Goal: Information Seeking & Learning: Learn about a topic

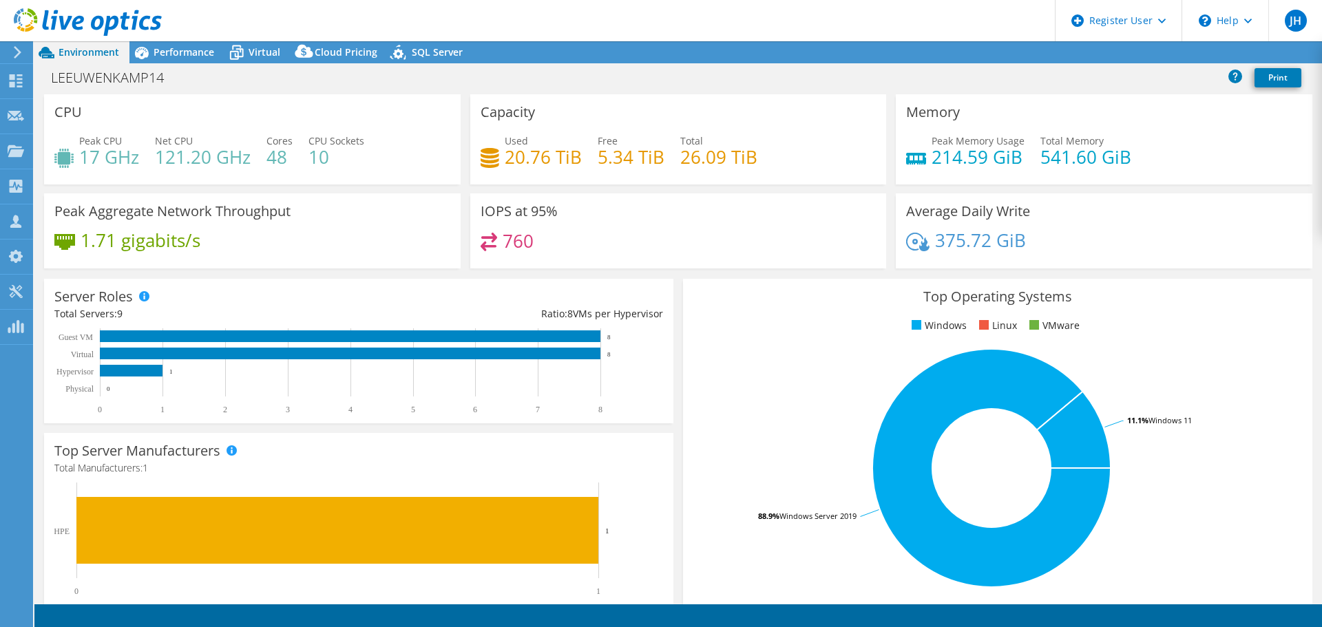
select select "USD"
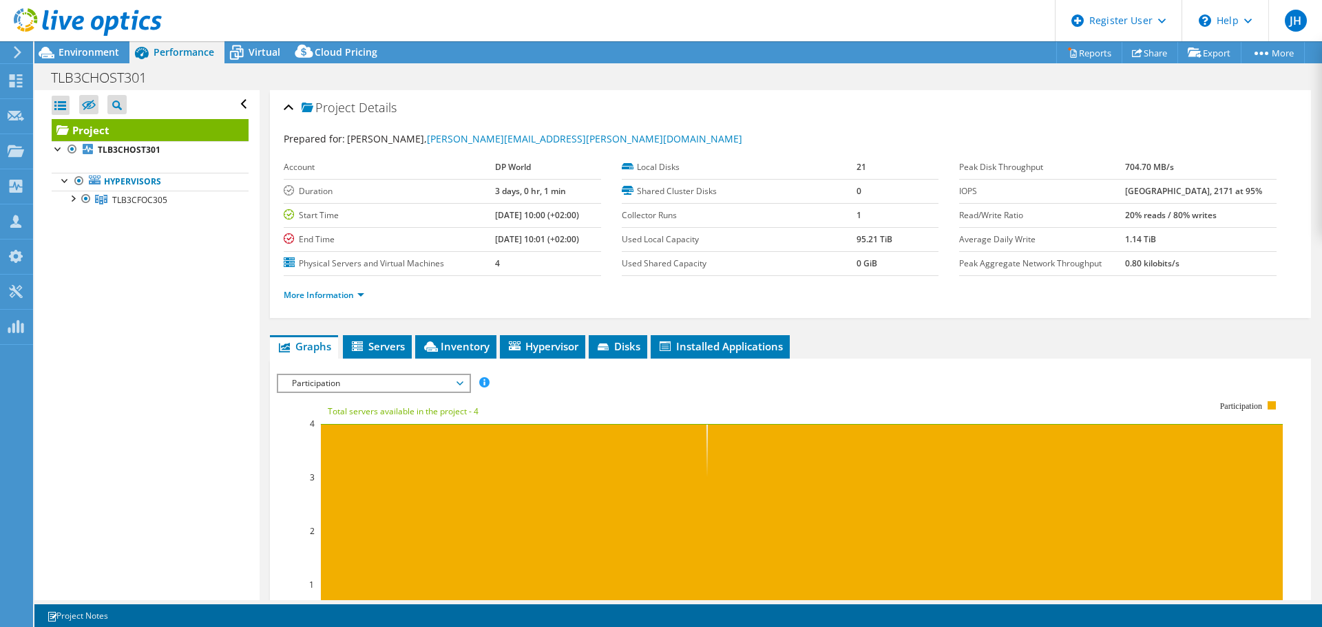
select select "USD"
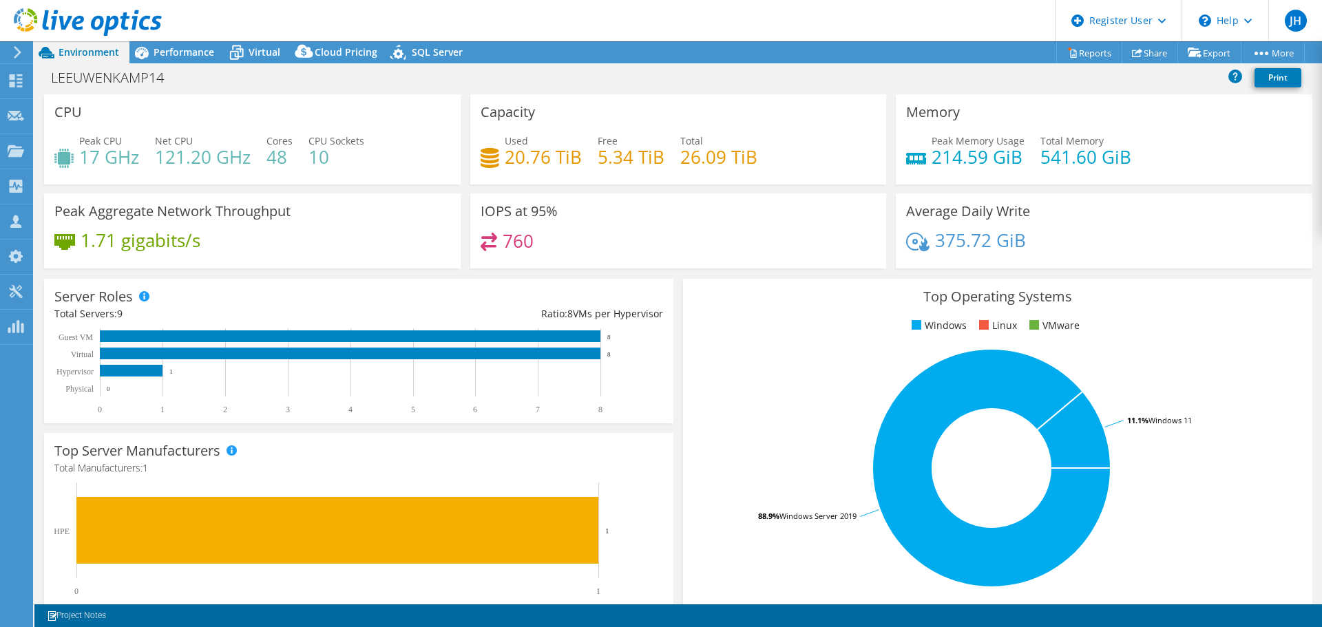
select select "USD"
click at [744, 346] on div "Top Operating Systems Windows Linux VMware 88.9% Windows Server 2019 11.1% Wind…" at bounding box center [997, 444] width 629 height 330
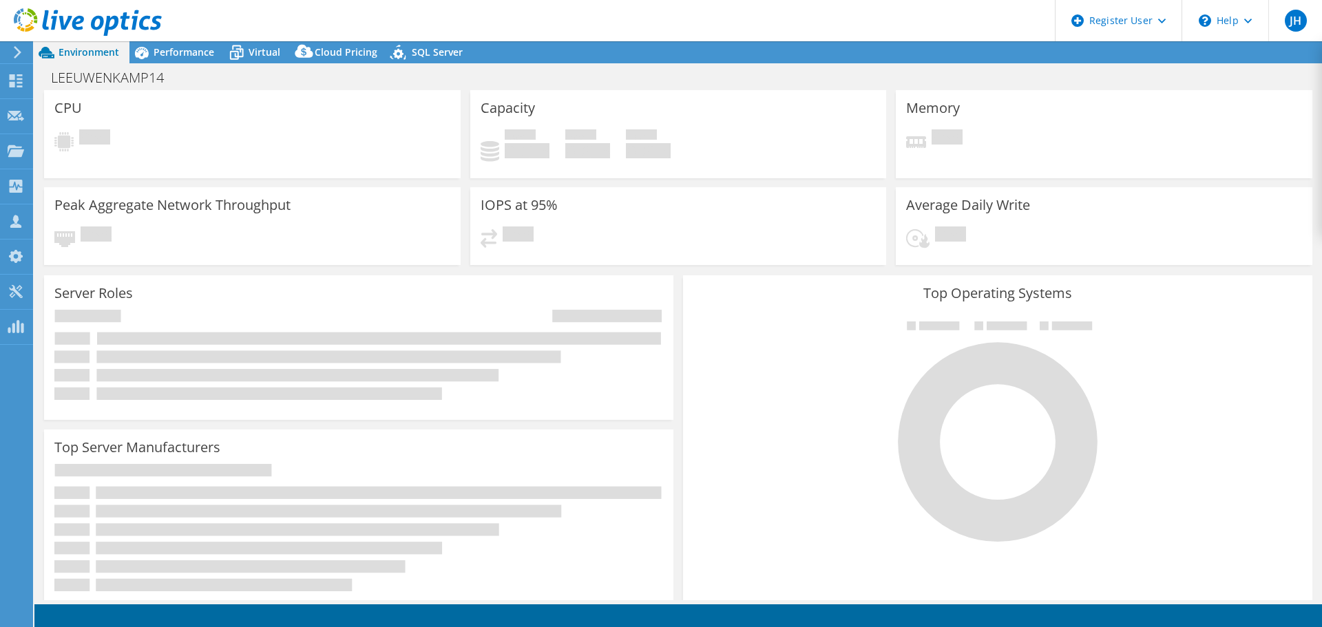
drag, startPoint x: 270, startPoint y: 147, endPoint x: 277, endPoint y: 114, distance: 33.1
click at [270, 147] on div "Pending" at bounding box center [252, 141] width 396 height 25
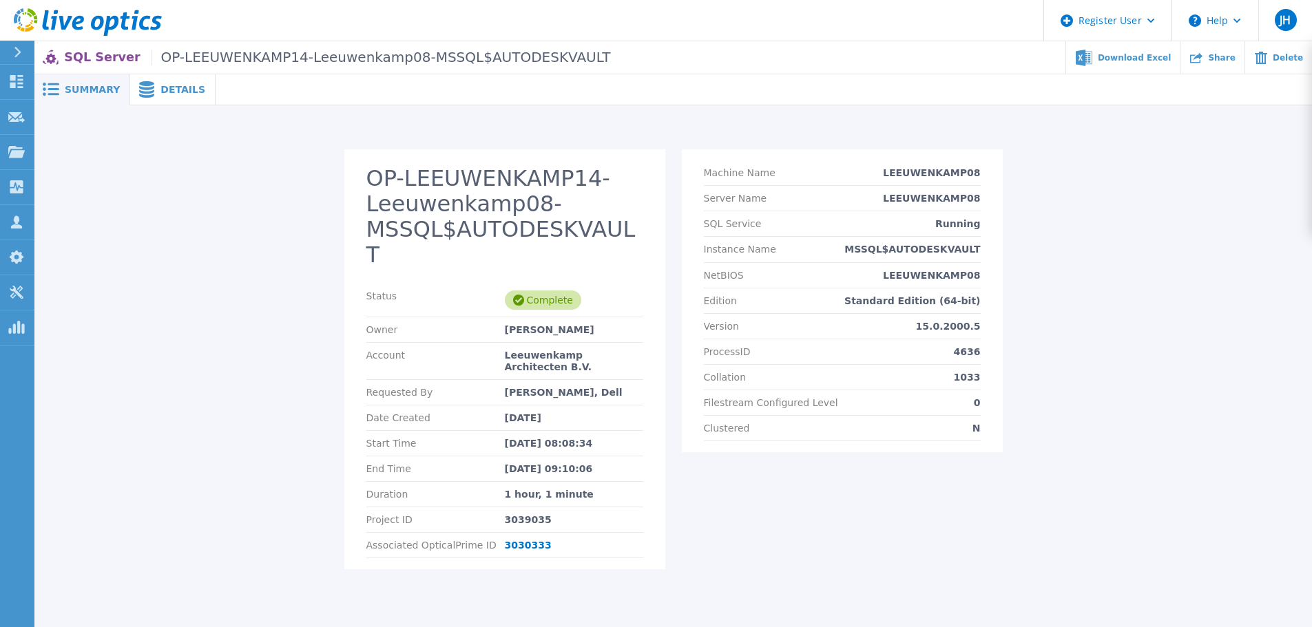
click at [806, 527] on div "Machine Name LEEUWENKAMP08 Server Name LEEUWENKAMP08 SQL Service Running Instan…" at bounding box center [842, 367] width 321 height 437
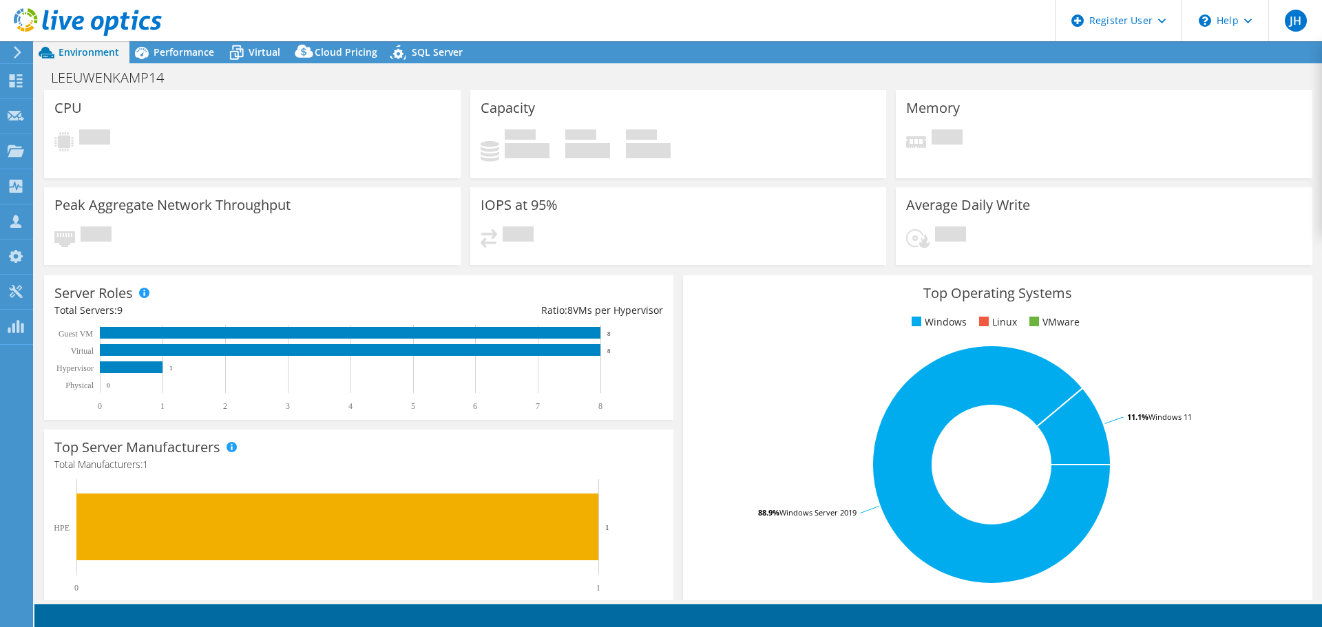
select select "USD"
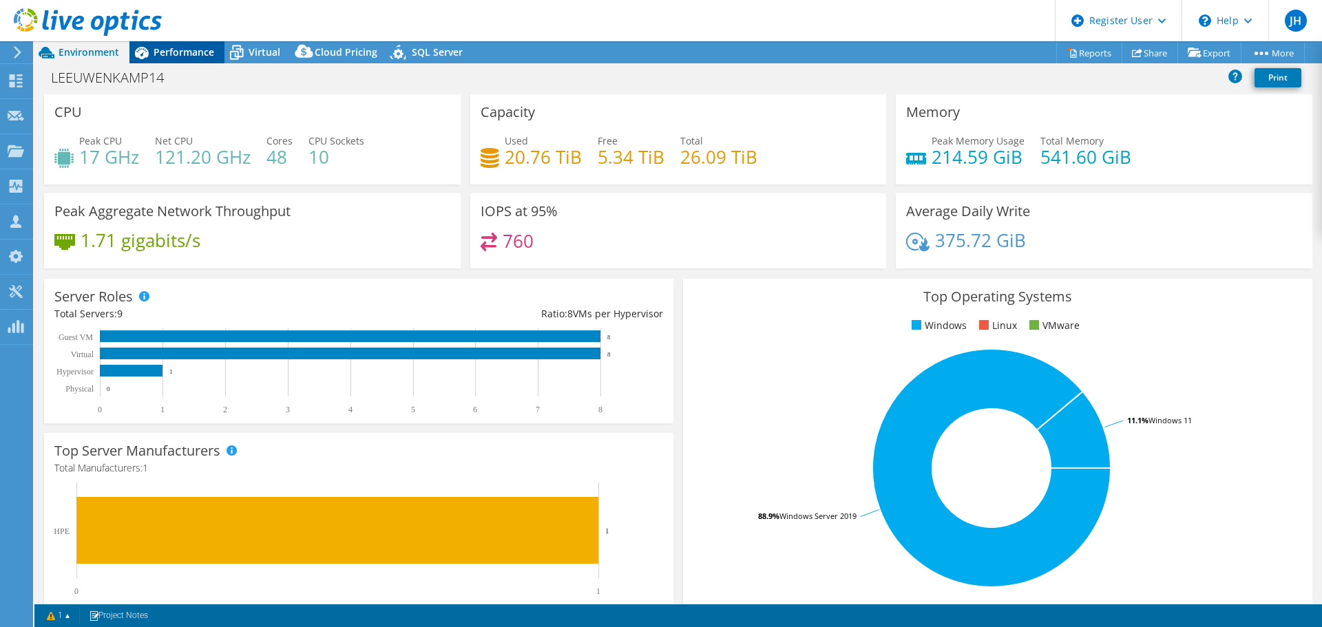
click at [194, 51] on span "Performance" at bounding box center [184, 51] width 61 height 13
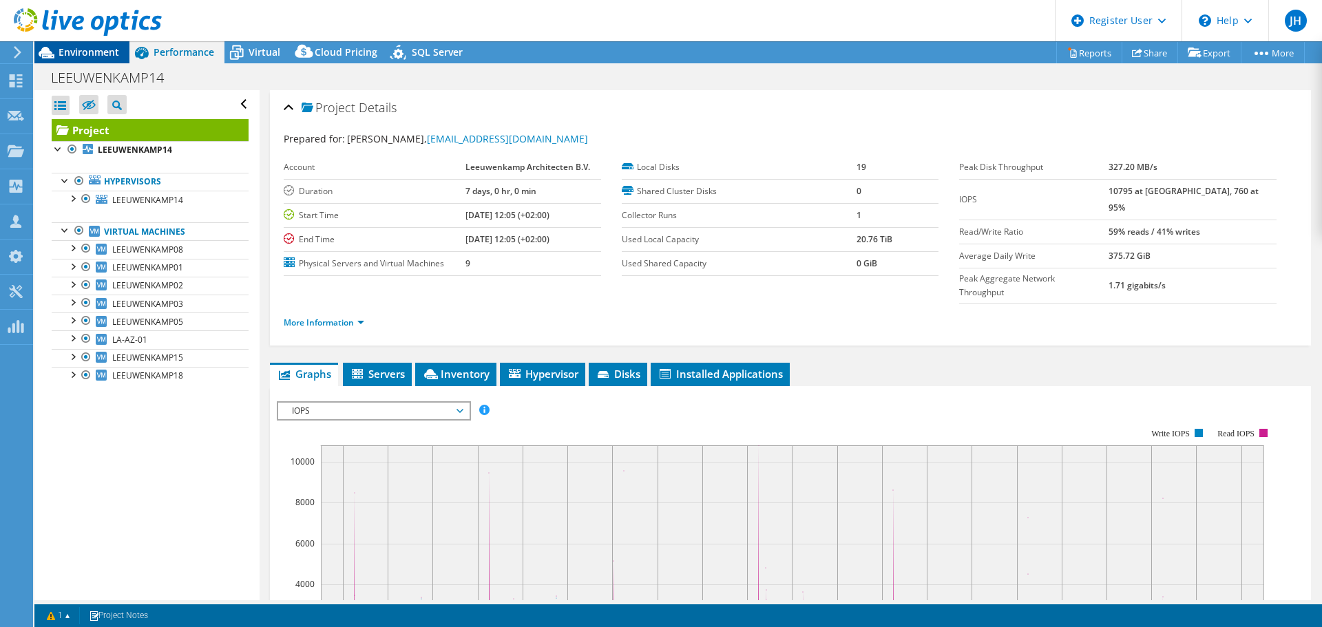
click at [68, 47] on span "Environment" at bounding box center [89, 51] width 61 height 13
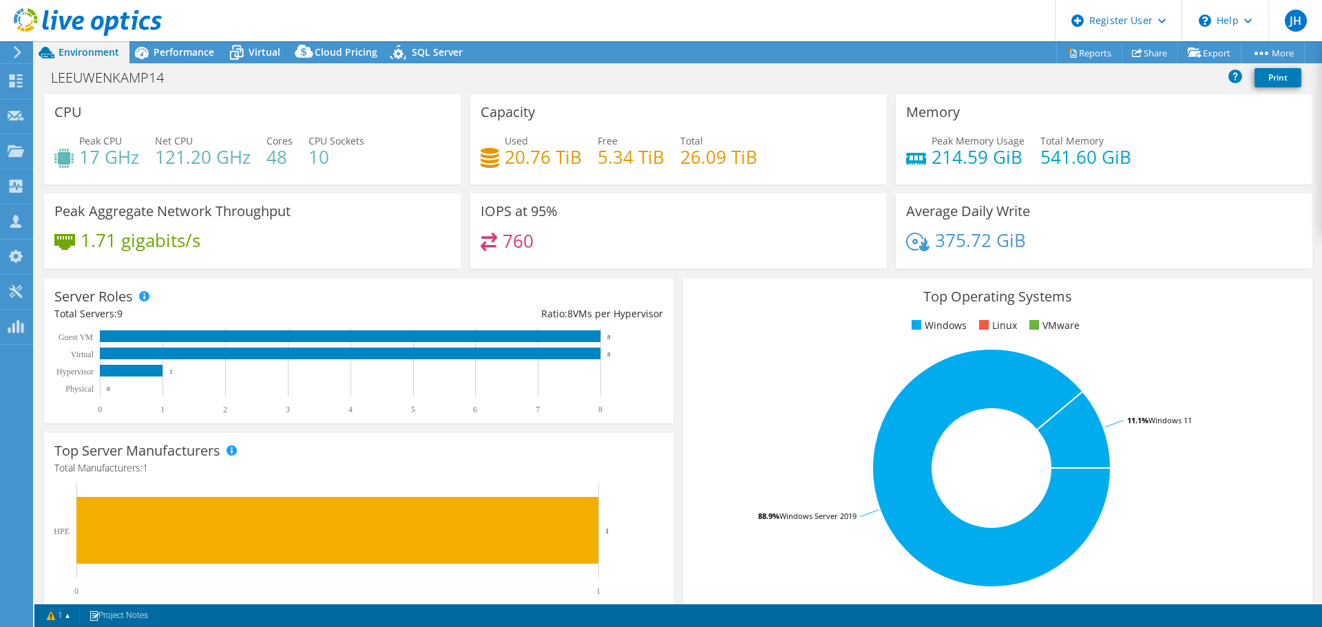
click at [91, 57] on span "Environment" at bounding box center [89, 51] width 61 height 13
drag, startPoint x: 817, startPoint y: 350, endPoint x: 872, endPoint y: 339, distance: 56.2
click at [817, 350] on rect at bounding box center [991, 468] width 596 height 241
click at [729, 343] on div "Top Operating Systems Windows Linux VMware 88.9% Windows Server 2019 11.1% Wind…" at bounding box center [997, 444] width 629 height 330
click at [177, 55] on span "Performance" at bounding box center [184, 51] width 61 height 13
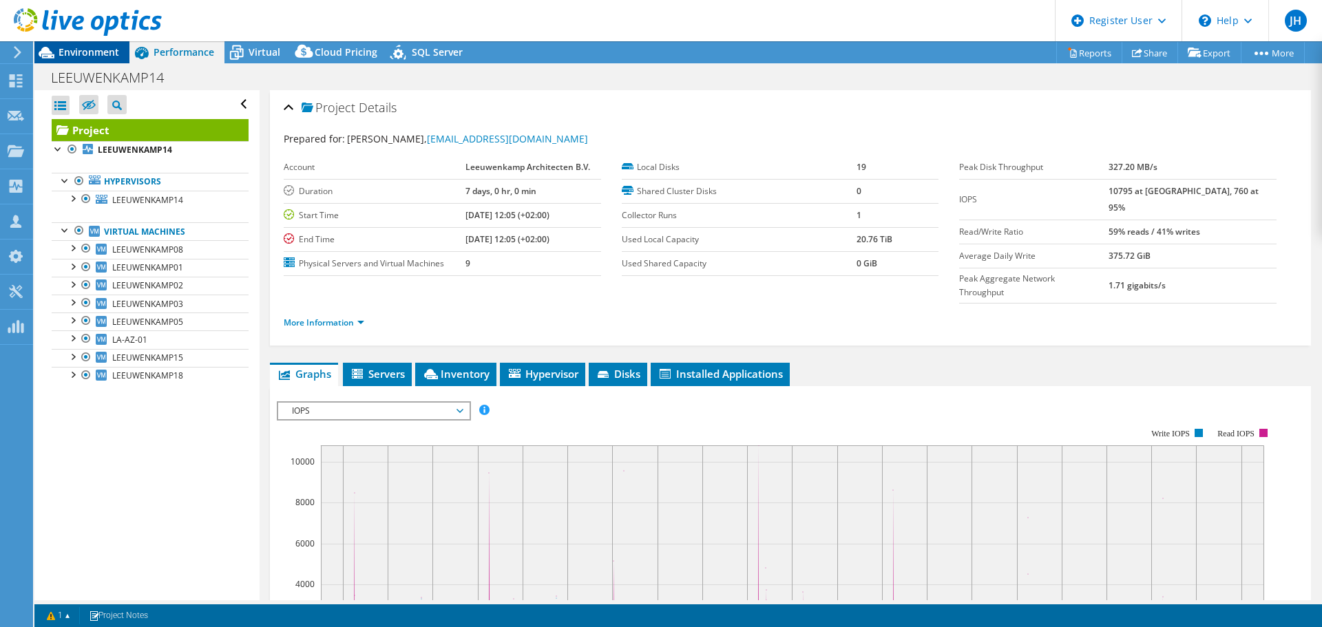
click at [75, 52] on span "Environment" at bounding box center [89, 51] width 61 height 13
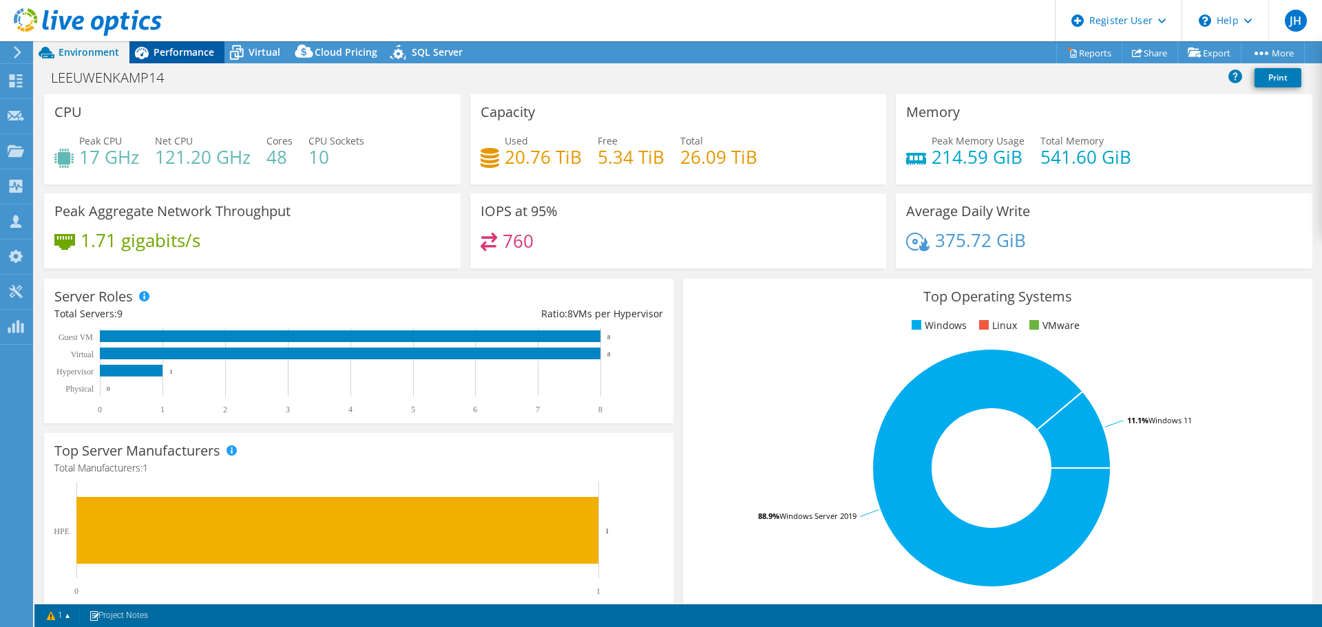
click at [186, 52] on span "Performance" at bounding box center [184, 51] width 61 height 13
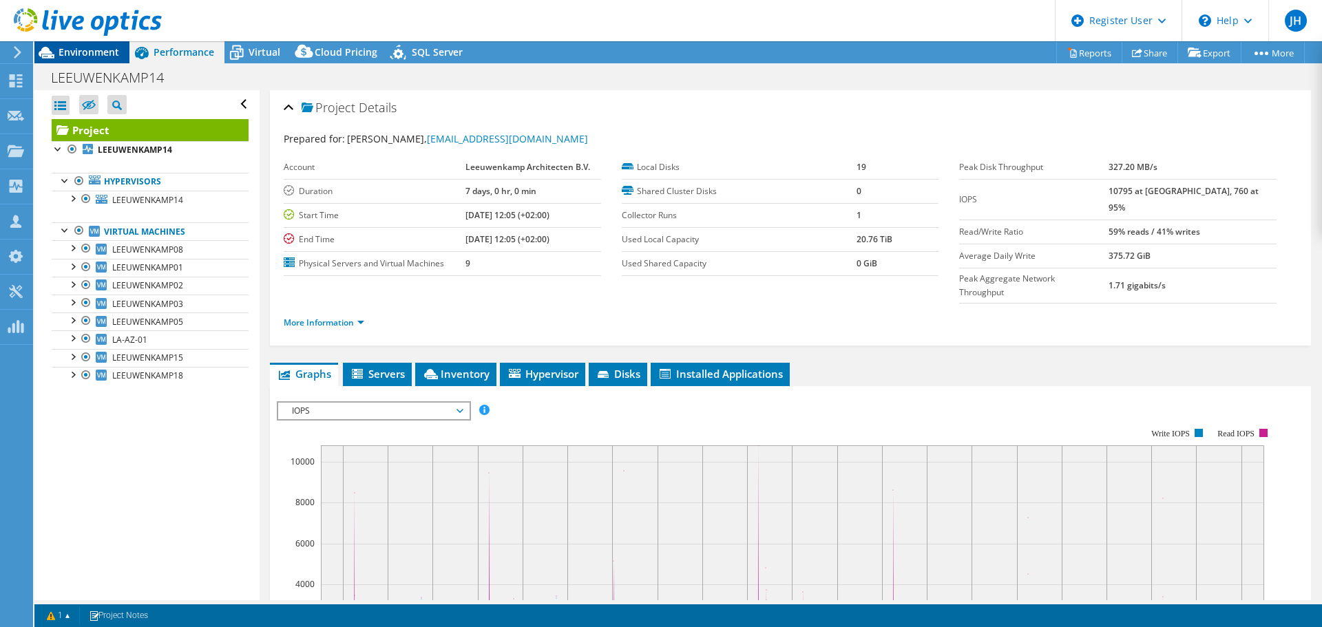
click at [87, 48] on span "Environment" at bounding box center [89, 51] width 61 height 13
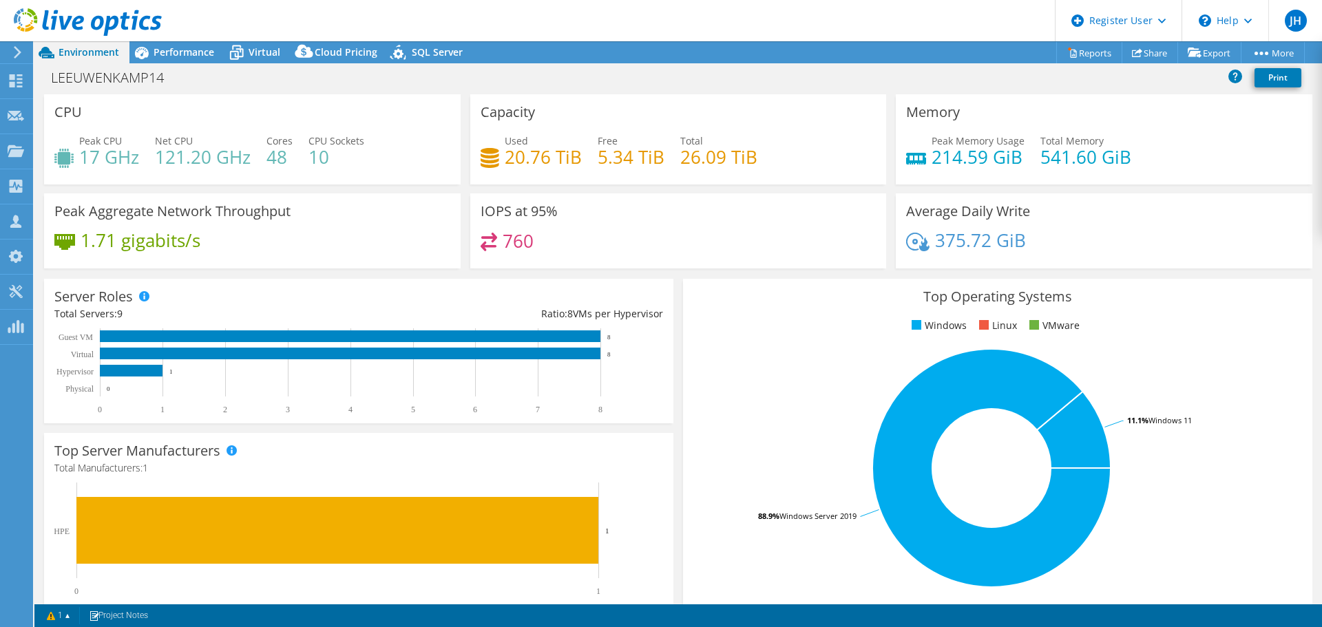
click at [644, 373] on rect at bounding box center [352, 371] width 596 height 86
click at [715, 395] on rect at bounding box center [991, 468] width 596 height 241
click at [1000, 83] on div "LEEUWENKAMP14 Print" at bounding box center [678, 77] width 1288 height 25
drag, startPoint x: 760, startPoint y: 158, endPoint x: 487, endPoint y: 142, distance: 273.9
click at [487, 142] on div "Used 20.76 TiB Free 5.34 TiB Total 26.09 TiB" at bounding box center [679, 156] width 396 height 45
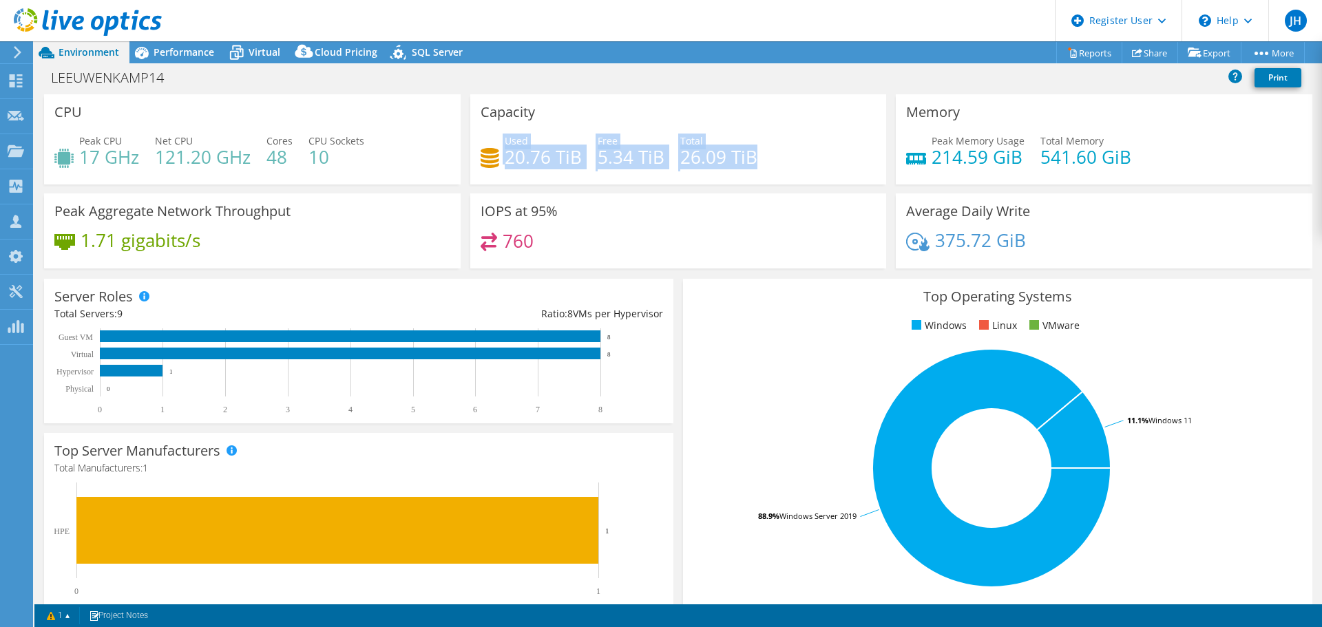
click at [746, 151] on h4 "26.09 TiB" at bounding box center [718, 156] width 77 height 15
click at [673, 158] on div "Used 20.76 TiB Free 5.34 TiB Total 26.09 TiB" at bounding box center [679, 156] width 396 height 45
drag, startPoint x: 654, startPoint y: 158, endPoint x: 595, endPoint y: 141, distance: 61.5
click at [598, 141] on div "Free 5.34 TiB" at bounding box center [631, 149] width 67 height 31
click at [753, 158] on div "Used 20.76 TiB Free 5.34 TiB Total 26.09 TiB" at bounding box center [679, 156] width 396 height 45
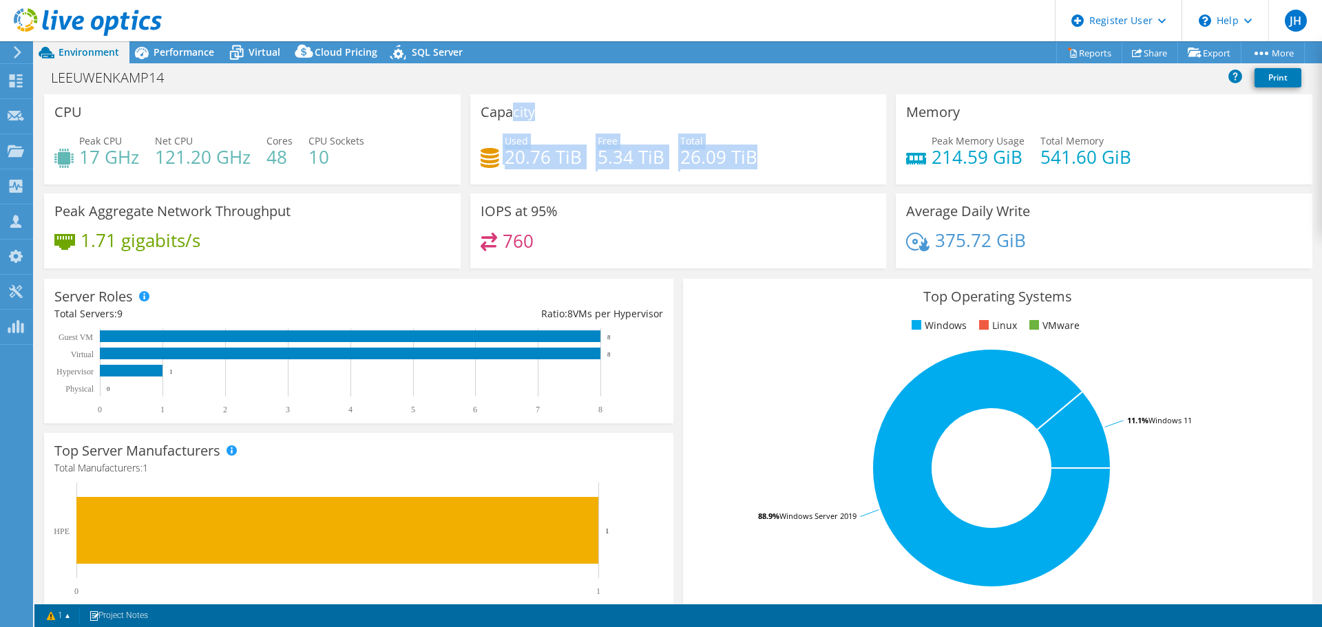
drag, startPoint x: 767, startPoint y: 163, endPoint x: 507, endPoint y: 119, distance: 263.2
click at [507, 119] on div "Capacity Used 20.76 TiB Free 5.34 TiB Total 26.09 TiB" at bounding box center [678, 139] width 417 height 90
click at [733, 151] on h4 "26.09 TiB" at bounding box center [718, 156] width 77 height 15
drag, startPoint x: 509, startPoint y: 131, endPoint x: 483, endPoint y: 104, distance: 37.5
click at [483, 104] on div "Capacity Used 20.76 TiB Free 5.34 TiB Total 26.09 TiB" at bounding box center [678, 139] width 417 height 90
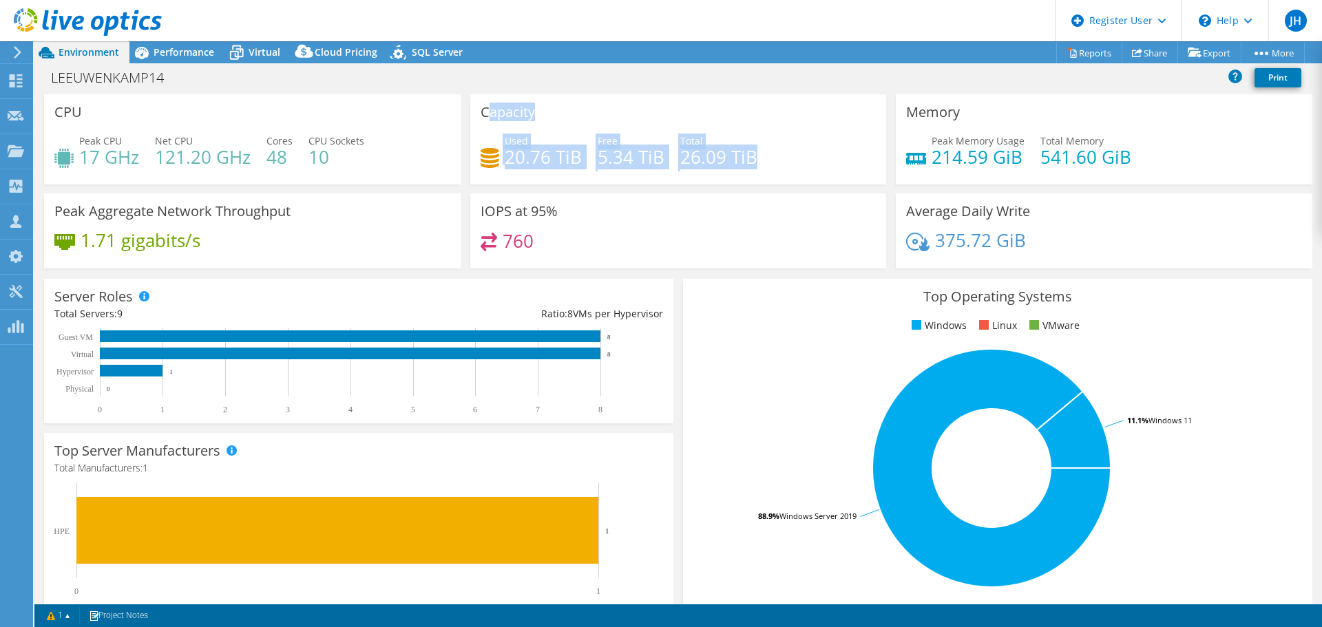
click at [726, 152] on h4 "26.09 TiB" at bounding box center [718, 156] width 77 height 15
drag, startPoint x: 763, startPoint y: 160, endPoint x: 476, endPoint y: 114, distance: 290.2
click at [476, 114] on div "Capacity Used 20.76 TiB Free 5.34 TiB Total 26.09 TiB" at bounding box center [678, 139] width 417 height 90
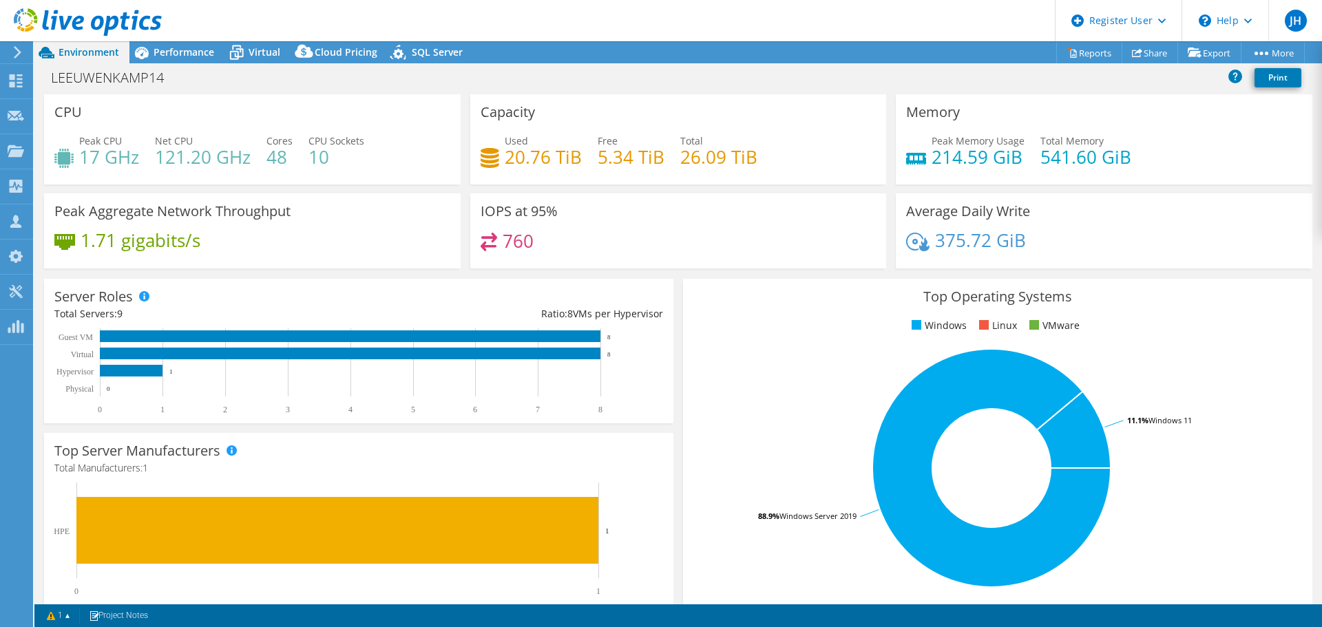
click at [757, 140] on div "Used 20.76 TiB Free 5.34 TiB Total 26.09 TiB" at bounding box center [679, 156] width 396 height 45
click at [763, 165] on div "Used 20.76 TiB Free 5.34 TiB Total 26.09 TiB" at bounding box center [679, 156] width 396 height 45
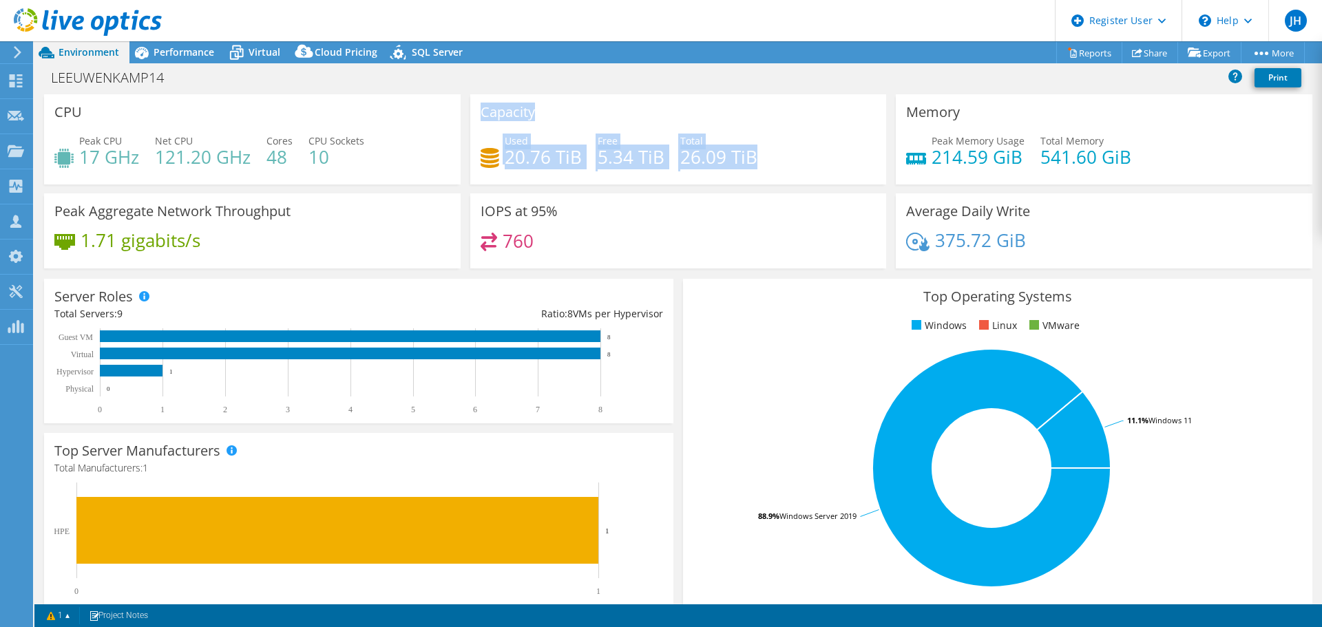
drag, startPoint x: 759, startPoint y: 165, endPoint x: 469, endPoint y: 125, distance: 293.2
click at [470, 125] on div "Capacity Used 20.76 TiB Free 5.34 TiB Total 26.09 TiB" at bounding box center [678, 139] width 417 height 90
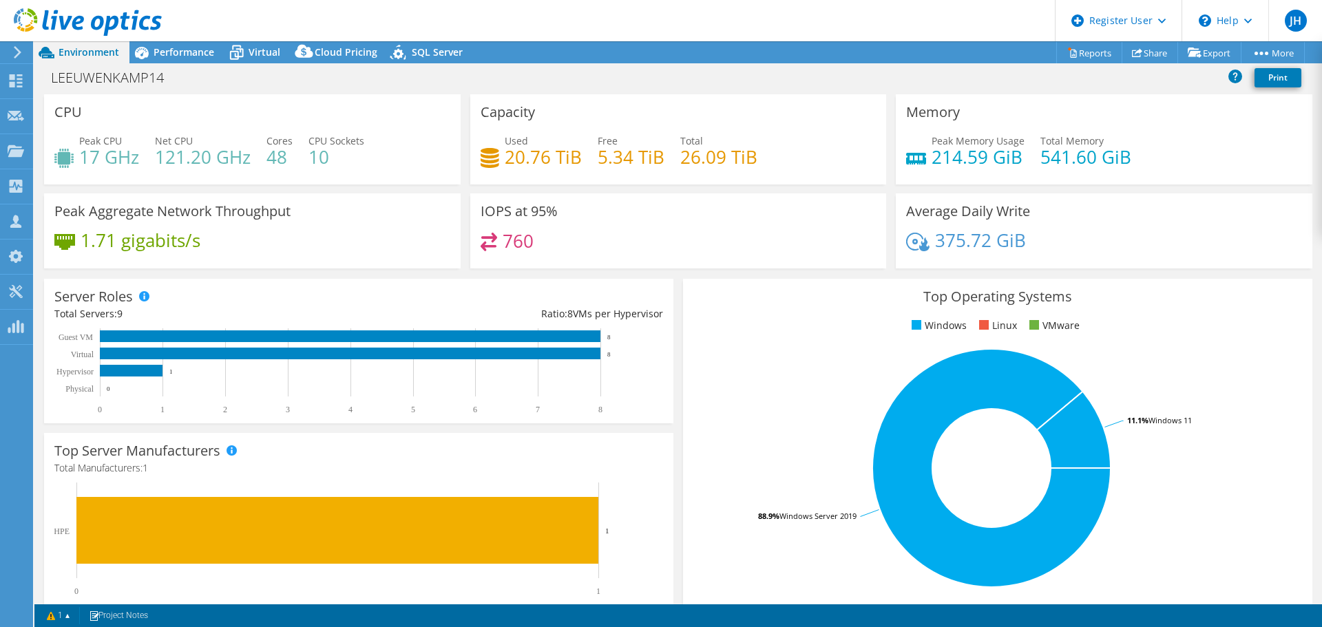
click at [761, 163] on div "Used 20.76 TiB Free 5.34 TiB Total 26.09 TiB" at bounding box center [679, 156] width 396 height 45
drag, startPoint x: 737, startPoint y: 159, endPoint x: 789, endPoint y: 165, distance: 52.0
click at [789, 165] on div "Used 20.76 TiB Free 5.34 TiB Total 26.09 TiB" at bounding box center [679, 156] width 396 height 45
click at [788, 163] on div "Used 20.76 TiB Free 5.34 TiB Total 26.09 TiB" at bounding box center [679, 156] width 396 height 45
drag, startPoint x: 658, startPoint y: 154, endPoint x: 589, endPoint y: 151, distance: 69.6
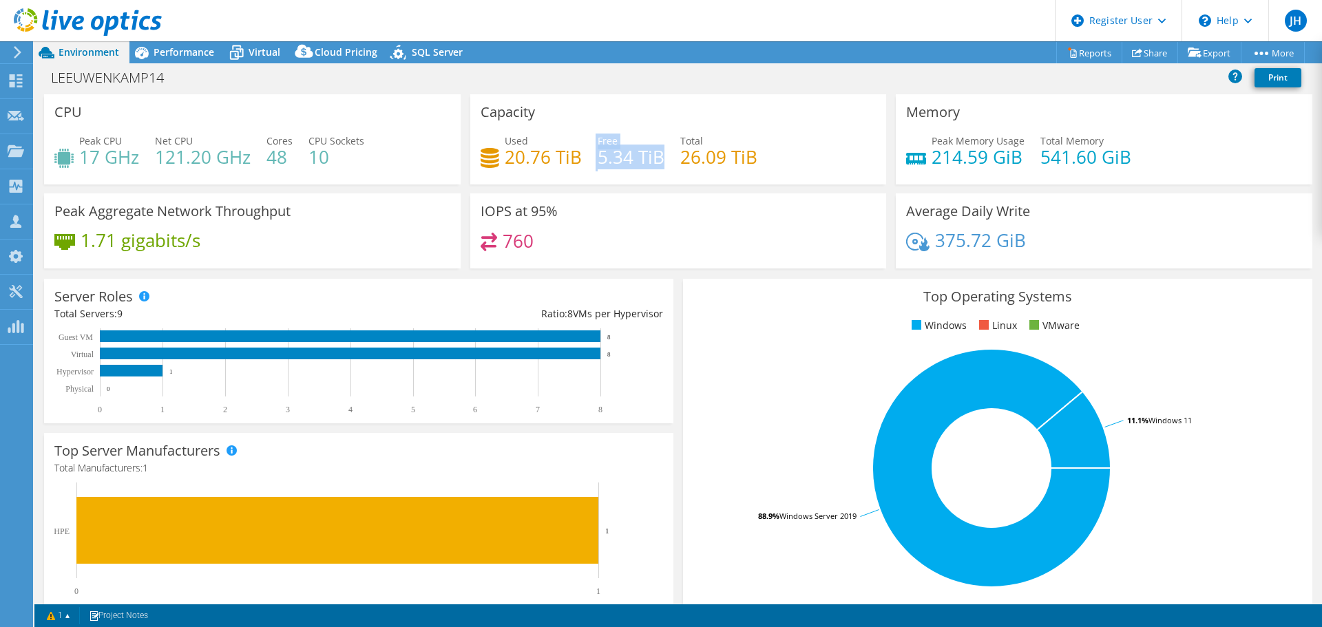
click at [589, 151] on div "Used 20.76 TiB Free 5.34 TiB Total 26.09 TiB" at bounding box center [679, 156] width 396 height 45
click at [786, 152] on div "Used 20.76 TiB Free 5.34 TiB Total 26.09 TiB" at bounding box center [679, 156] width 396 height 45
click at [162, 61] on div "Performance" at bounding box center [176, 52] width 95 height 22
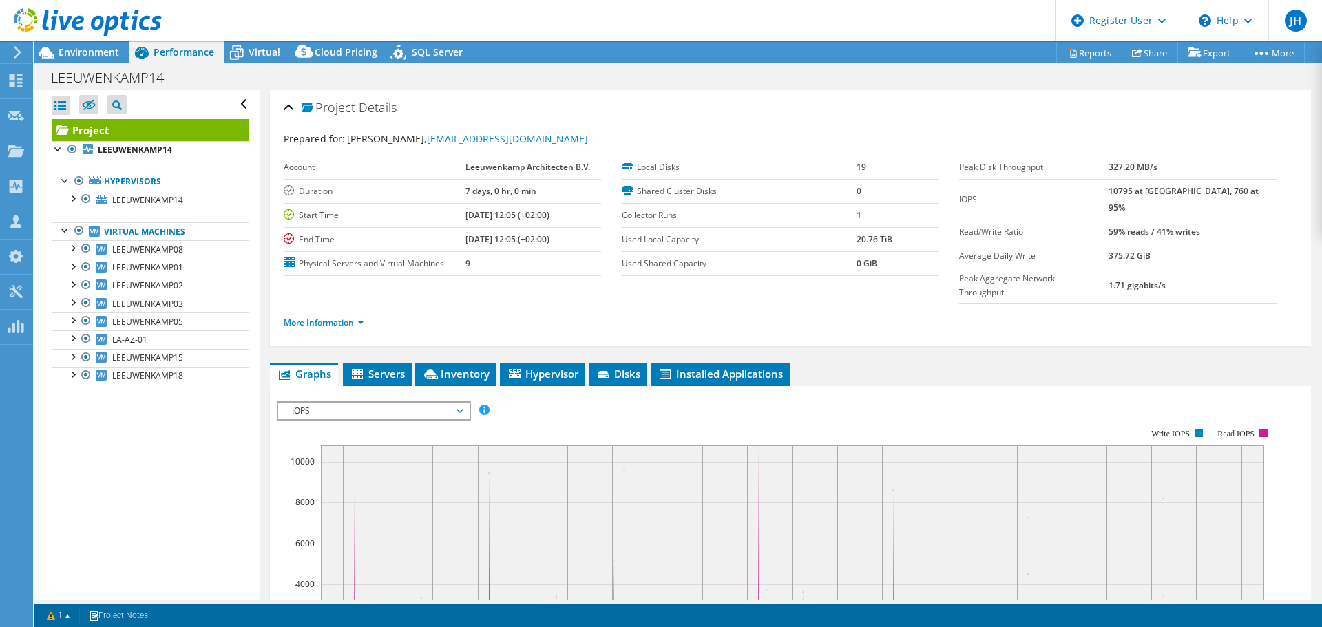
drag, startPoint x: 74, startPoint y: 377, endPoint x: 94, endPoint y: 407, distance: 35.3
click at [74, 377] on div at bounding box center [72, 374] width 14 height 14
click at [548, 410] on rect at bounding box center [776, 547] width 998 height 275
click at [79, 51] on span "Environment" at bounding box center [89, 51] width 61 height 13
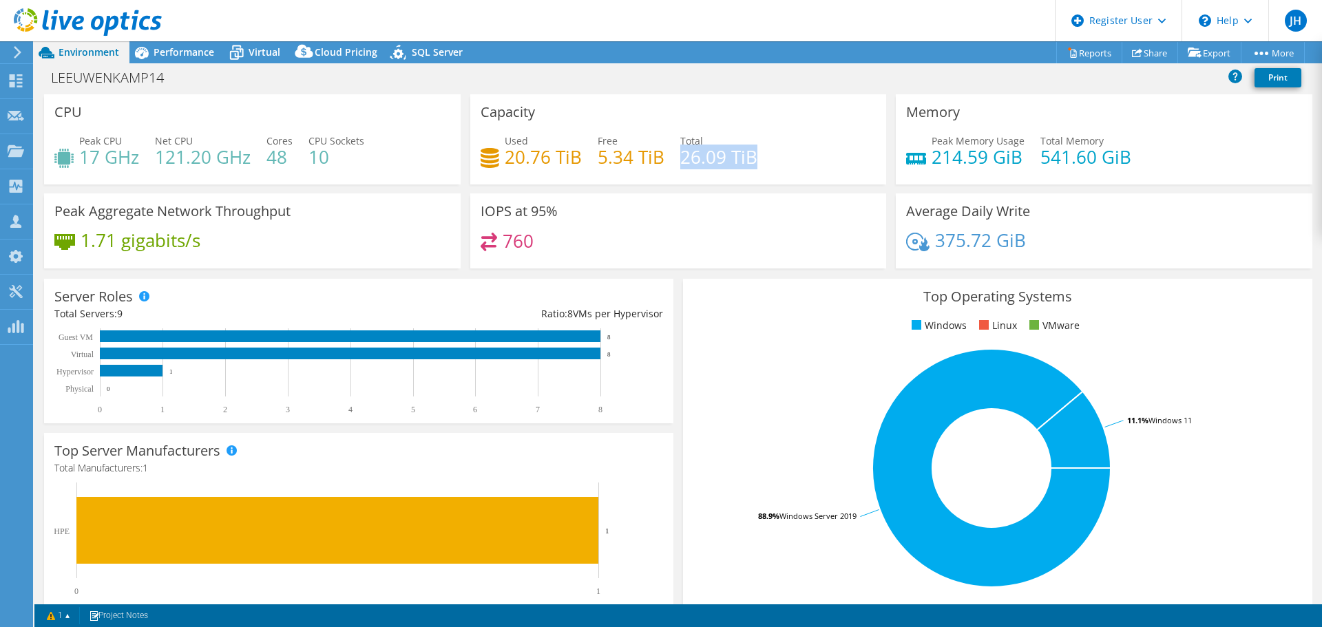
drag, startPoint x: 773, startPoint y: 158, endPoint x: 679, endPoint y: 159, distance: 94.3
click at [679, 159] on div "Used 20.76 TiB Free 5.34 TiB Total 26.09 TiB" at bounding box center [679, 156] width 396 height 45
click at [780, 162] on div "Used 20.76 TiB Free 5.34 TiB Total 26.09 TiB" at bounding box center [679, 156] width 396 height 45
click at [181, 54] on span "Performance" at bounding box center [184, 51] width 61 height 13
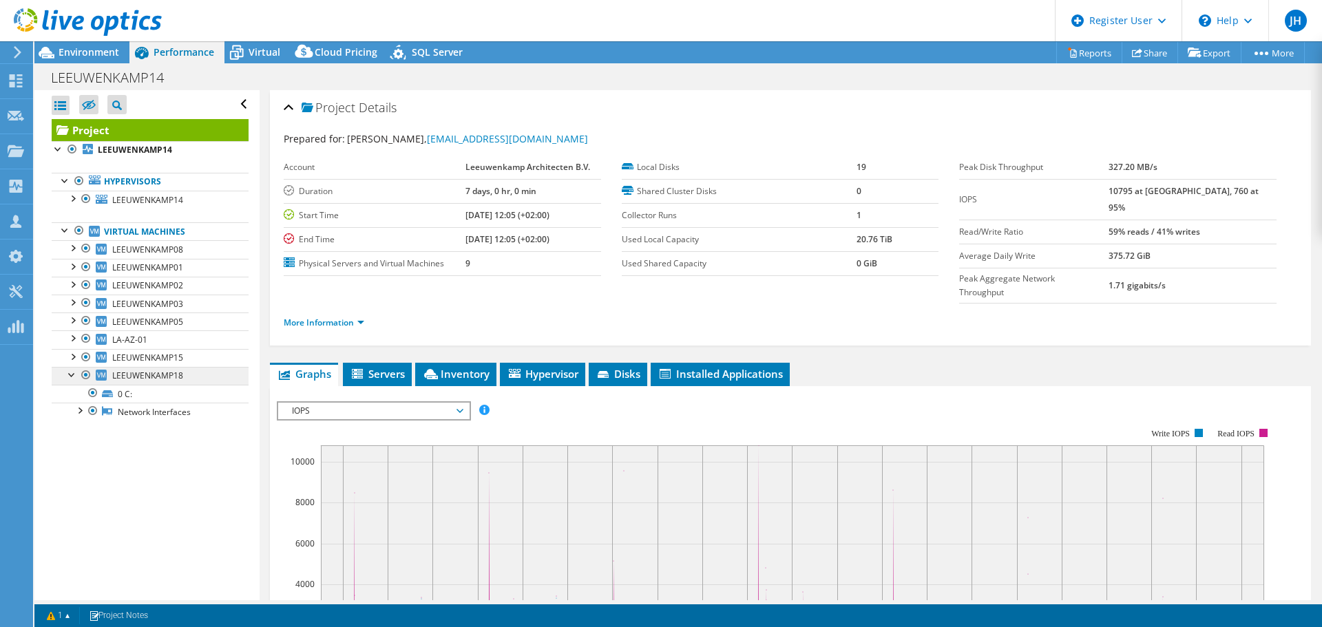
drag, startPoint x: 89, startPoint y: 375, endPoint x: 110, endPoint y: 378, distance: 21.6
click at [89, 375] on div at bounding box center [86, 375] width 14 height 17
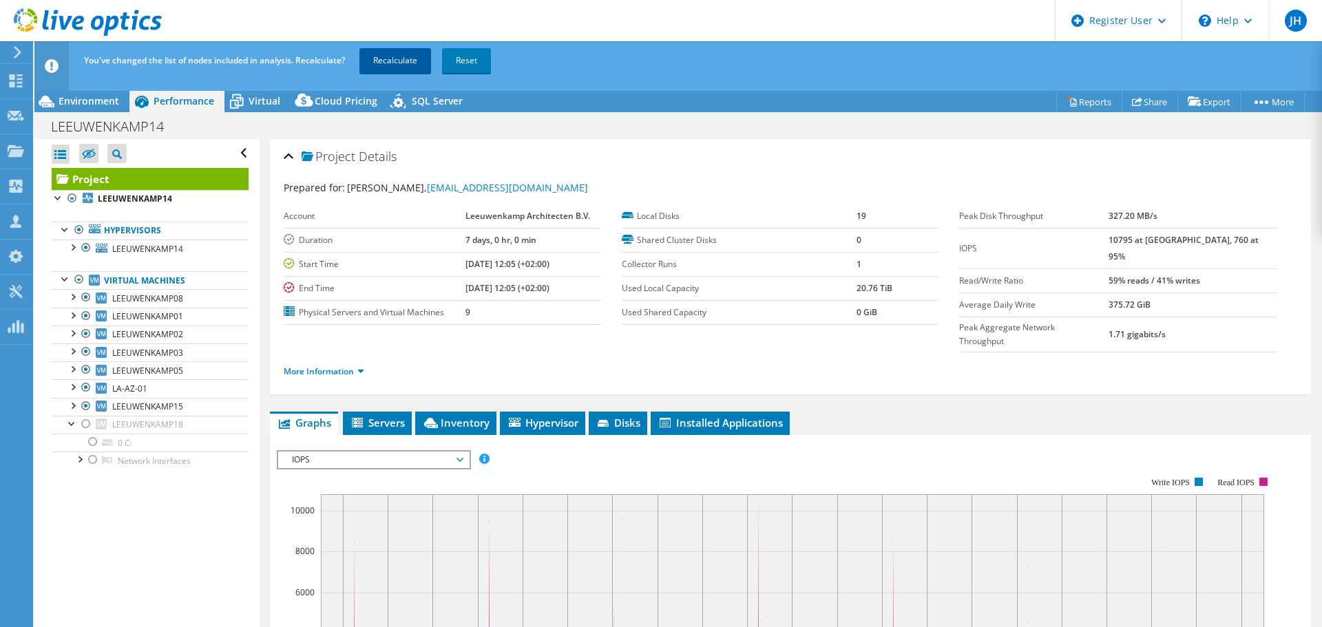
click at [412, 62] on link "Recalculate" at bounding box center [395, 60] width 72 height 25
click at [103, 105] on span "Environment" at bounding box center [89, 100] width 61 height 13
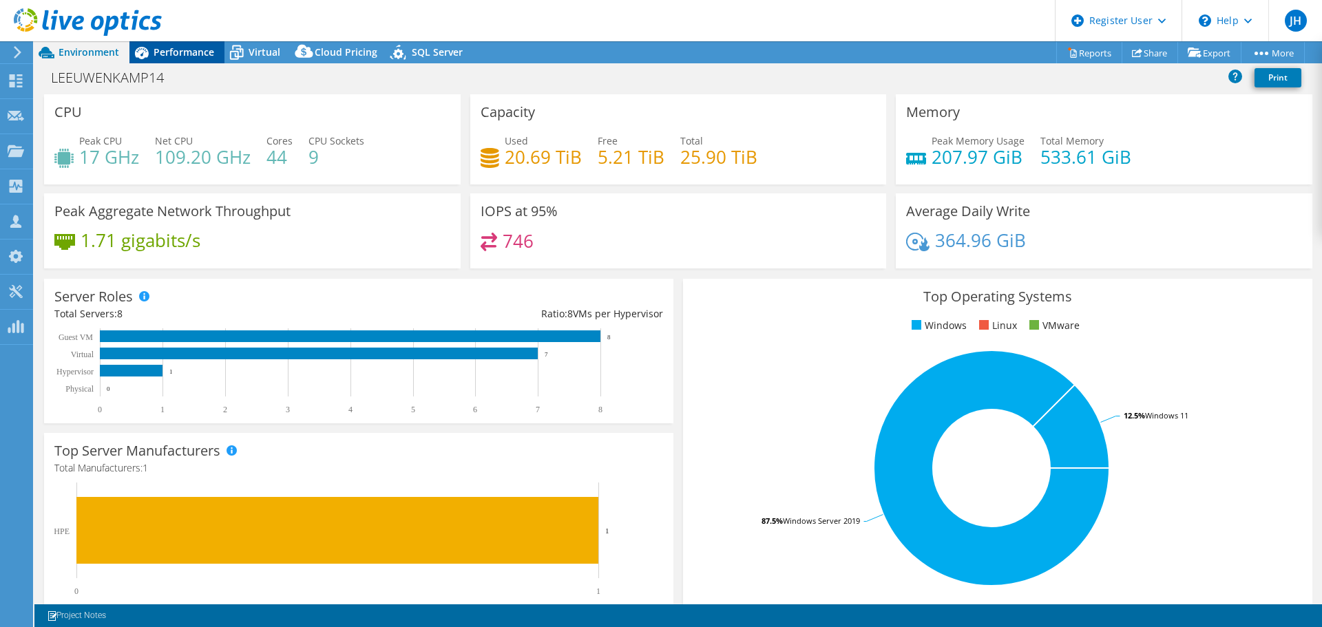
click at [183, 50] on span "Performance" at bounding box center [184, 51] width 61 height 13
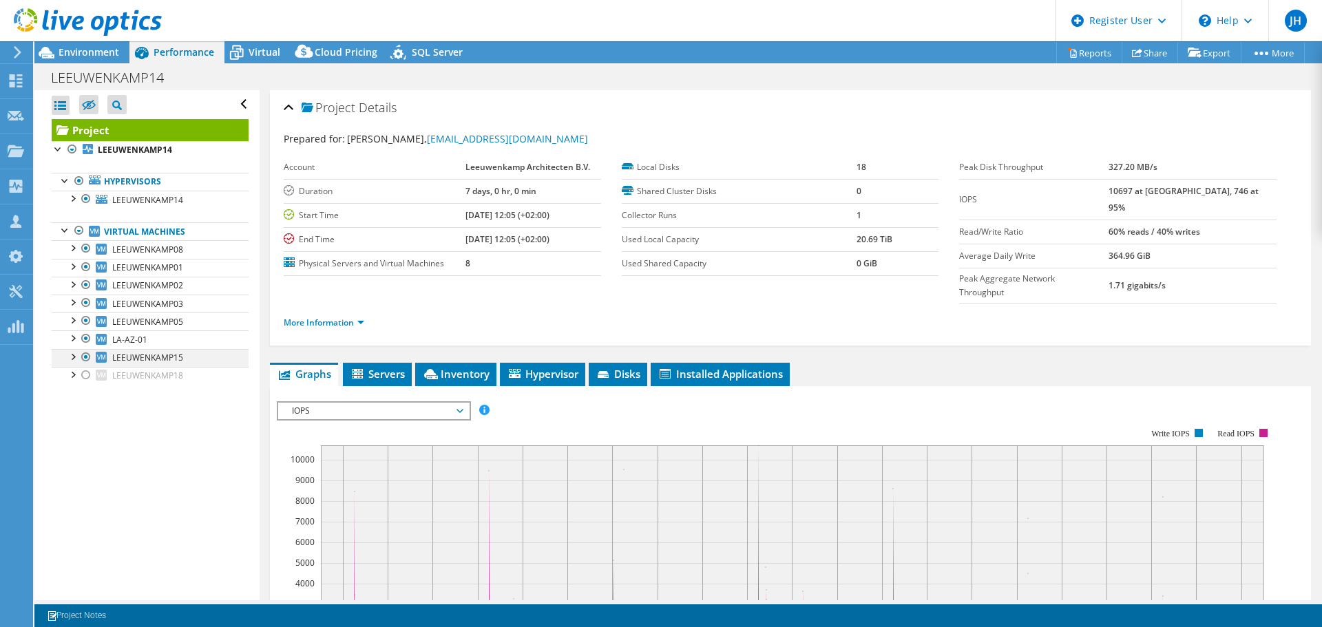
click at [73, 353] on div at bounding box center [72, 356] width 14 height 14
click at [70, 412] on div at bounding box center [72, 410] width 14 height 14
click at [74, 198] on div at bounding box center [72, 198] width 14 height 14
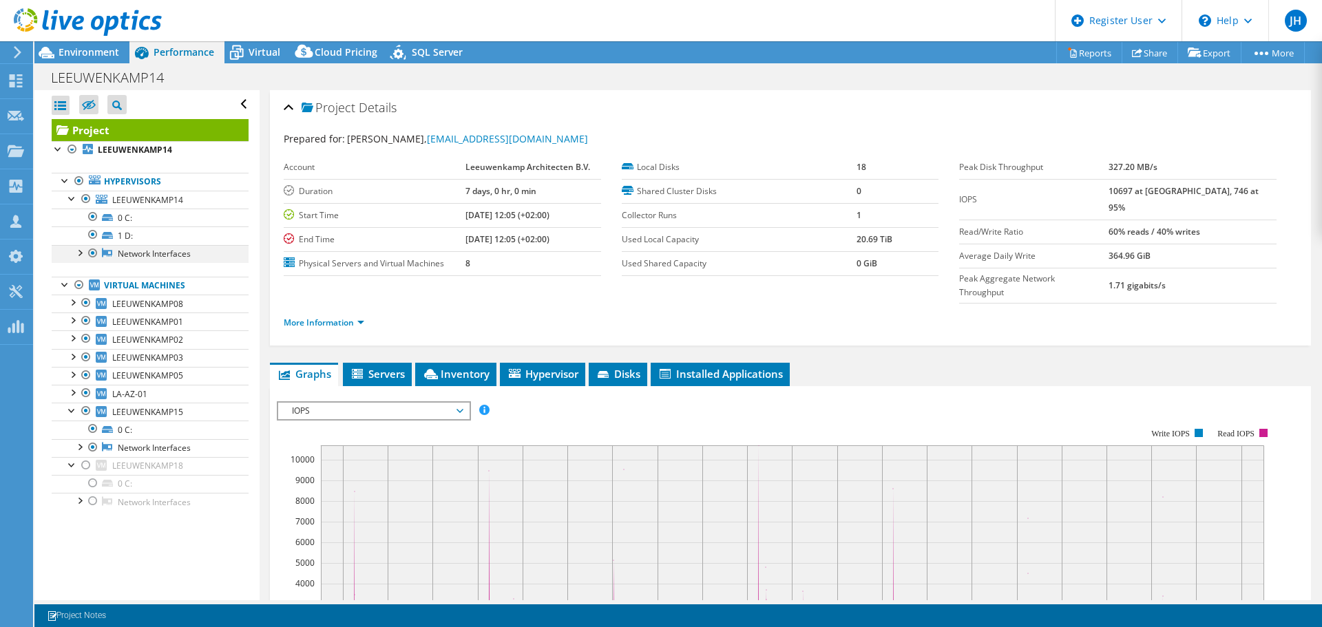
click at [81, 253] on div at bounding box center [79, 252] width 14 height 14
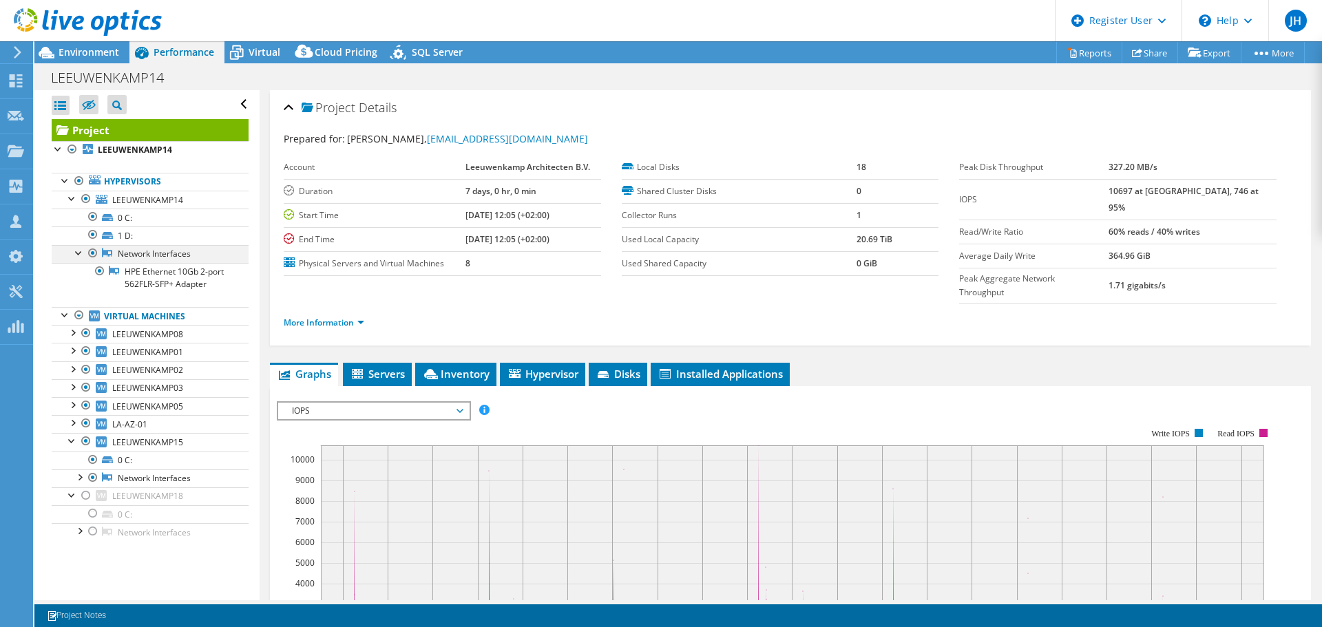
click at [93, 251] on div at bounding box center [93, 253] width 14 height 17
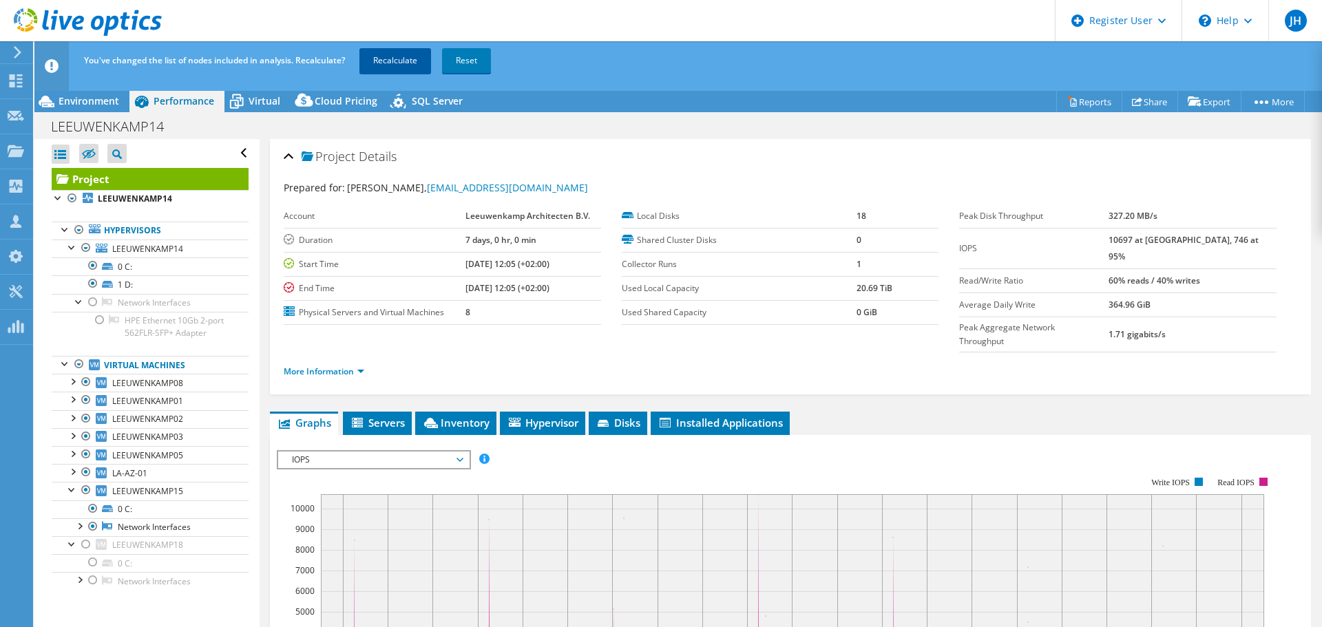
click at [402, 61] on link "Recalculate" at bounding box center [395, 60] width 72 height 25
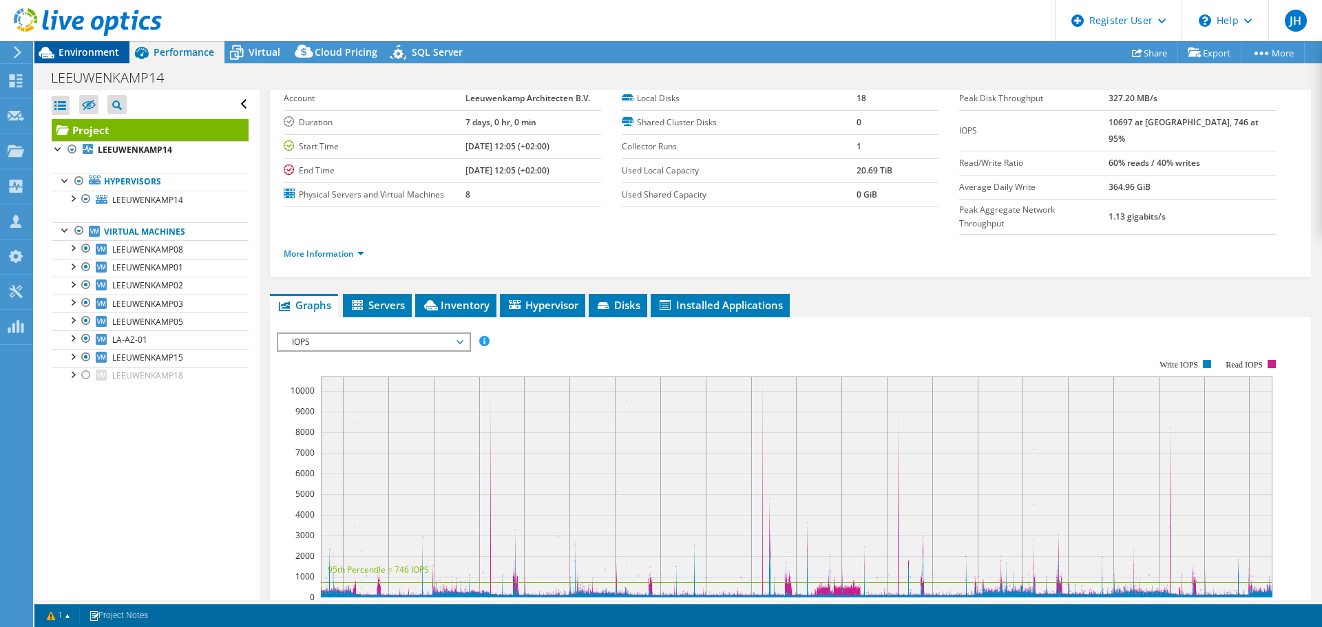
click at [85, 47] on span "Environment" at bounding box center [89, 51] width 61 height 13
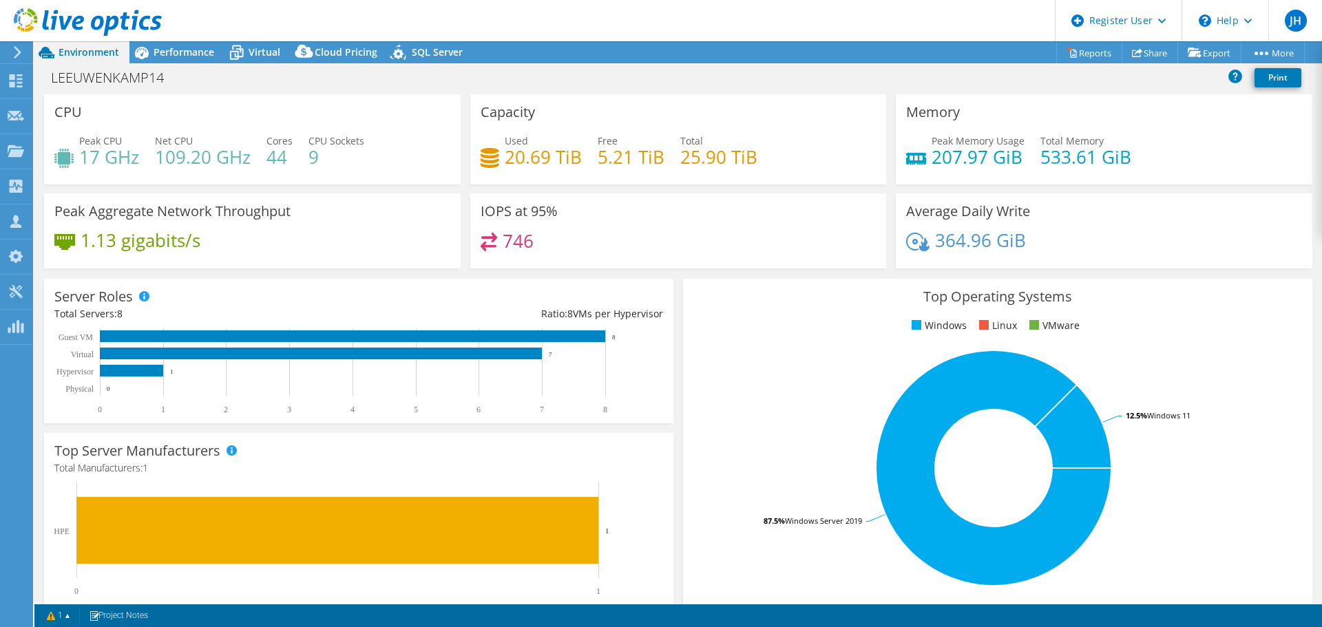
scroll to position [0, 0]
click at [179, 53] on span "Performance" at bounding box center [184, 51] width 61 height 13
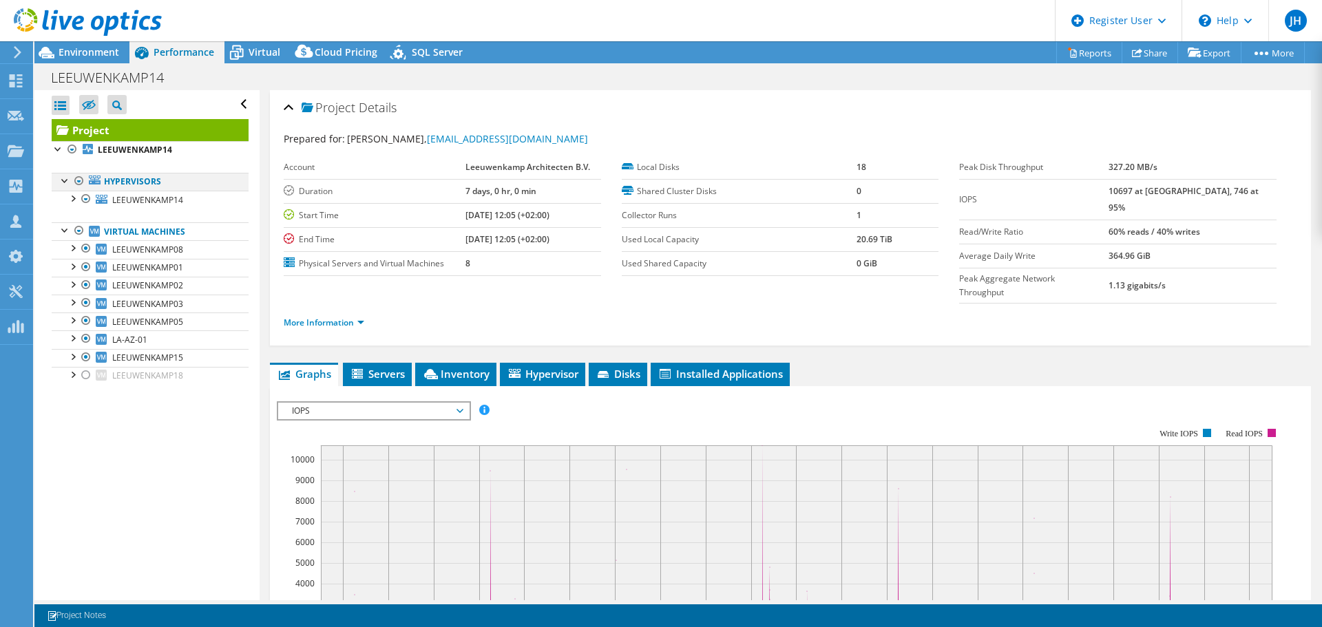
click at [72, 197] on div at bounding box center [72, 198] width 14 height 14
click at [63, 179] on div at bounding box center [66, 180] width 14 height 14
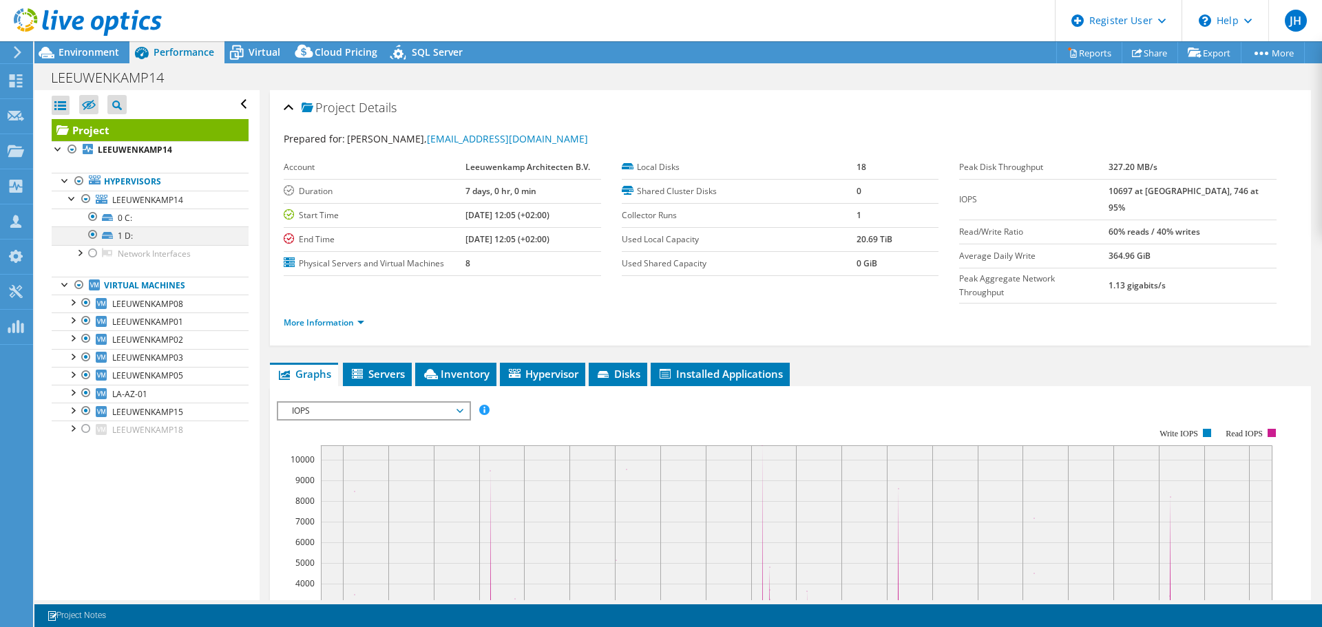
click at [92, 233] on div at bounding box center [93, 235] width 14 height 17
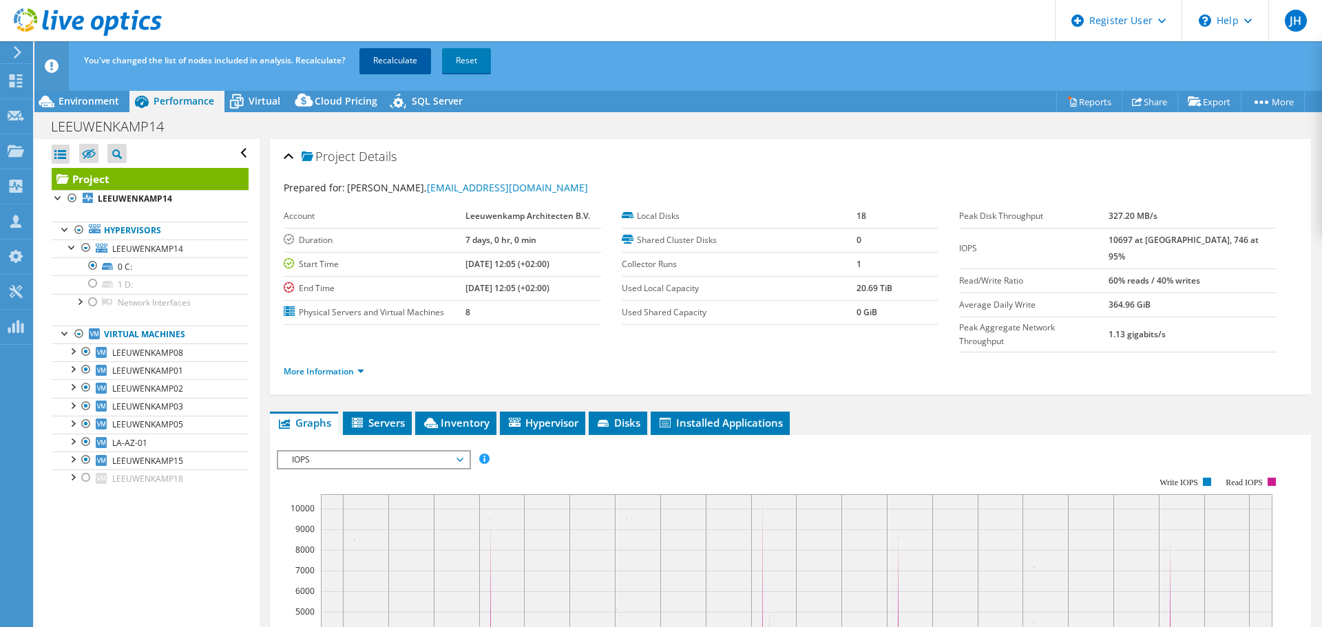
click at [399, 57] on link "Recalculate" at bounding box center [395, 60] width 72 height 25
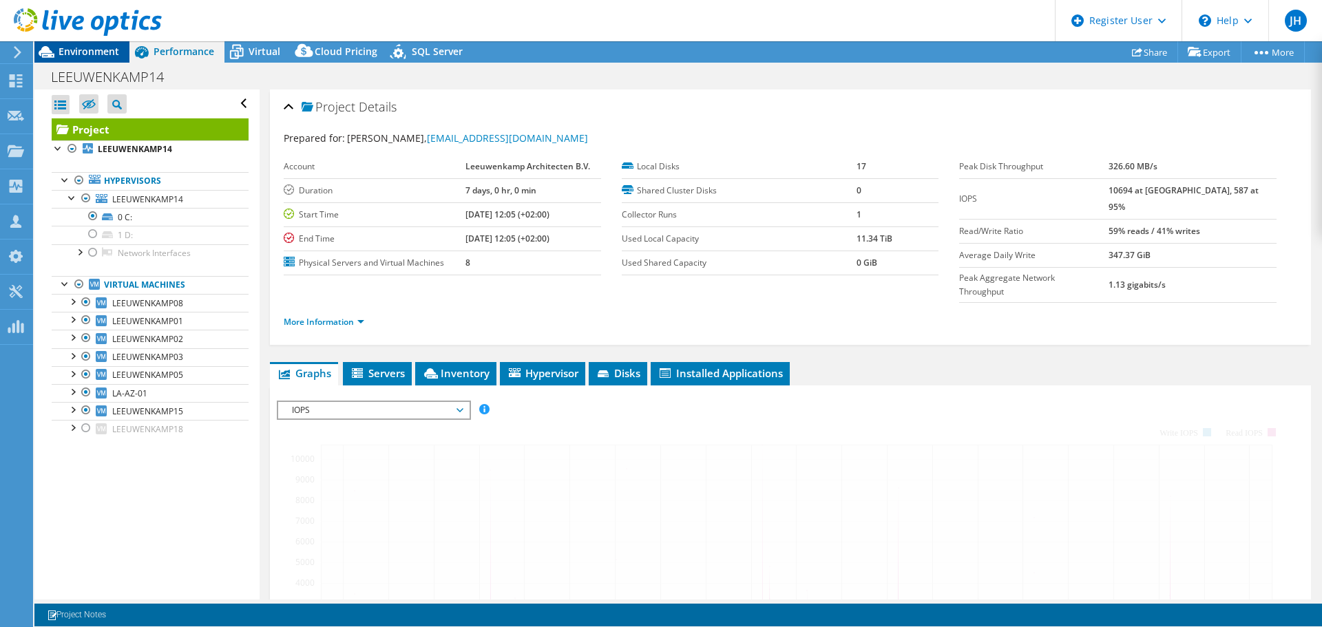
click at [87, 54] on span "Environment" at bounding box center [89, 51] width 61 height 13
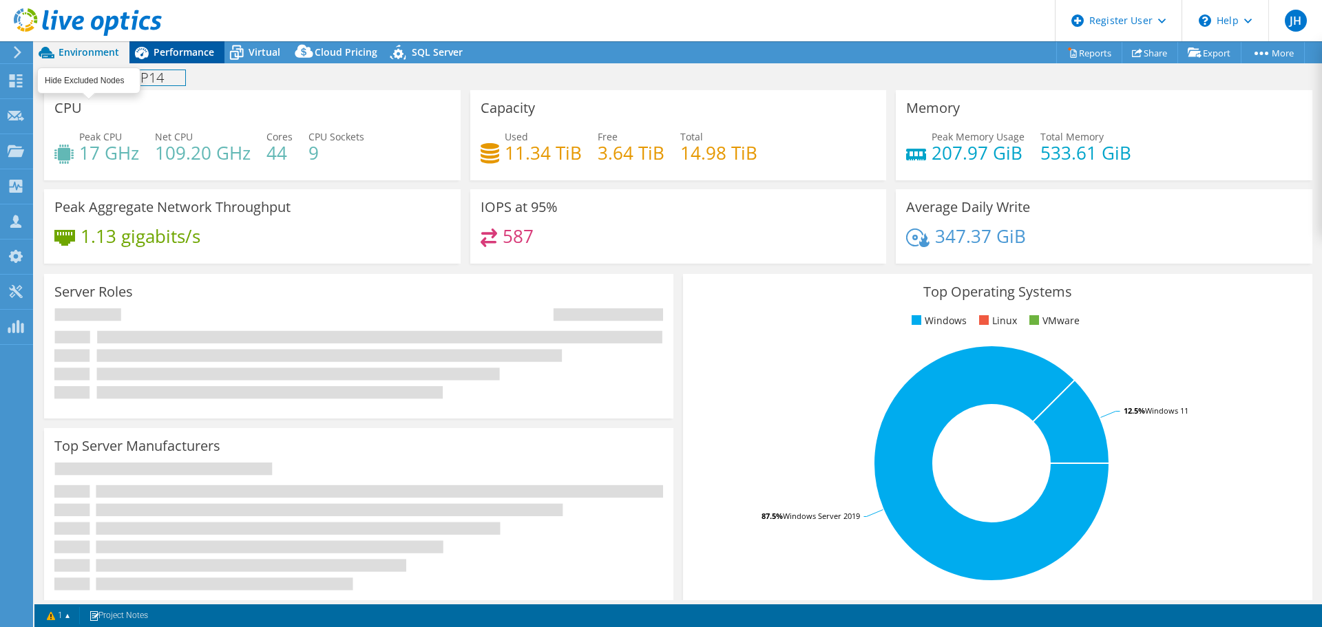
click at [175, 65] on div "LEEUWENKAMP14 Print" at bounding box center [678, 77] width 1288 height 25
click at [180, 51] on span "Performance" at bounding box center [184, 51] width 61 height 13
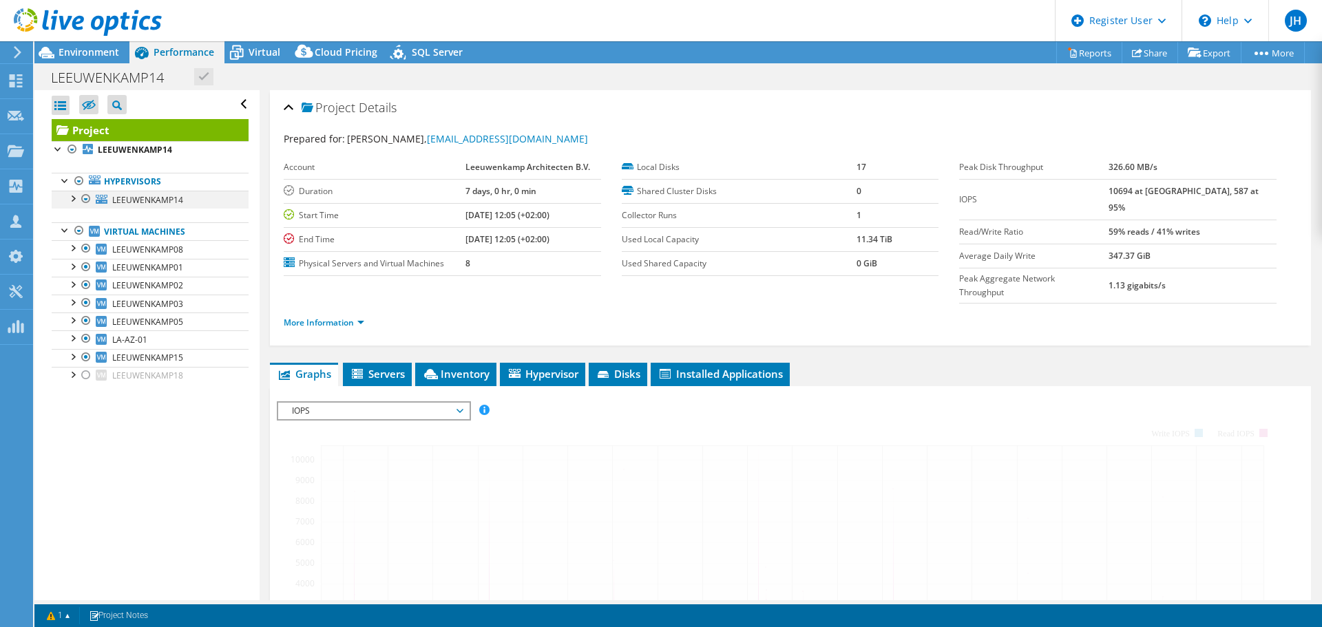
click at [70, 199] on div at bounding box center [72, 198] width 14 height 14
click at [73, 200] on div at bounding box center [72, 198] width 14 height 14
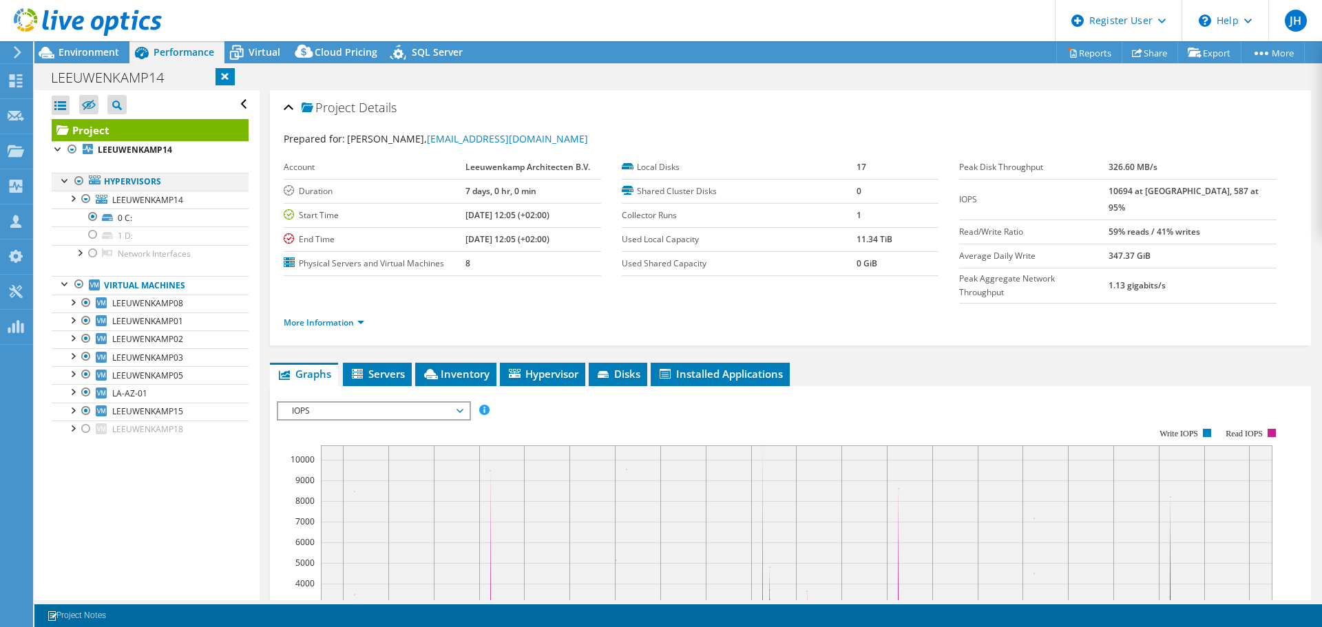
click at [67, 180] on div at bounding box center [66, 180] width 14 height 14
click at [66, 182] on div at bounding box center [66, 180] width 14 height 14
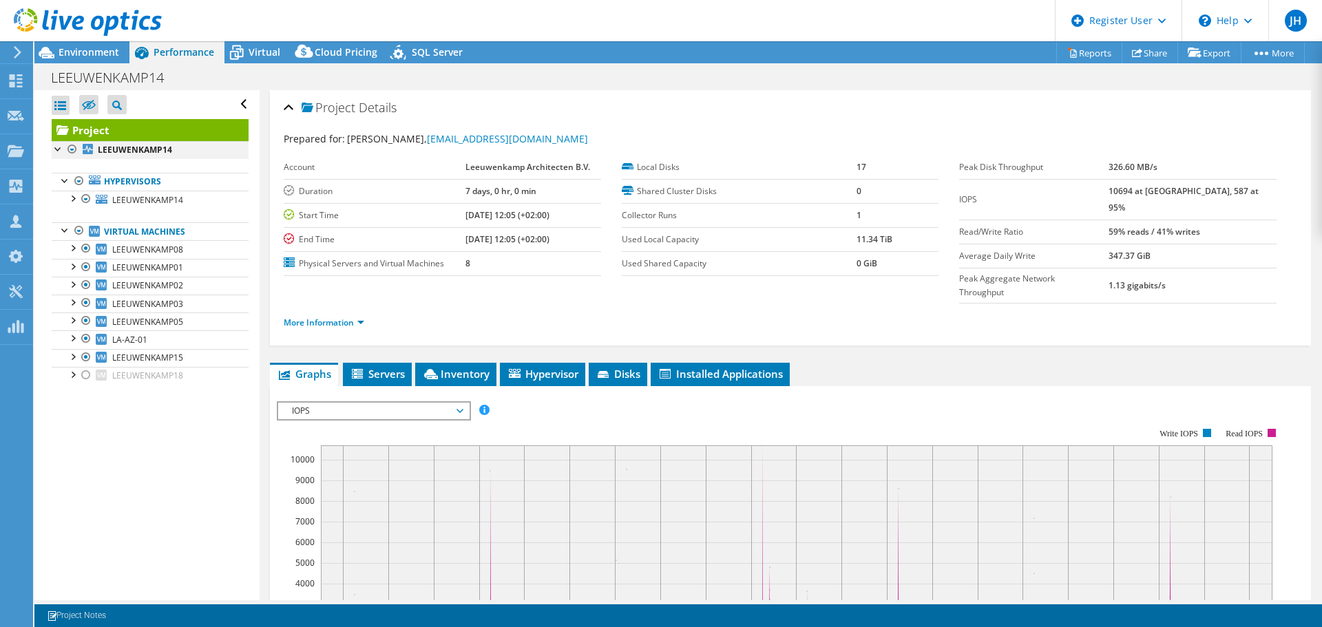
click at [56, 151] on div at bounding box center [59, 148] width 14 height 14
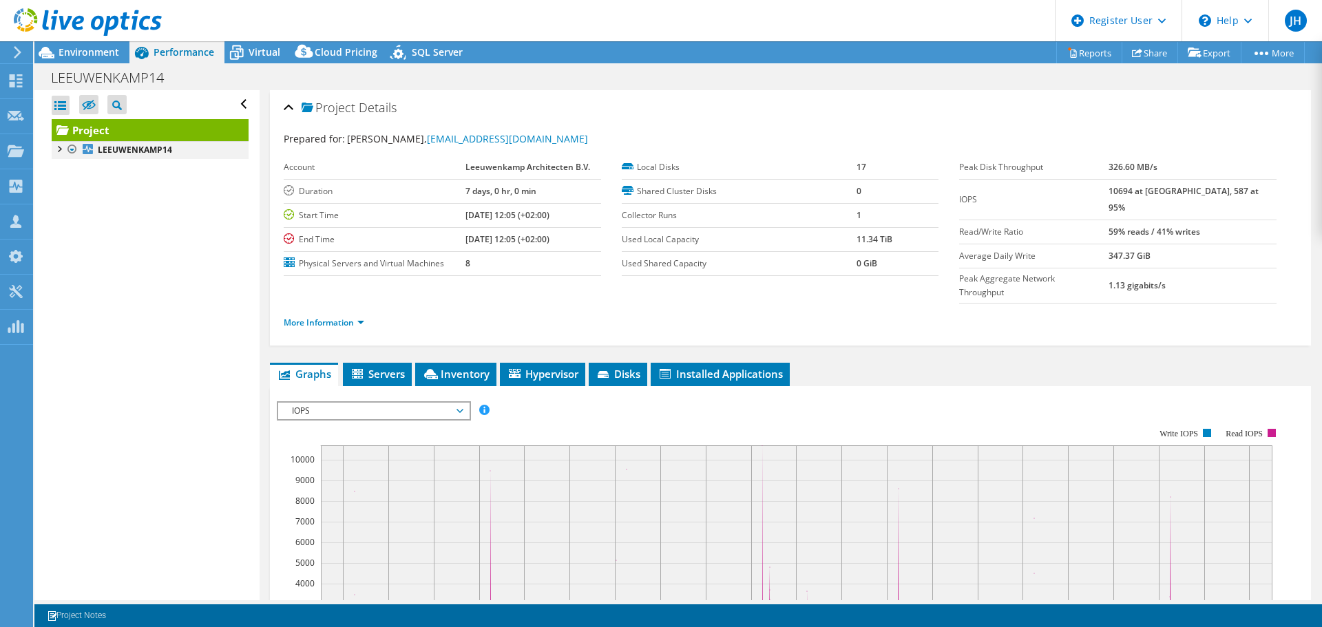
click at [60, 152] on div at bounding box center [59, 148] width 14 height 14
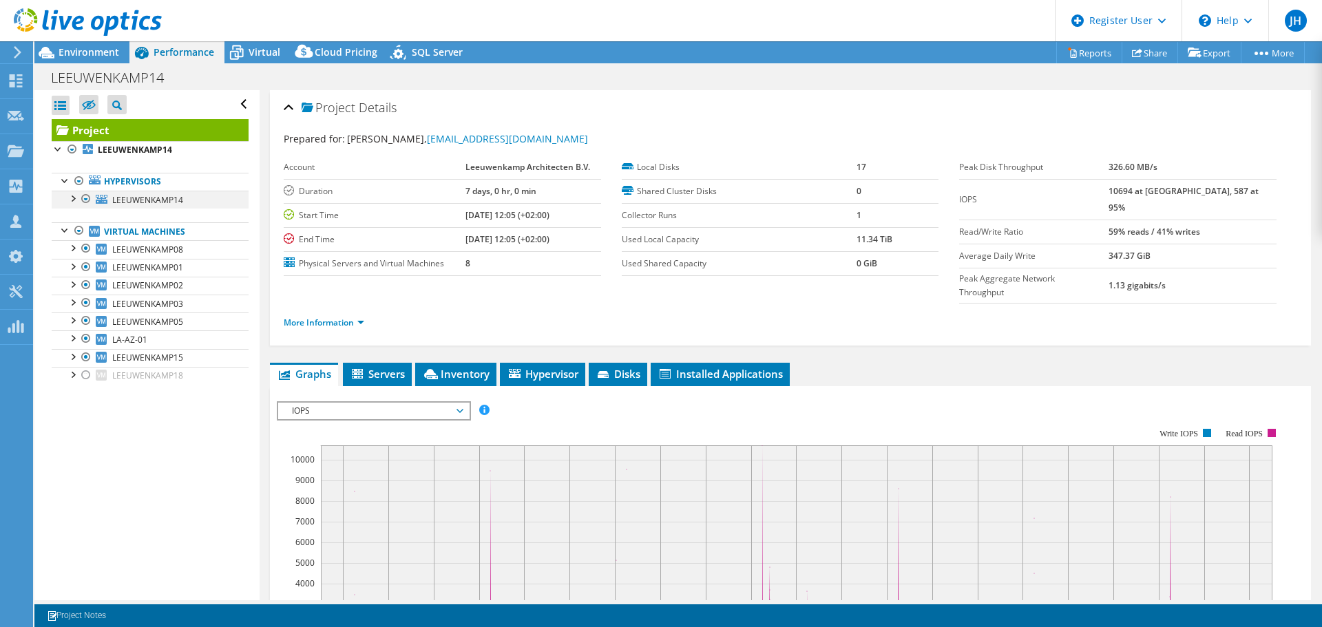
click at [76, 202] on div at bounding box center [72, 198] width 14 height 14
click at [59, 179] on div at bounding box center [66, 180] width 14 height 14
click at [72, 320] on div at bounding box center [72, 320] width 14 height 14
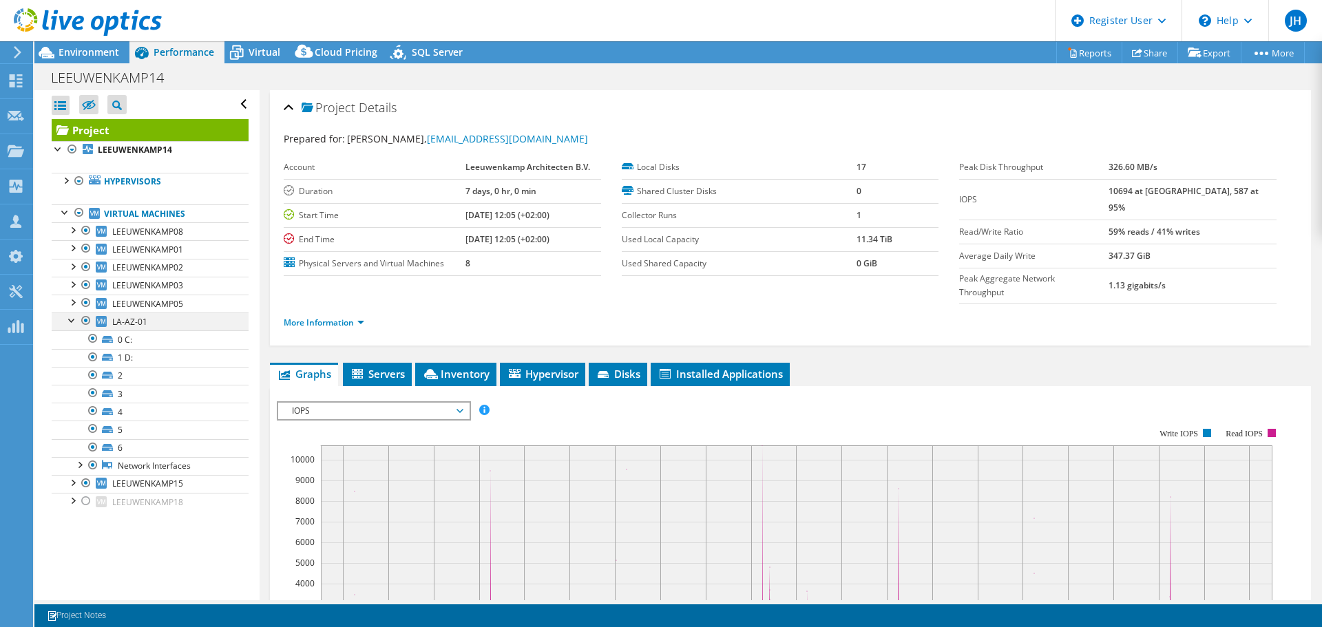
click at [86, 321] on div at bounding box center [86, 321] width 14 height 17
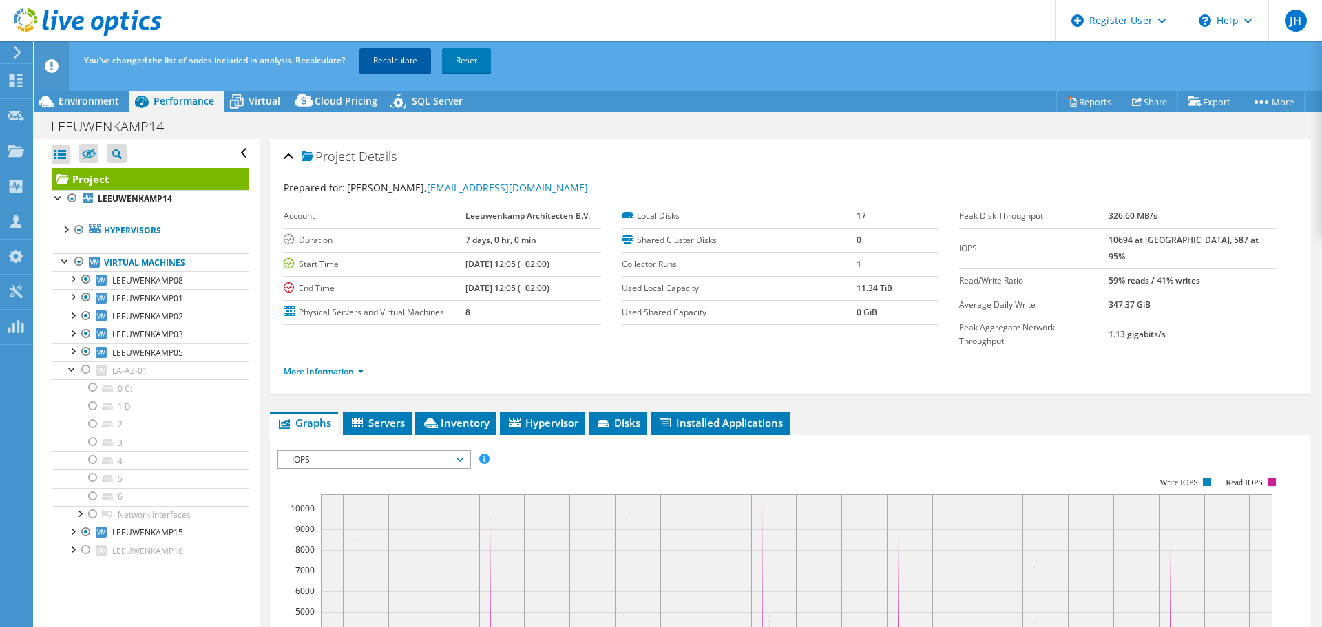
click at [395, 57] on link "Recalculate" at bounding box center [395, 60] width 72 height 25
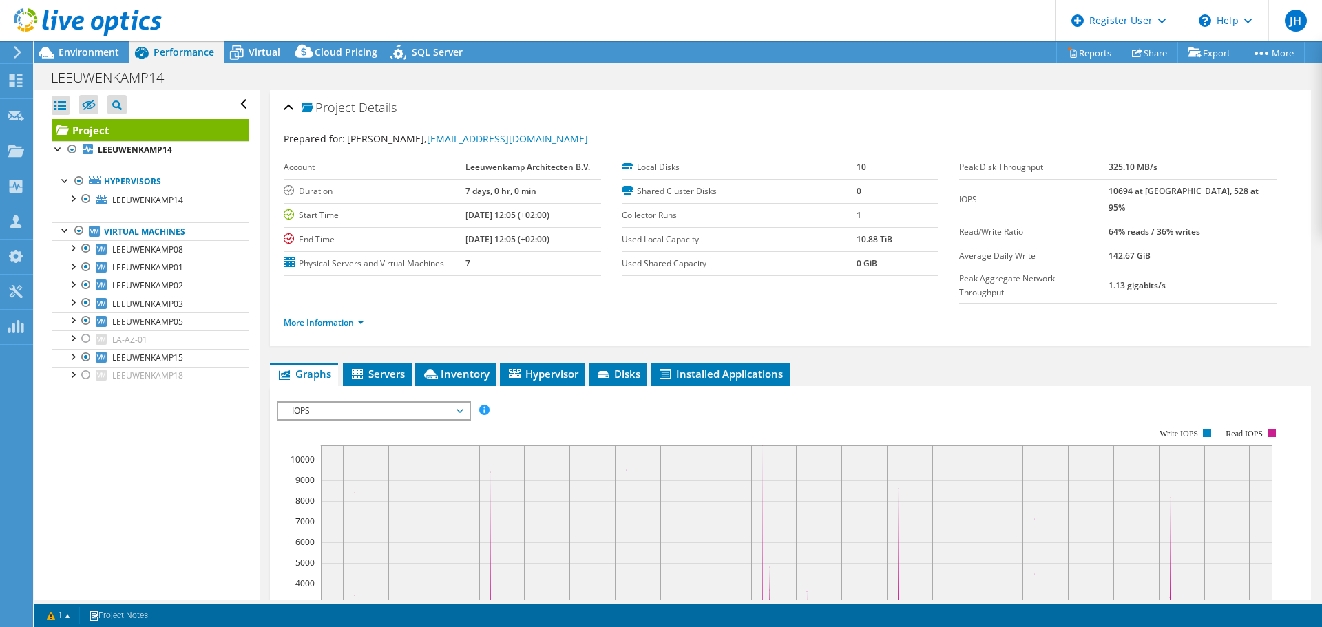
click at [69, 48] on span "Environment" at bounding box center [89, 51] width 61 height 13
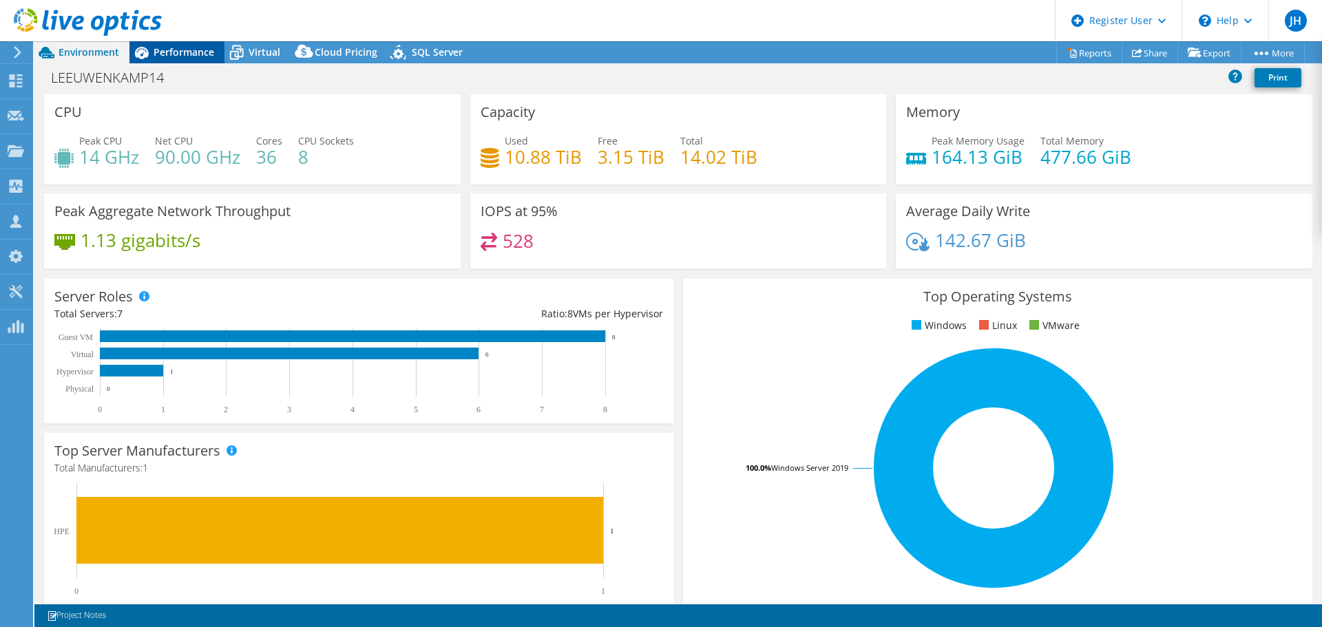
click at [176, 53] on span "Performance" at bounding box center [184, 51] width 61 height 13
click at [174, 52] on span "Performance" at bounding box center [184, 51] width 61 height 13
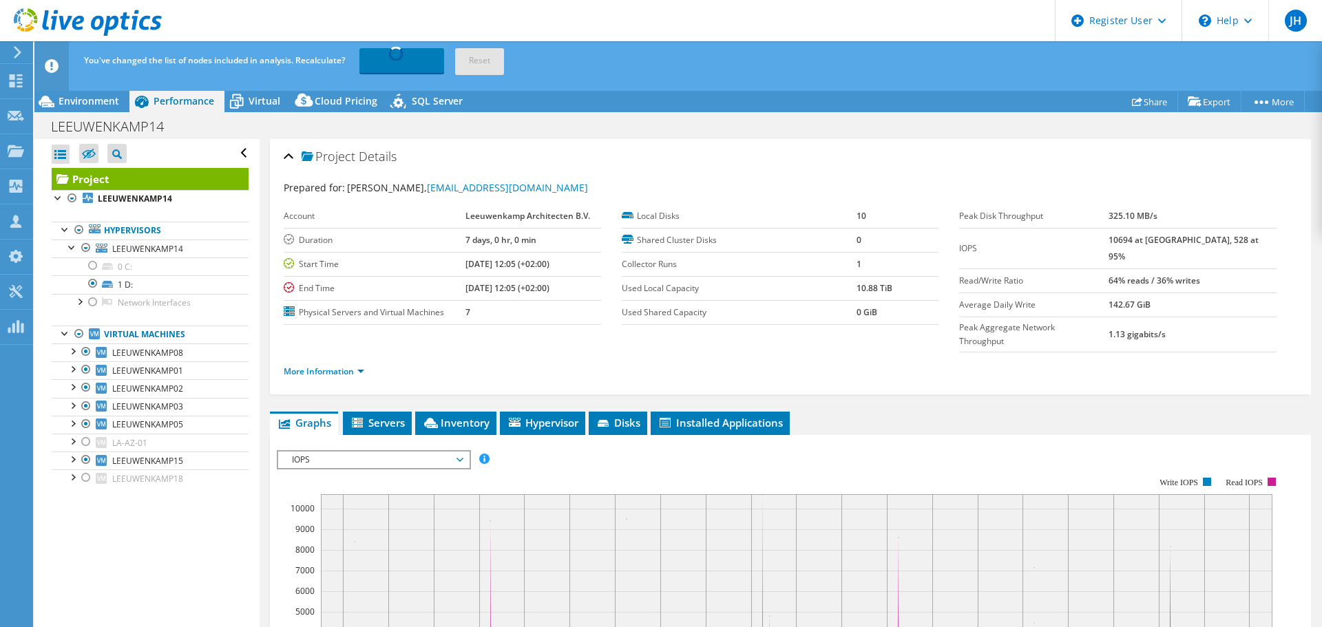
select select "USD"
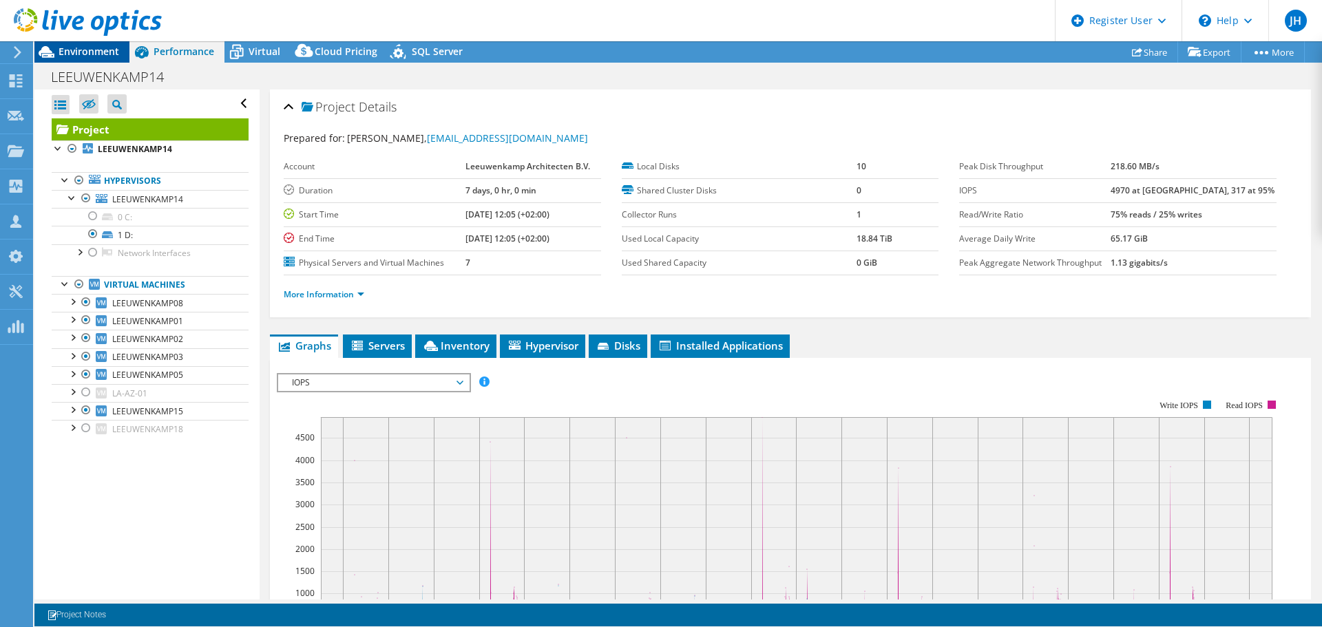
click at [81, 52] on span "Environment" at bounding box center [89, 51] width 61 height 13
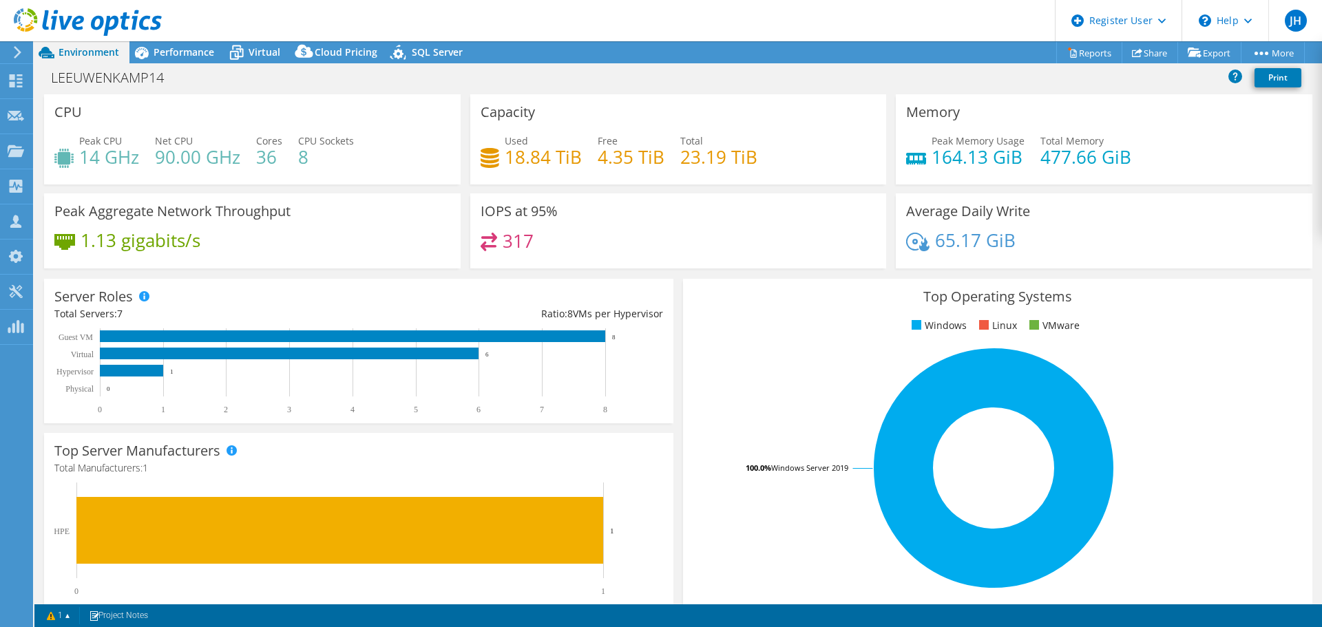
click at [61, 52] on span "Environment" at bounding box center [89, 51] width 61 height 13
click at [756, 163] on div "Used 18.84 TiB Free 4.35 TiB Total 23.19 TiB" at bounding box center [679, 156] width 396 height 45
click at [191, 52] on span "Performance" at bounding box center [184, 51] width 61 height 13
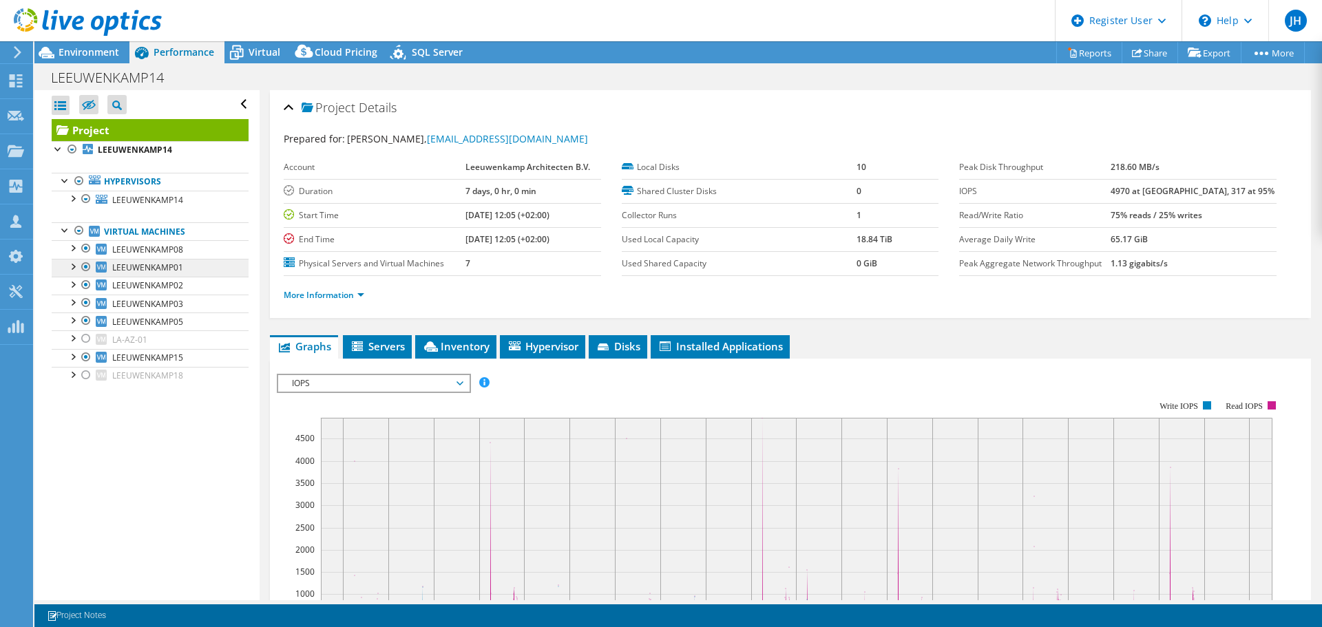
click at [56, 149] on div at bounding box center [59, 148] width 14 height 14
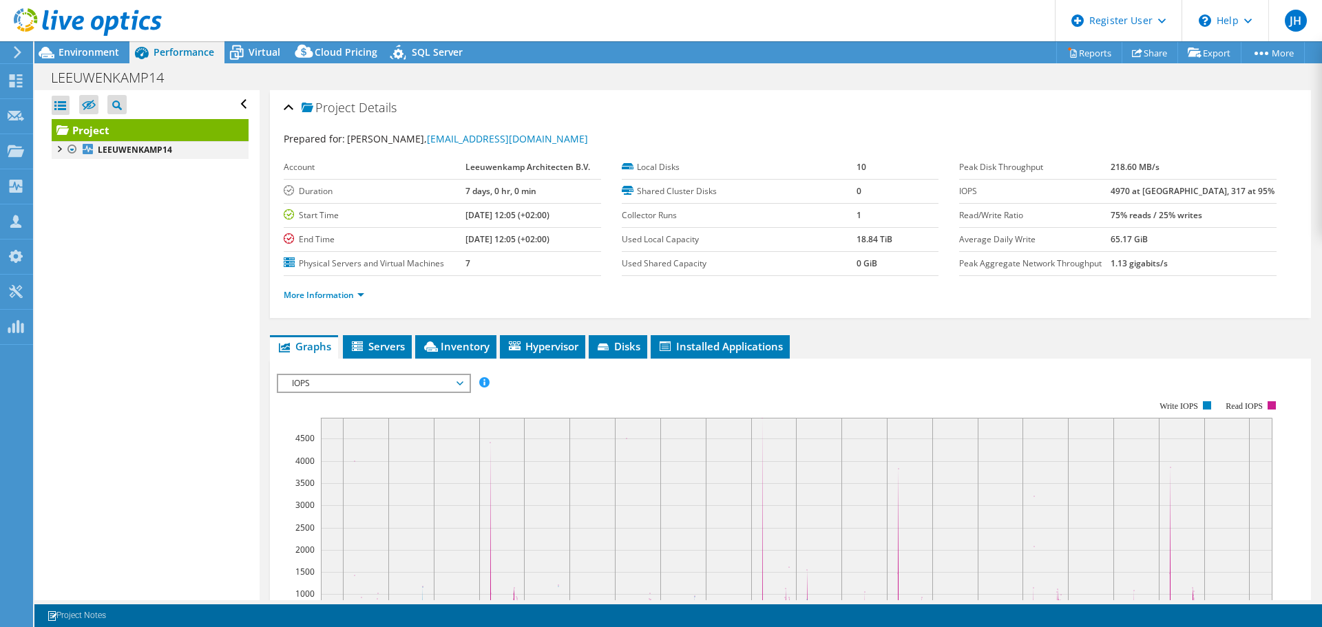
click at [60, 149] on div at bounding box center [59, 148] width 14 height 14
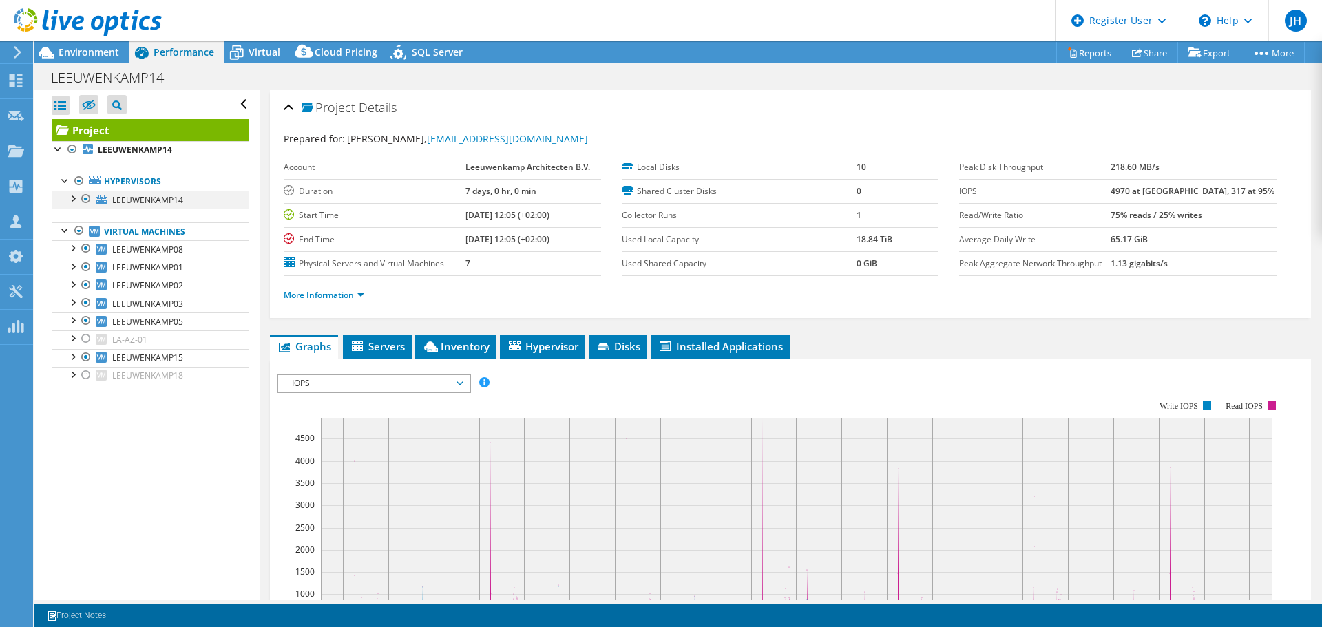
click at [74, 201] on div at bounding box center [72, 198] width 14 height 14
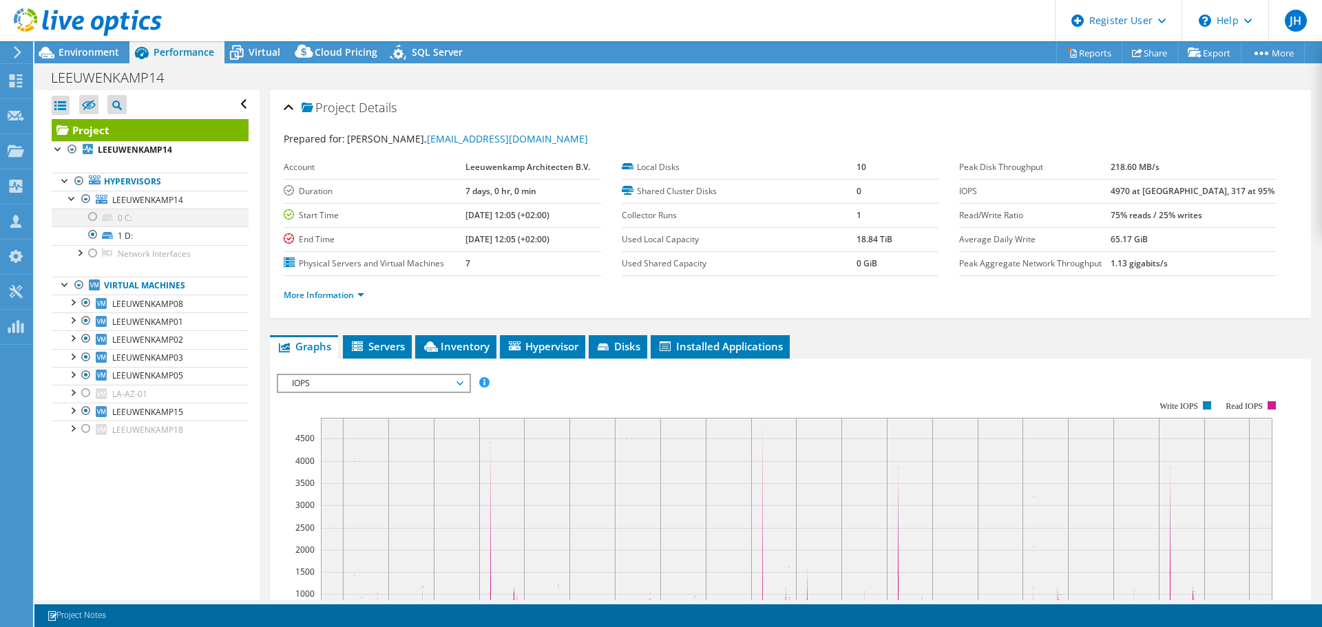
click at [87, 216] on div at bounding box center [93, 217] width 14 height 17
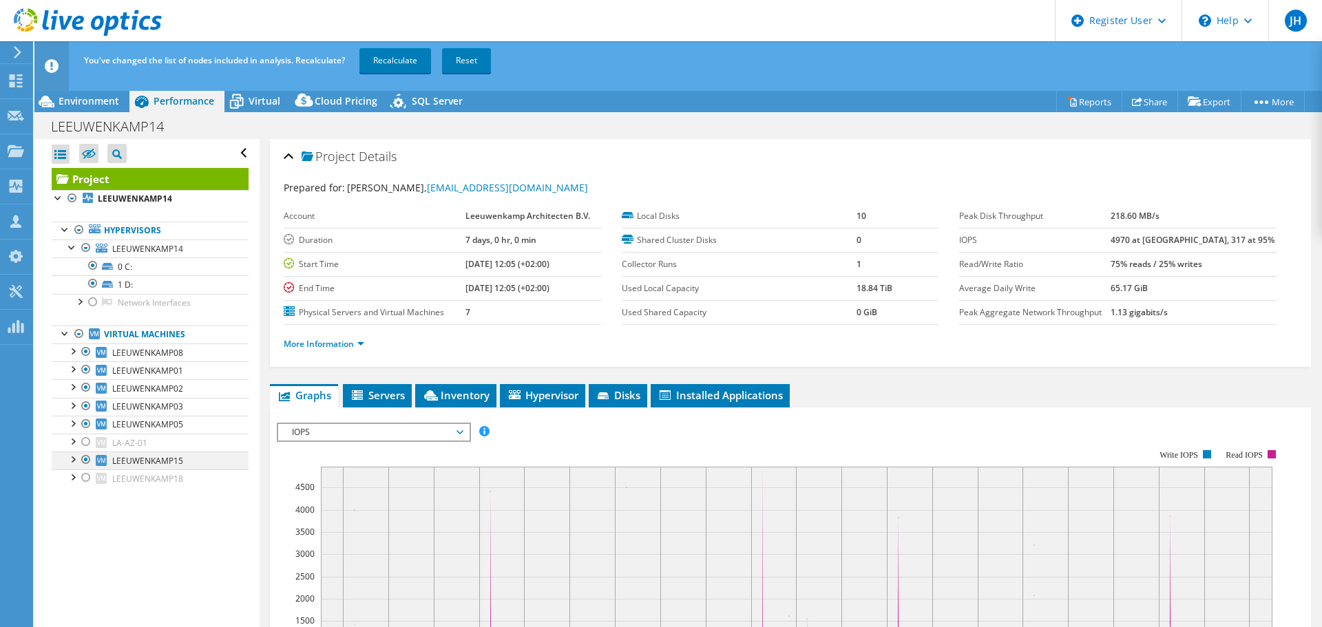
click at [83, 457] on div at bounding box center [86, 460] width 14 height 17
click at [399, 56] on link "Recalculate" at bounding box center [395, 60] width 72 height 25
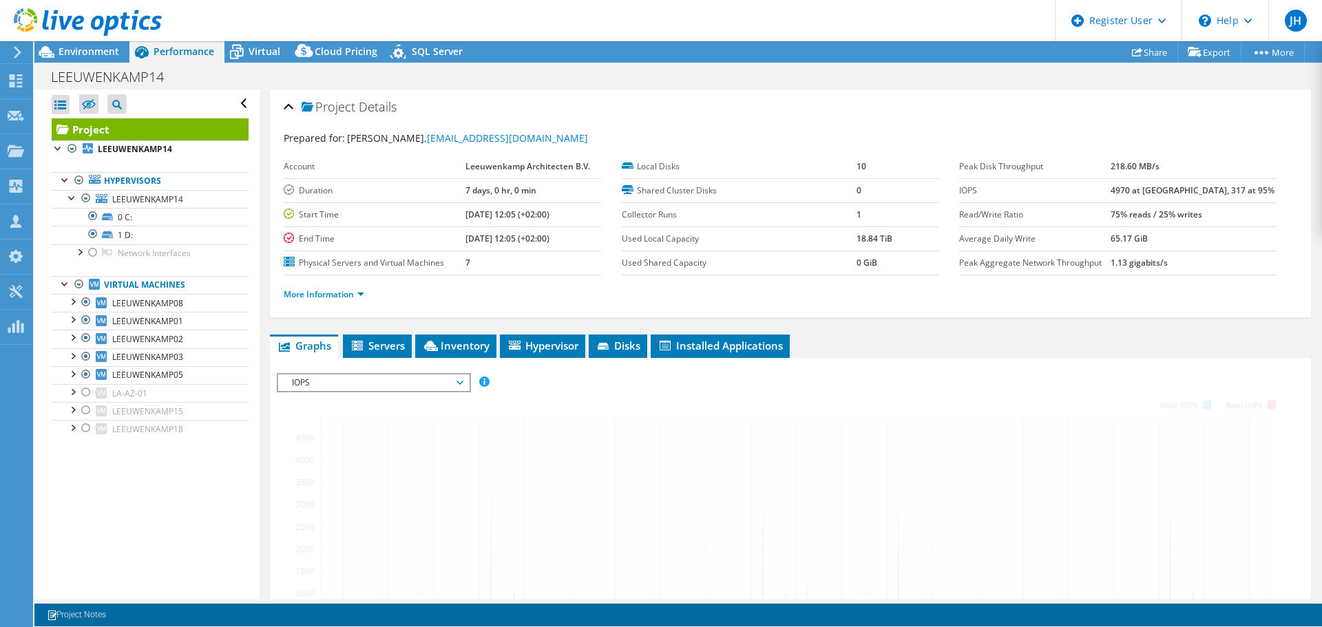
click at [729, 61] on div "You've changed the list of nodes included in analysis. Recalculate? Recalculati…" at bounding box center [704, 60] width 1246 height 39
click at [93, 59] on div "Environment" at bounding box center [81, 52] width 95 height 22
click at [90, 48] on span "Environment" at bounding box center [89, 51] width 61 height 13
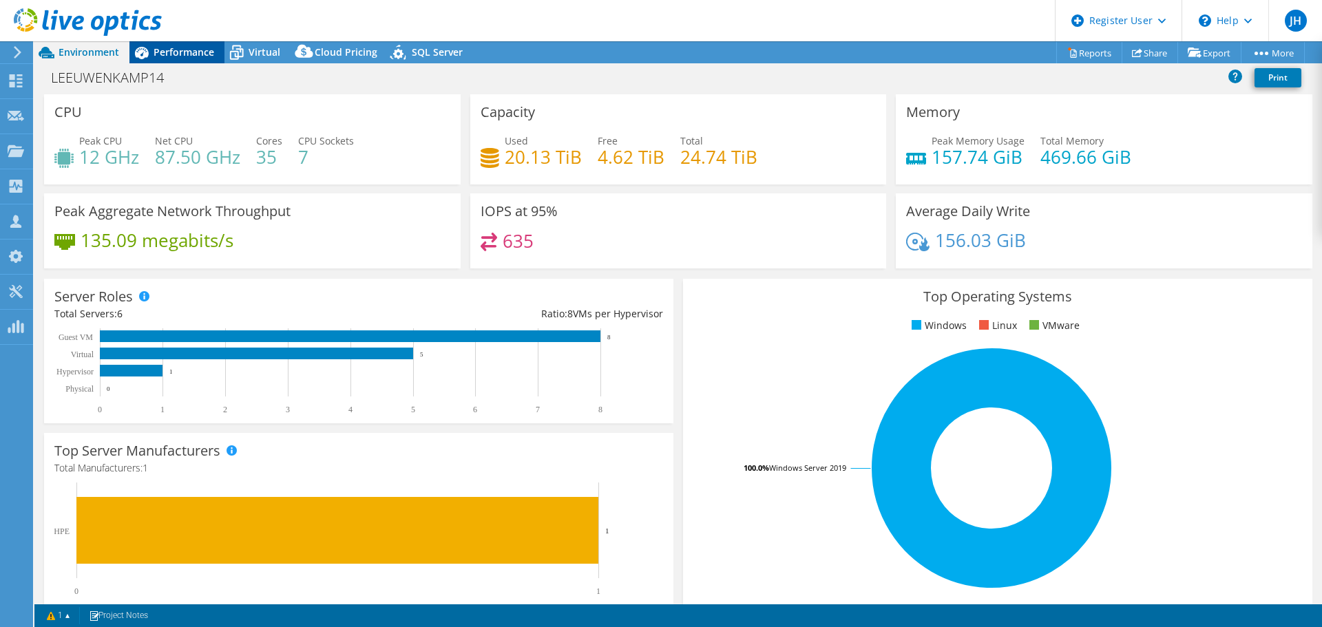
click at [180, 50] on span "Performance" at bounding box center [184, 51] width 61 height 13
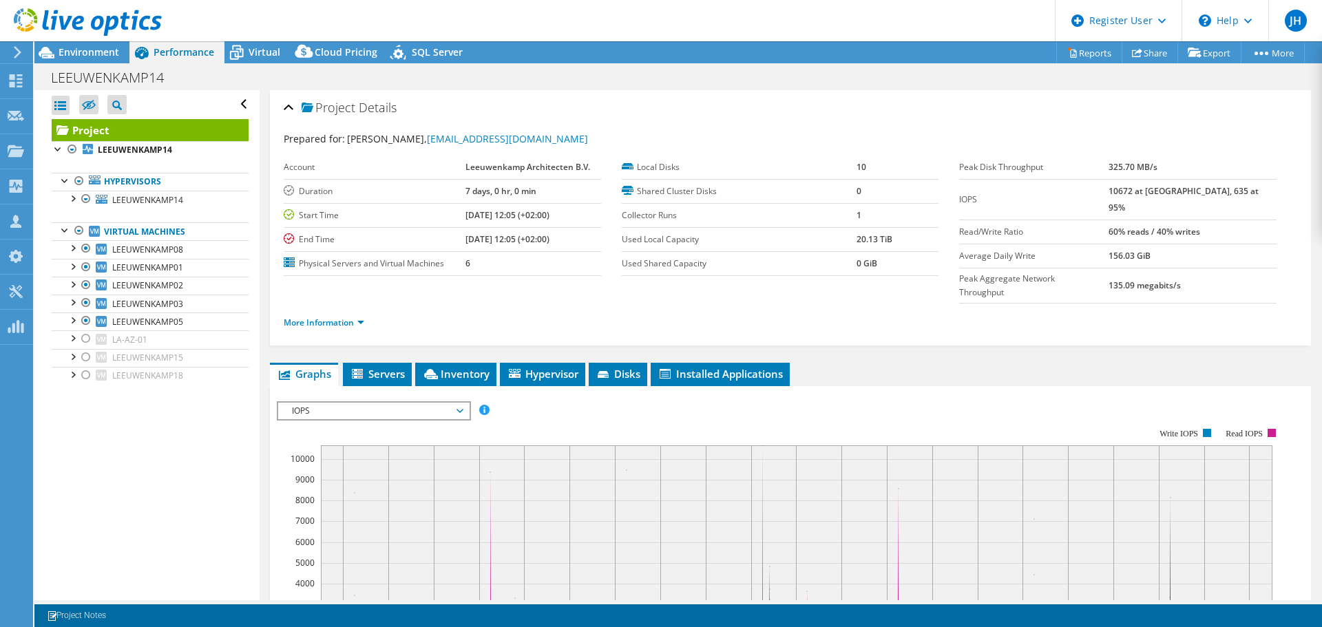
click at [72, 323] on div at bounding box center [72, 320] width 14 height 14
click at [74, 301] on div at bounding box center [72, 302] width 14 height 14
click at [71, 304] on div at bounding box center [72, 302] width 14 height 14
click at [72, 248] on div at bounding box center [72, 247] width 14 height 14
click at [173, 385] on link "LEEUWENKAMP18" at bounding box center [150, 376] width 197 height 18
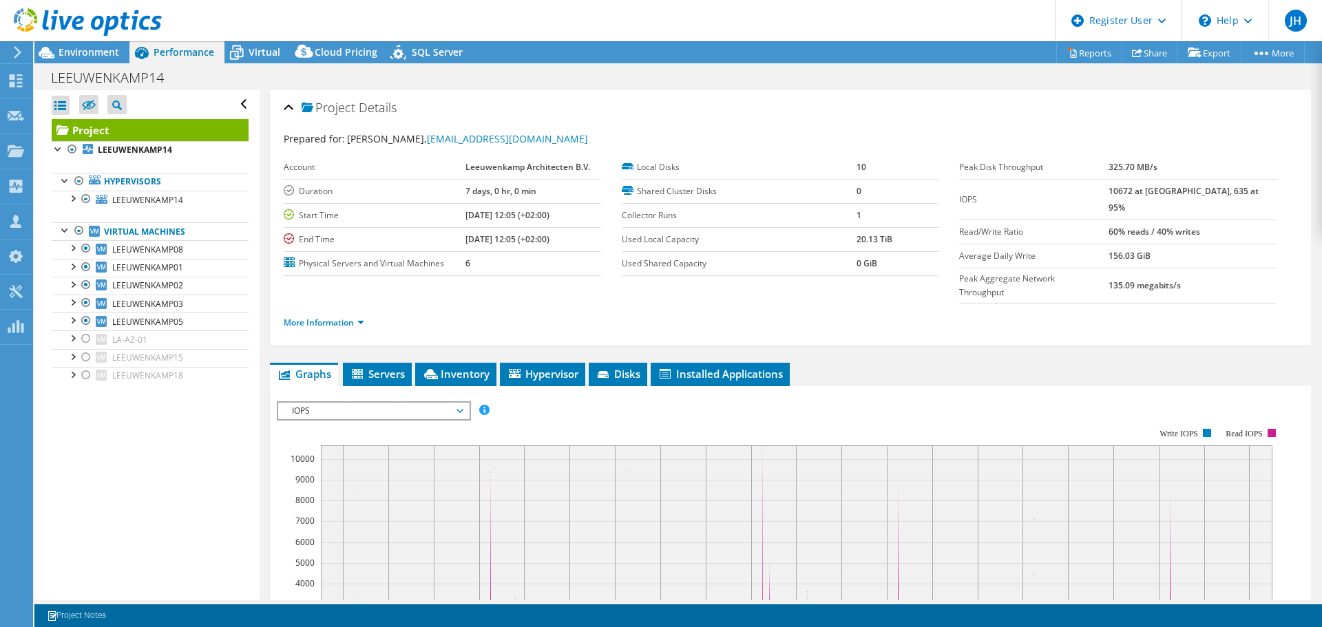
click at [75, 248] on div at bounding box center [72, 247] width 14 height 14
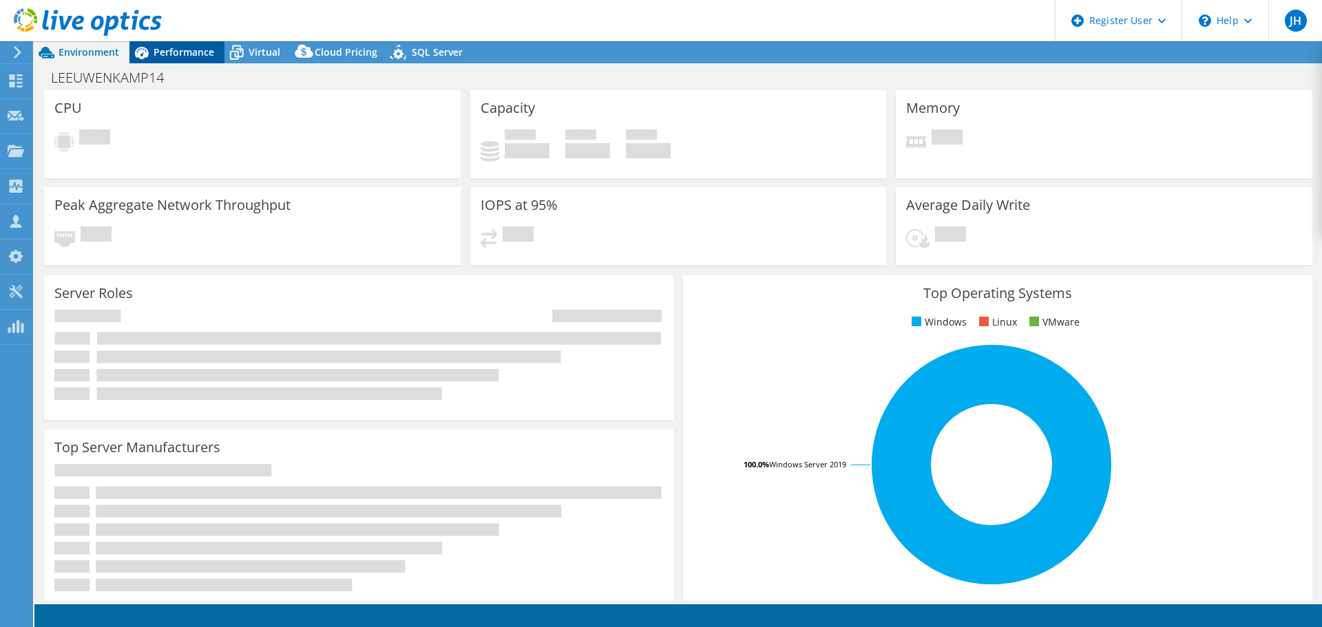
click at [176, 52] on span "Performance" at bounding box center [184, 51] width 61 height 13
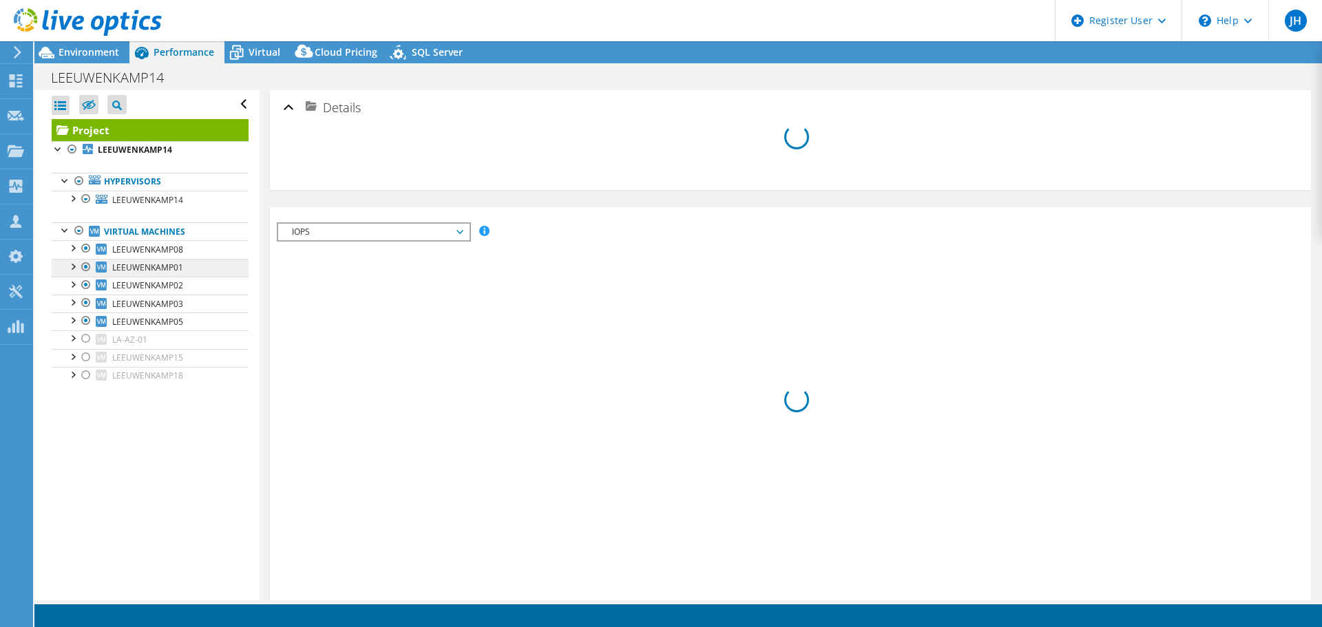
select select "USD"
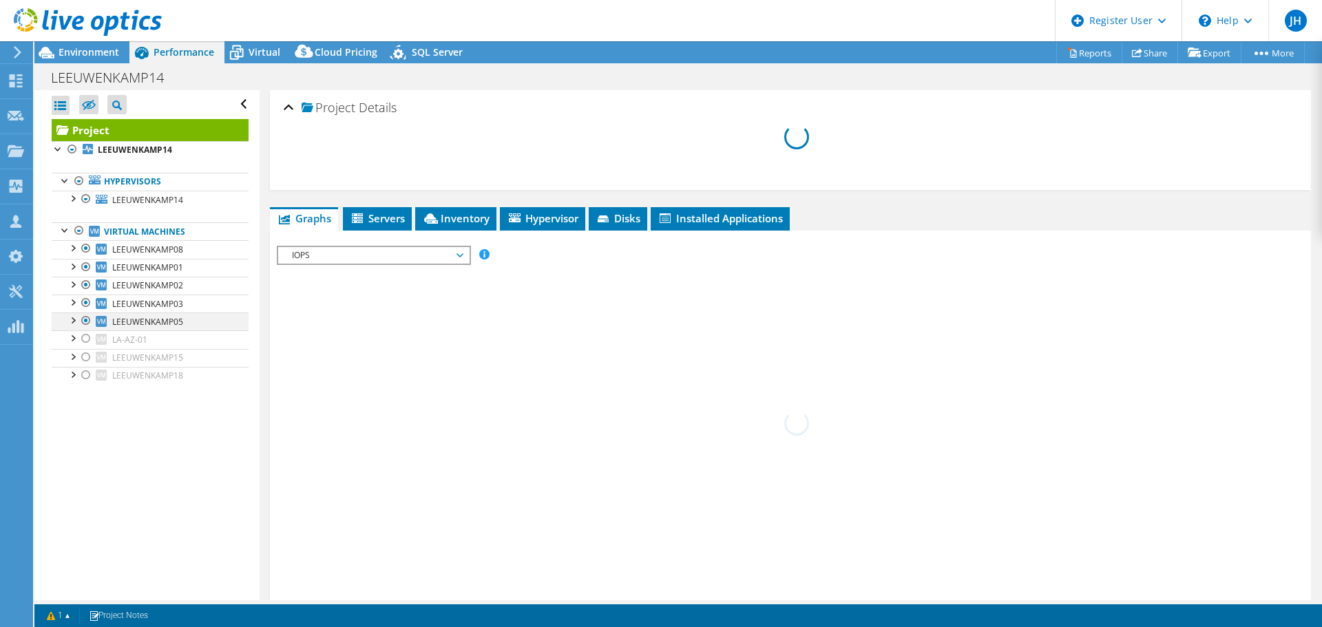
click at [74, 301] on div at bounding box center [72, 302] width 14 height 14
click at [74, 320] on div at bounding box center [72, 320] width 14 height 14
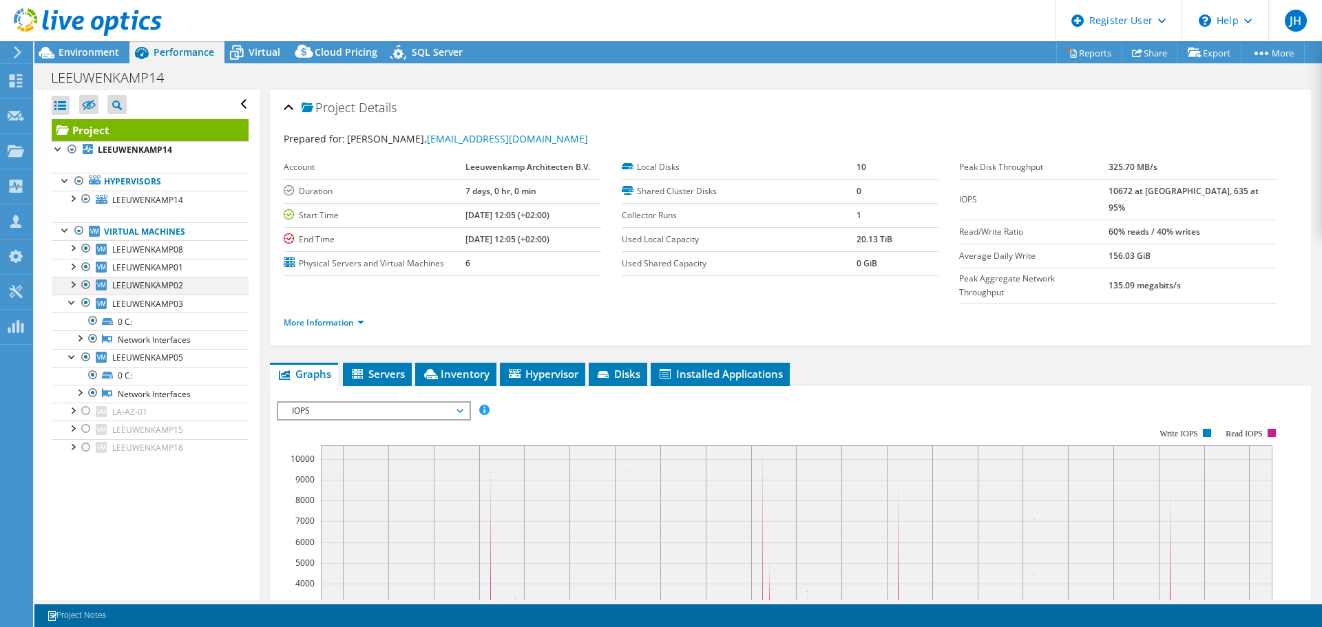
click at [76, 286] on div at bounding box center [72, 284] width 14 height 14
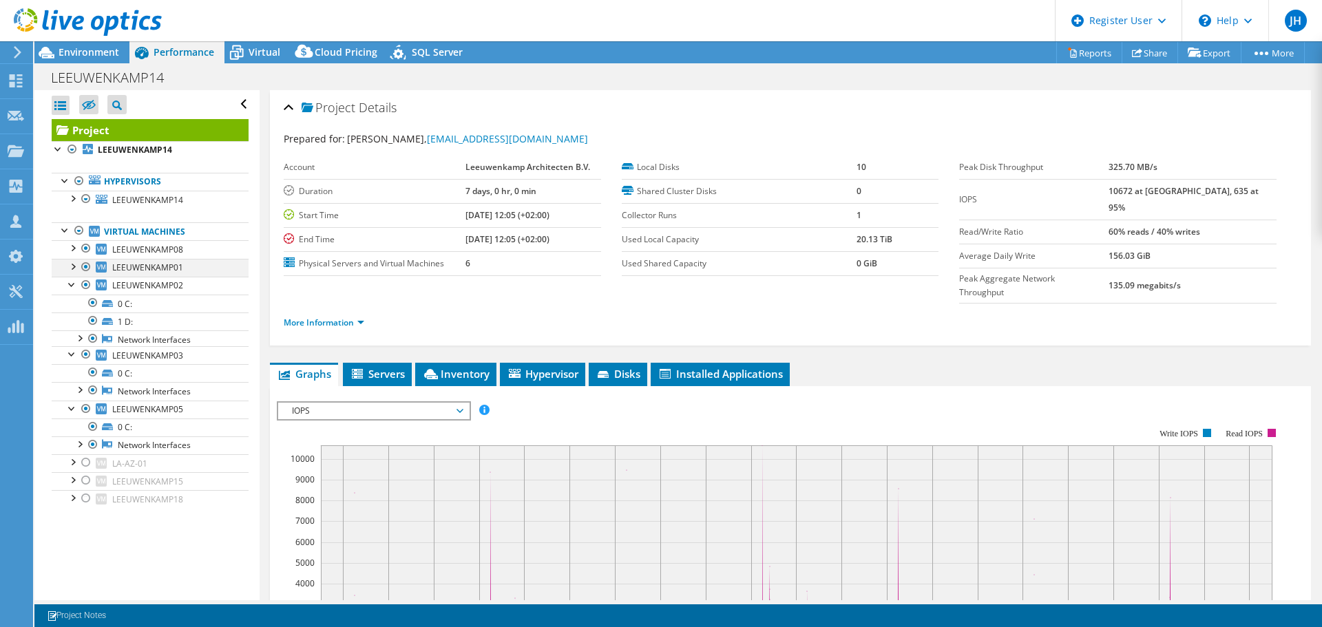
click at [76, 268] on div at bounding box center [72, 266] width 14 height 14
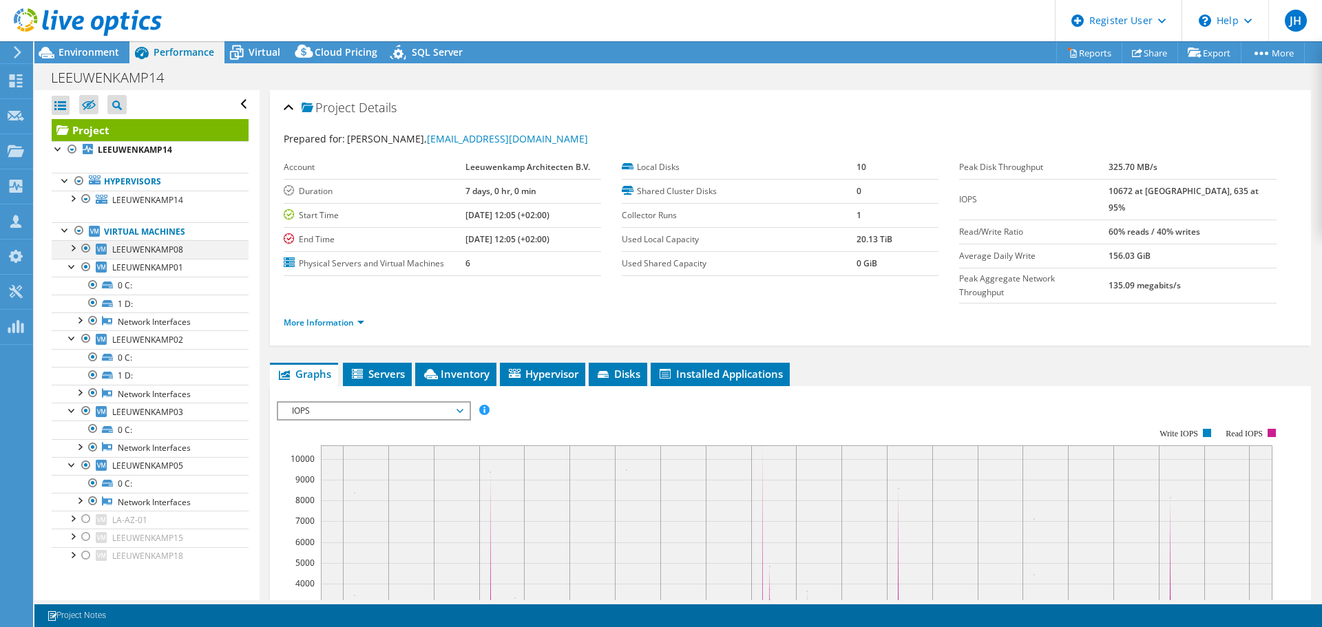
click at [74, 252] on div at bounding box center [72, 247] width 14 height 14
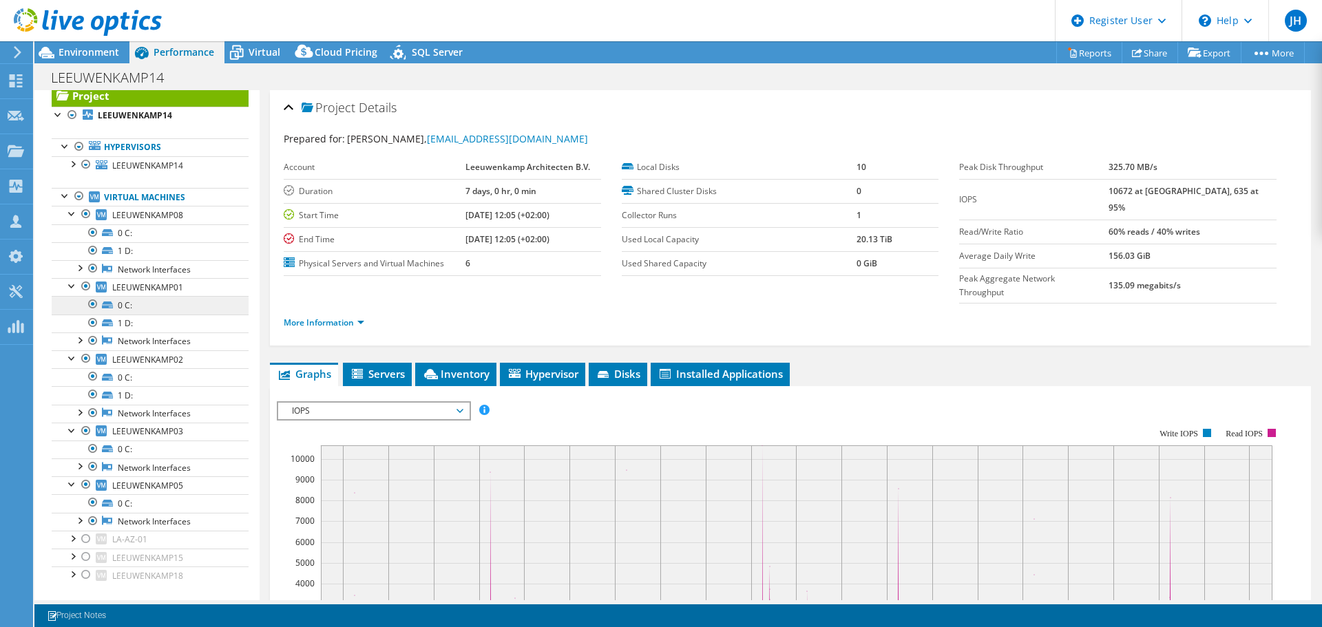
scroll to position [49, 0]
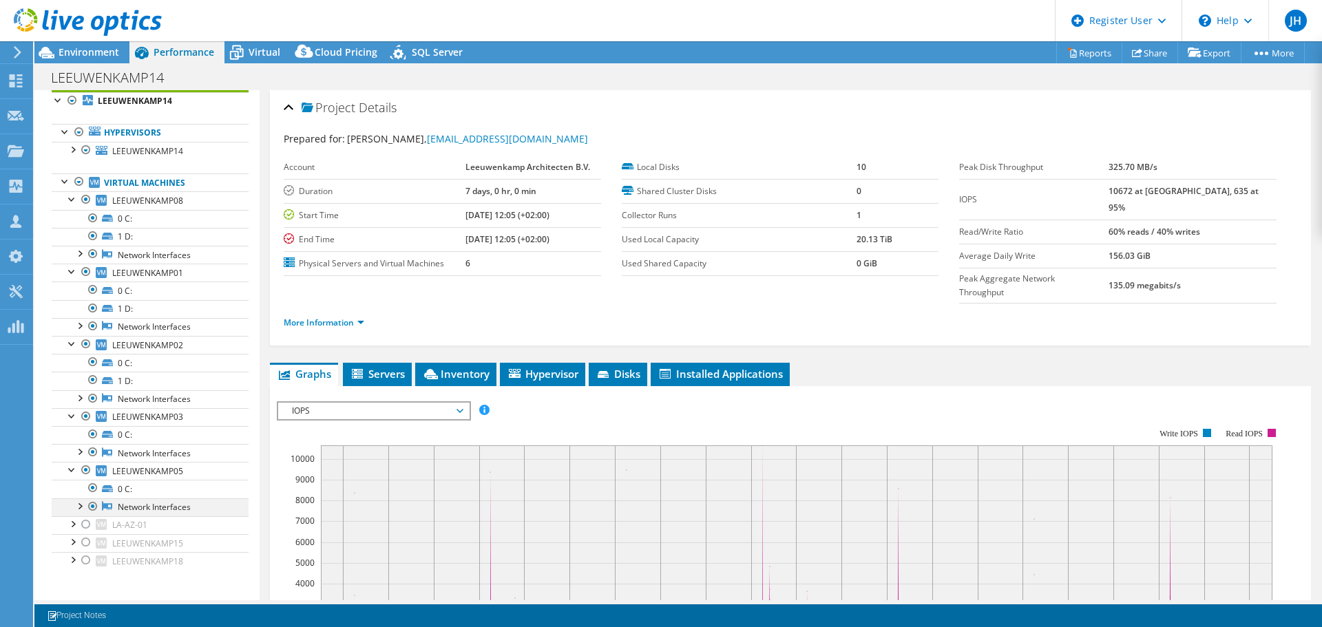
click at [78, 507] on div at bounding box center [79, 506] width 14 height 14
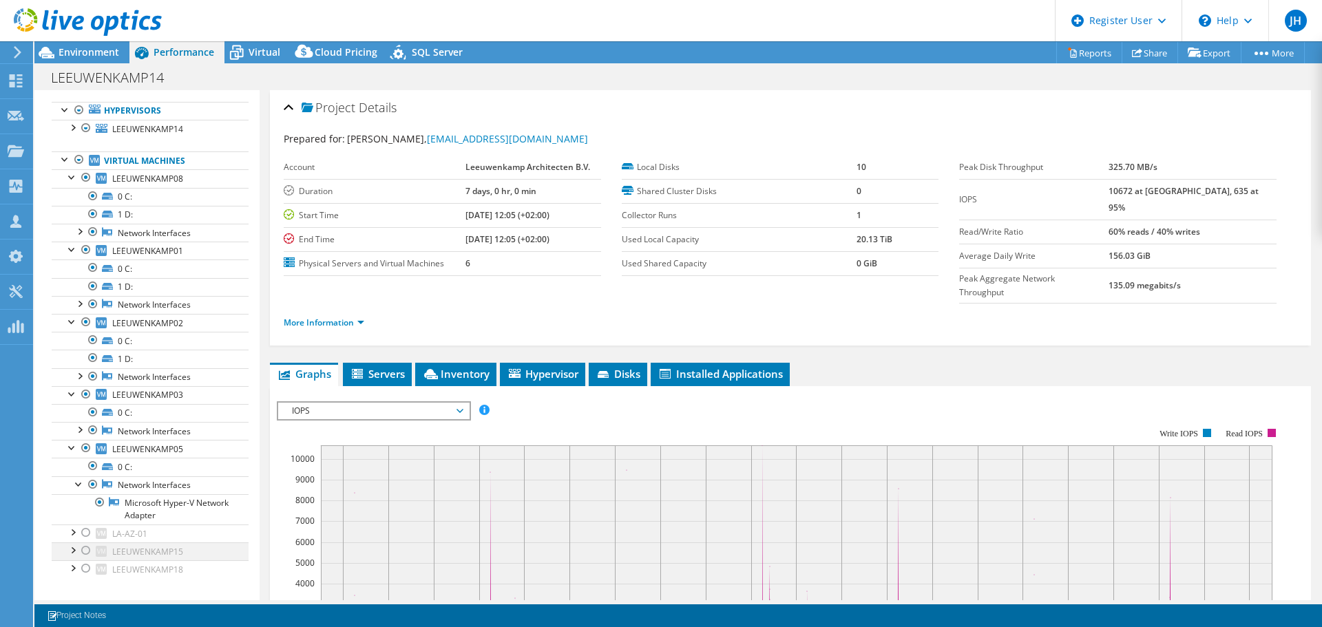
scroll to position [80, 0]
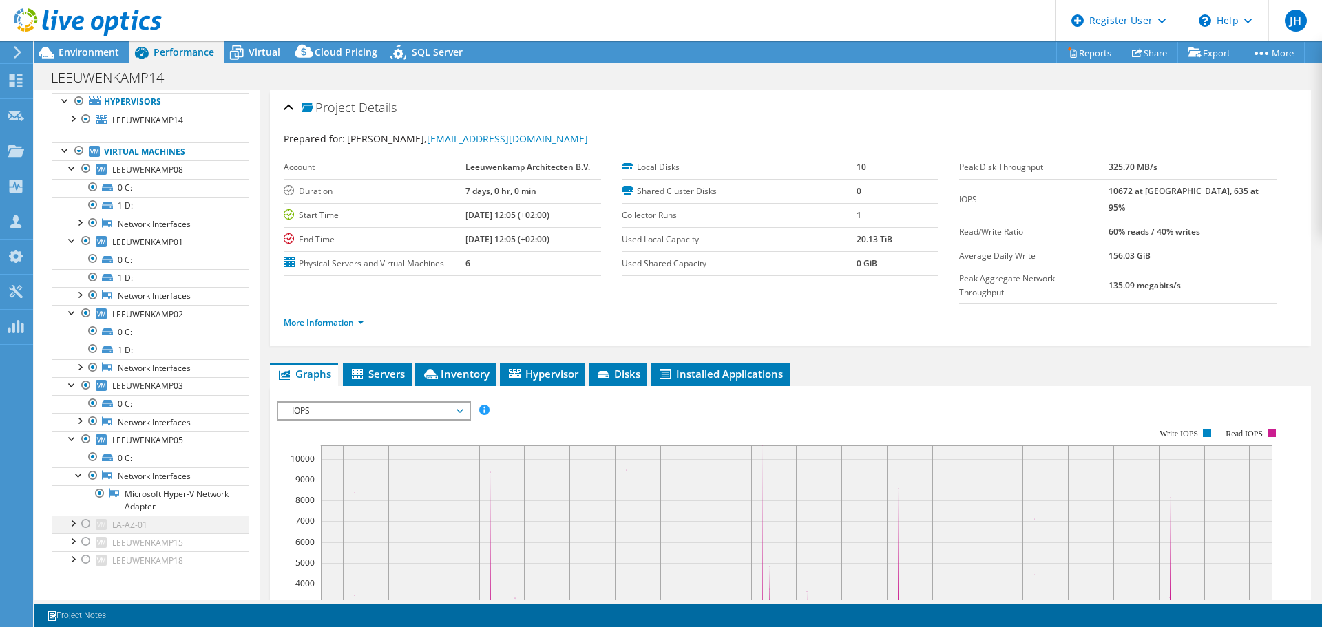
click at [72, 523] on div at bounding box center [72, 523] width 14 height 14
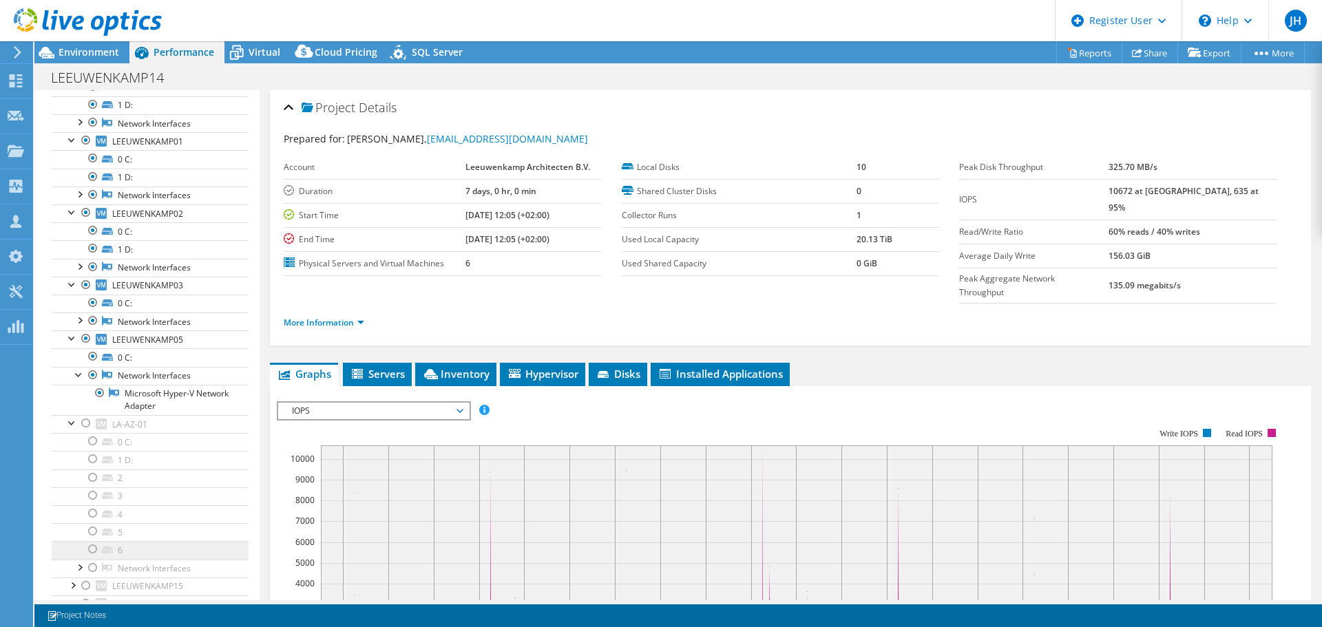
scroll to position [224, 0]
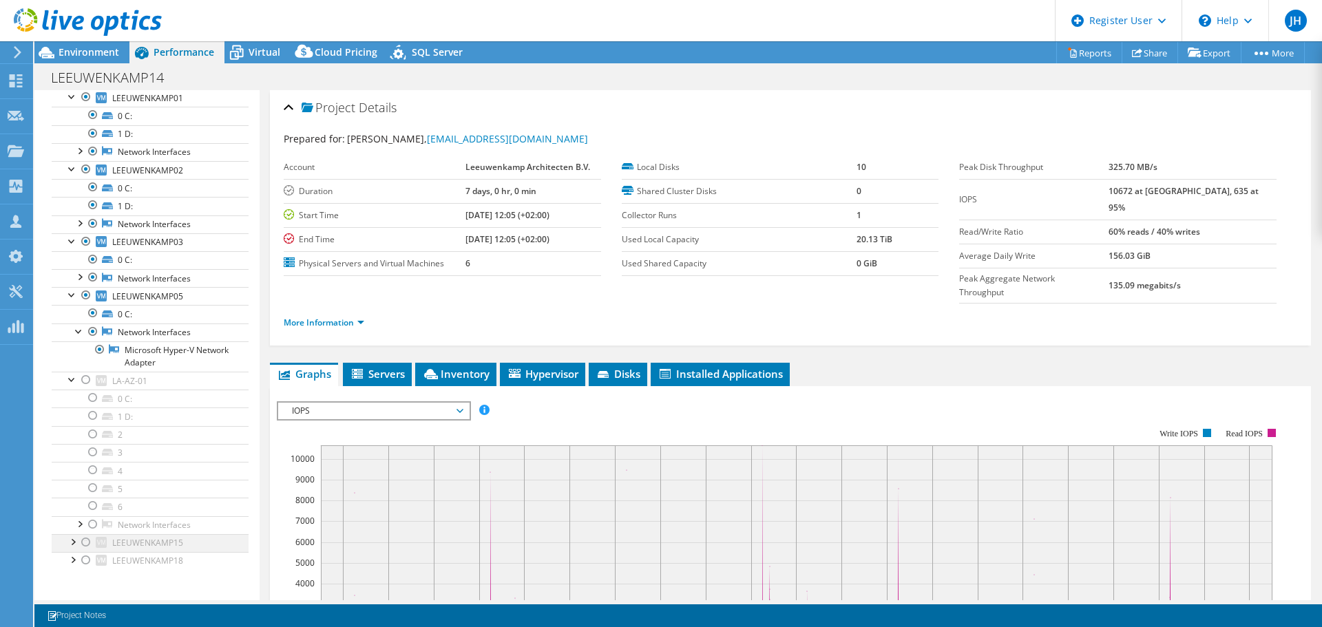
click at [76, 541] on div at bounding box center [72, 541] width 14 height 14
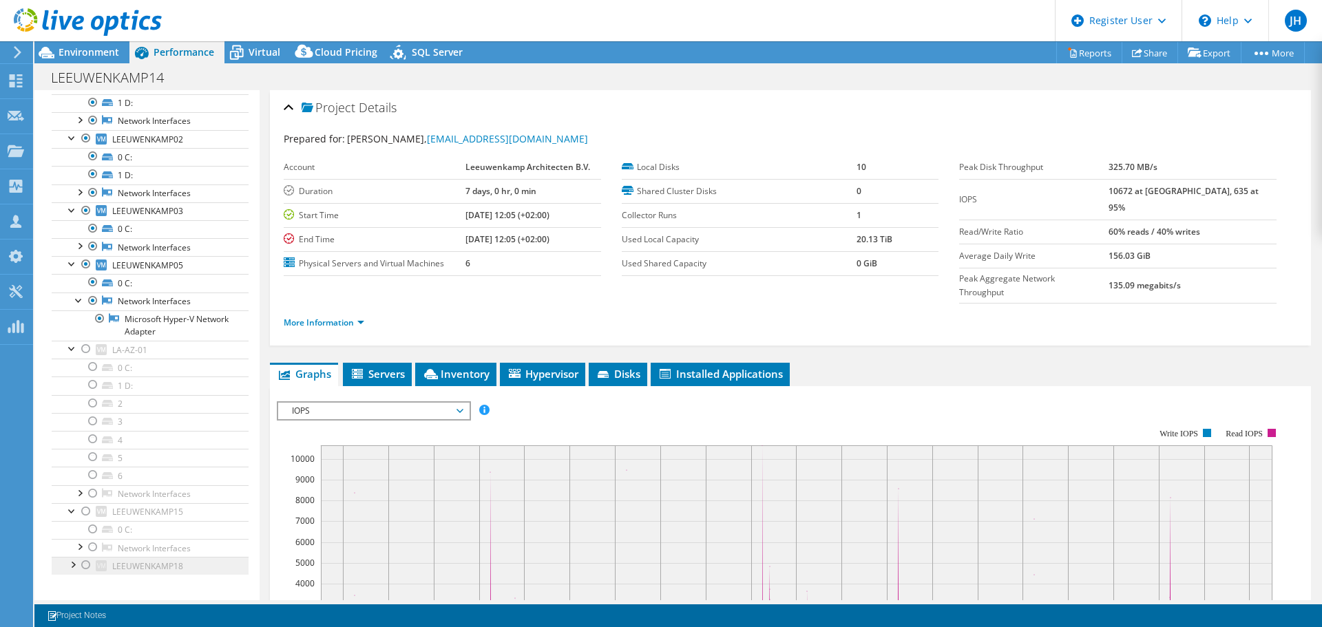
scroll to position [260, 0]
click at [73, 564] on div at bounding box center [72, 559] width 14 height 14
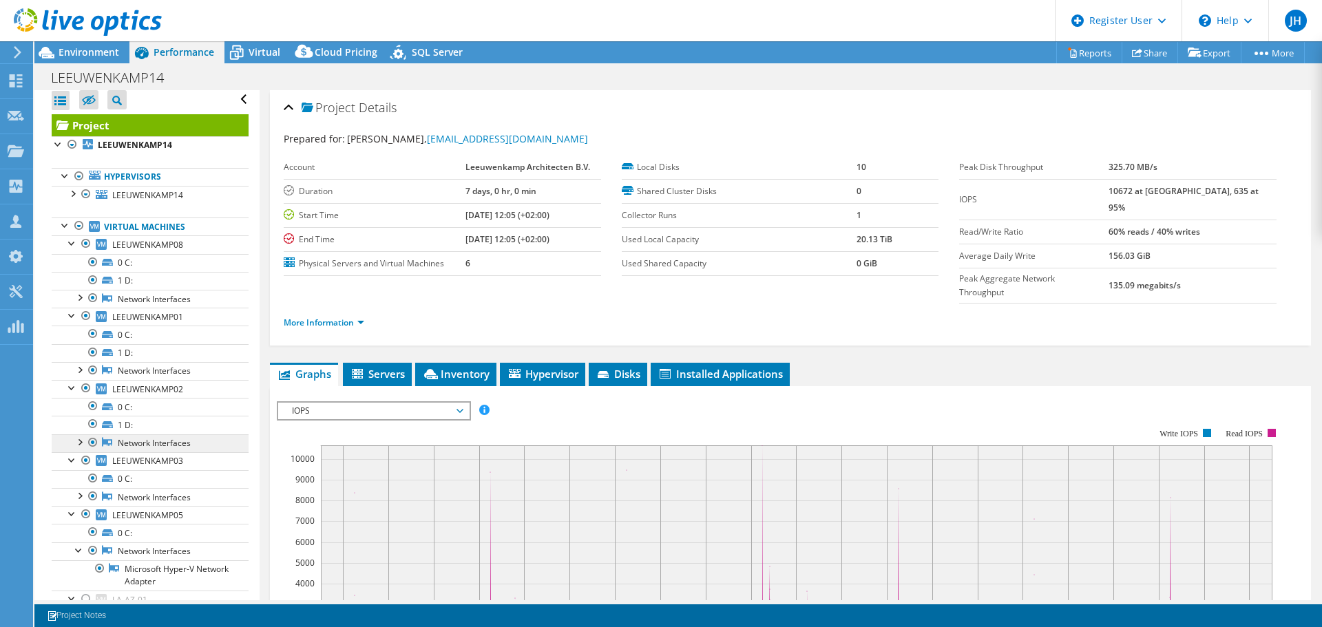
scroll to position [0, 0]
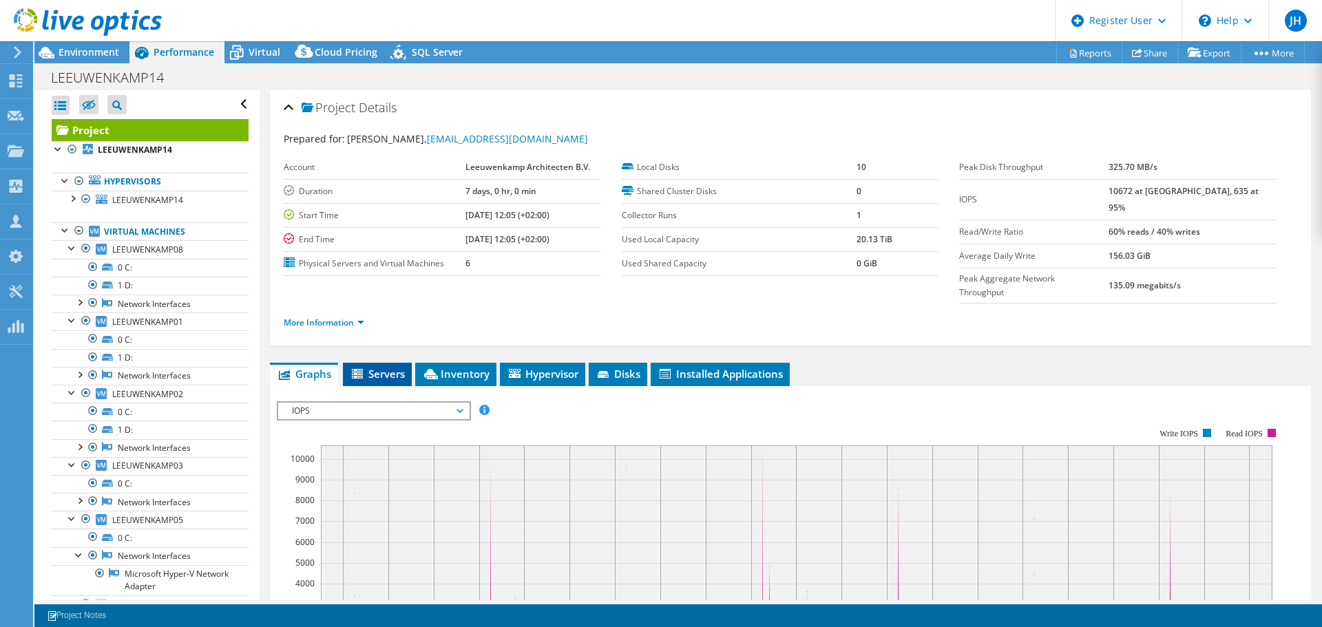
click at [389, 367] on span "Servers" at bounding box center [377, 374] width 55 height 14
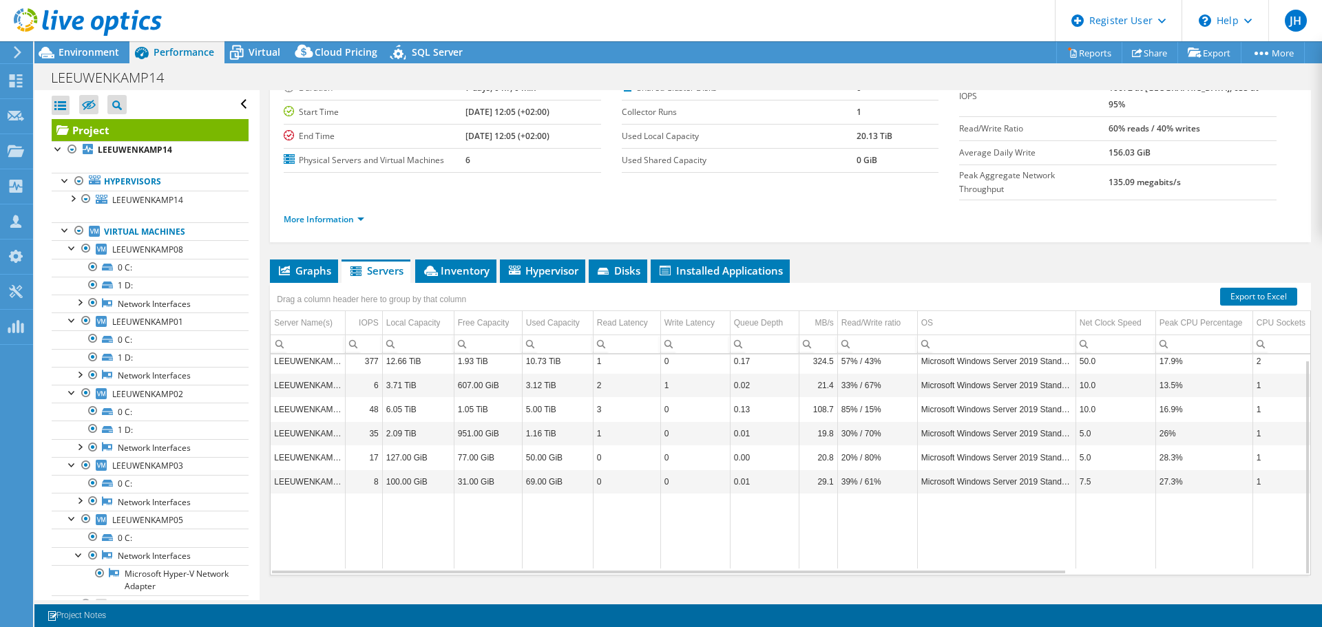
click at [1065, 349] on td "Microsoft Windows Server 2019 Standard" at bounding box center [996, 361] width 158 height 24
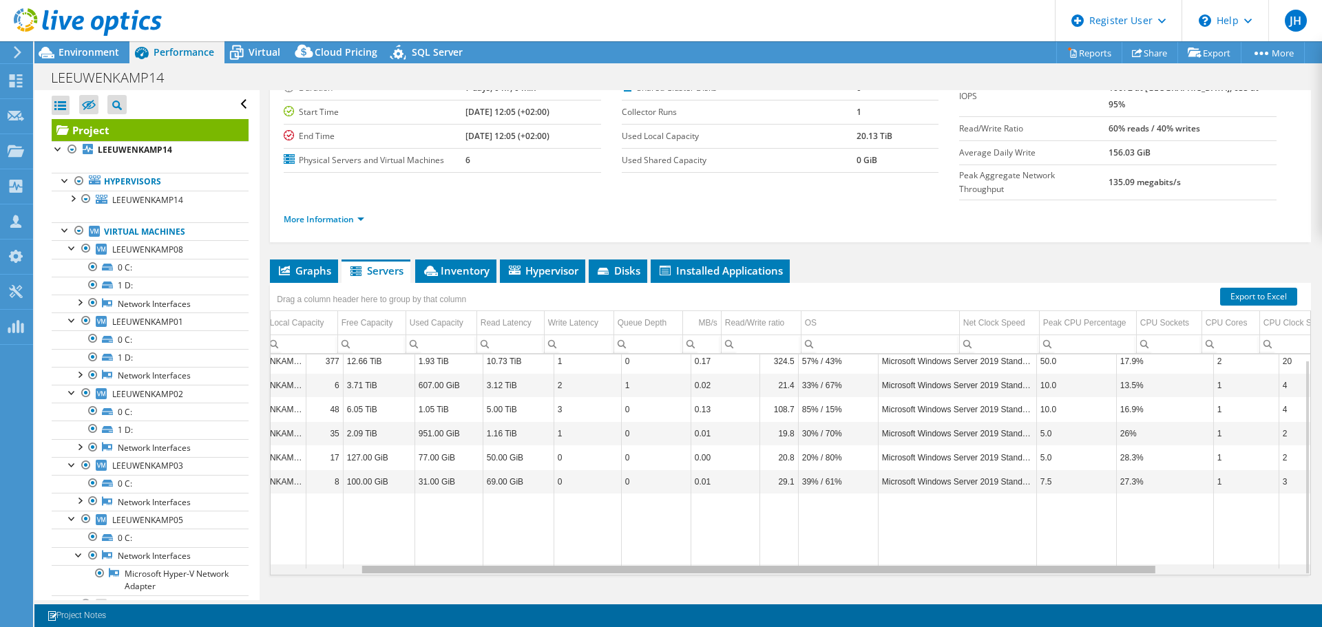
scroll to position [0, 39]
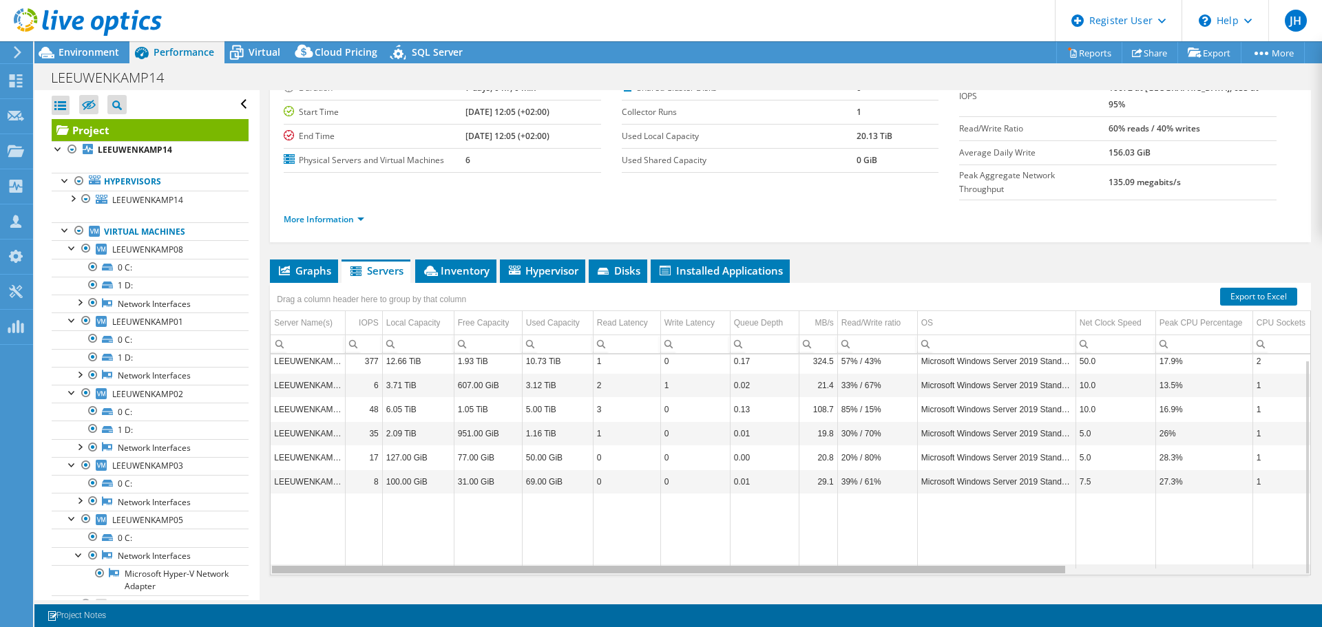
drag, startPoint x: 916, startPoint y: 545, endPoint x: 894, endPoint y: 572, distance: 34.7
click at [894, 572] on body "JH Dell User Jessica Huijgens Jessica.Huijgens@Dell.com Dell My Profile Log Out…" at bounding box center [661, 313] width 1322 height 627
click at [410, 373] on td "3.71 TiB" at bounding box center [418, 385] width 72 height 24
click at [420, 397] on td "6.05 TiB" at bounding box center [418, 409] width 72 height 24
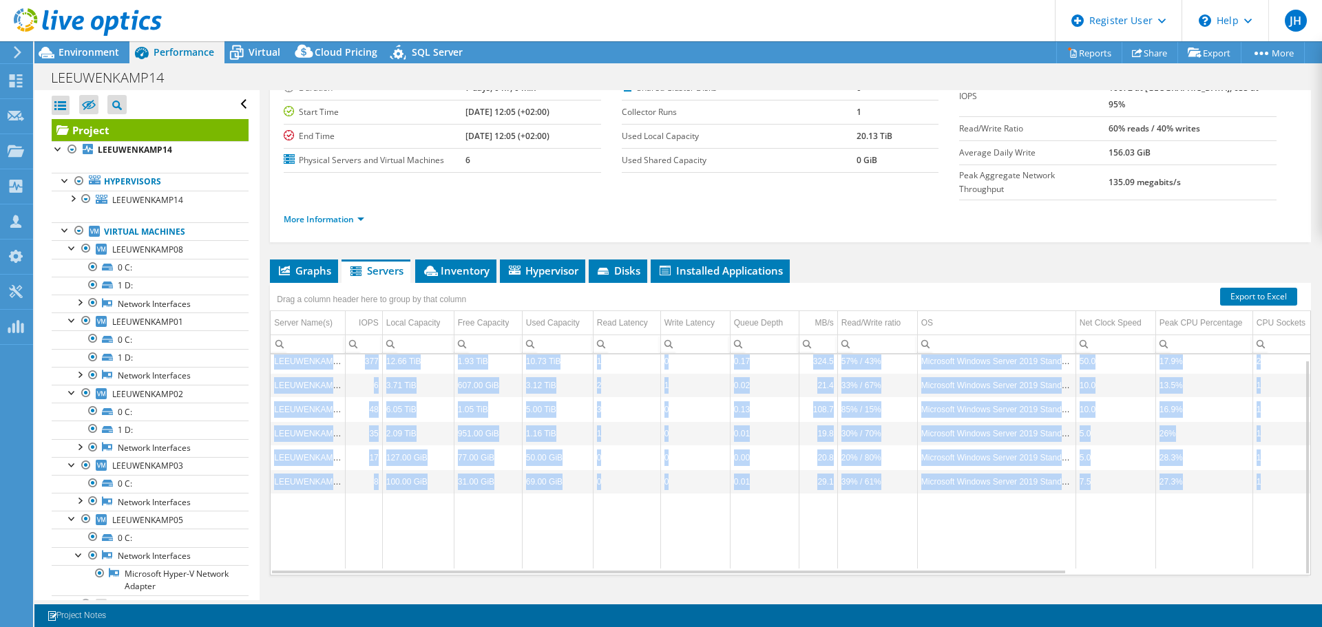
drag, startPoint x: 573, startPoint y: 547, endPoint x: 546, endPoint y: 545, distance: 27.0
click at [546, 545] on div "LEEUWENKAMP14 377 12.66 TiB 1.93 TiB 10.73 TiB 1 0 0.17 324.5 57% / 43% Microso…" at bounding box center [790, 465] width 1041 height 222
drag, startPoint x: 546, startPoint y: 545, endPoint x: 504, endPoint y: 544, distance: 42.0
click at [514, 545] on body "JH Dell User Jessica Huijgens Jessica.Huijgens@Dell.com Dell My Profile Log Out…" at bounding box center [661, 313] width 1322 height 627
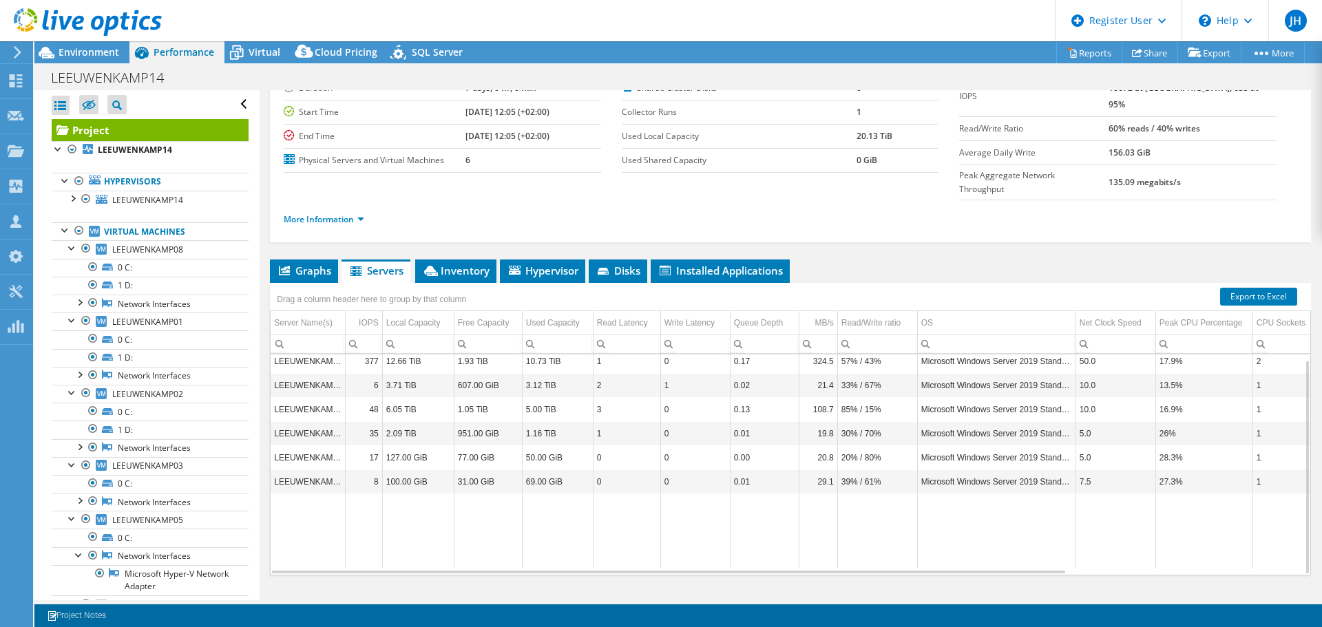
click at [475, 518] on td "Data grid" at bounding box center [488, 531] width 68 height 75
click at [312, 397] on td "LEEUWENKAMP01" at bounding box center [308, 409] width 74 height 24
click at [830, 555] on div "Graphs Servers Inventory Hypervisor Disks Cluster Disks Installed Applications …" at bounding box center [790, 432] width 1041 height 344
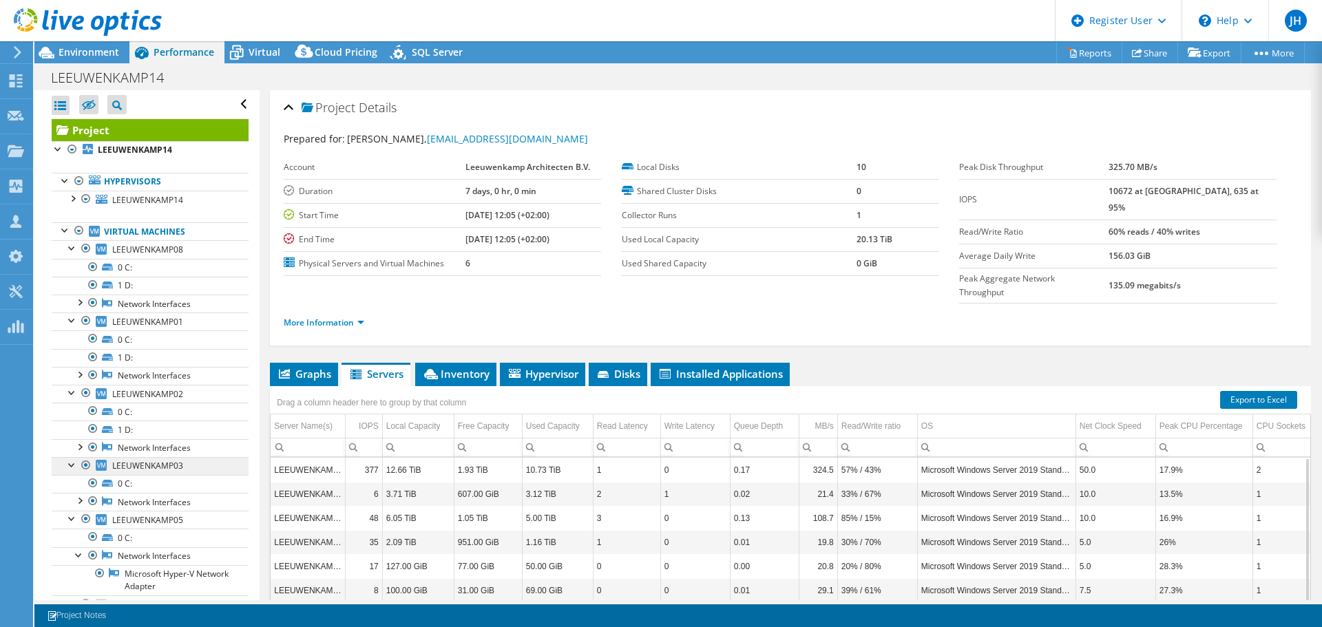
scroll to position [296, 0]
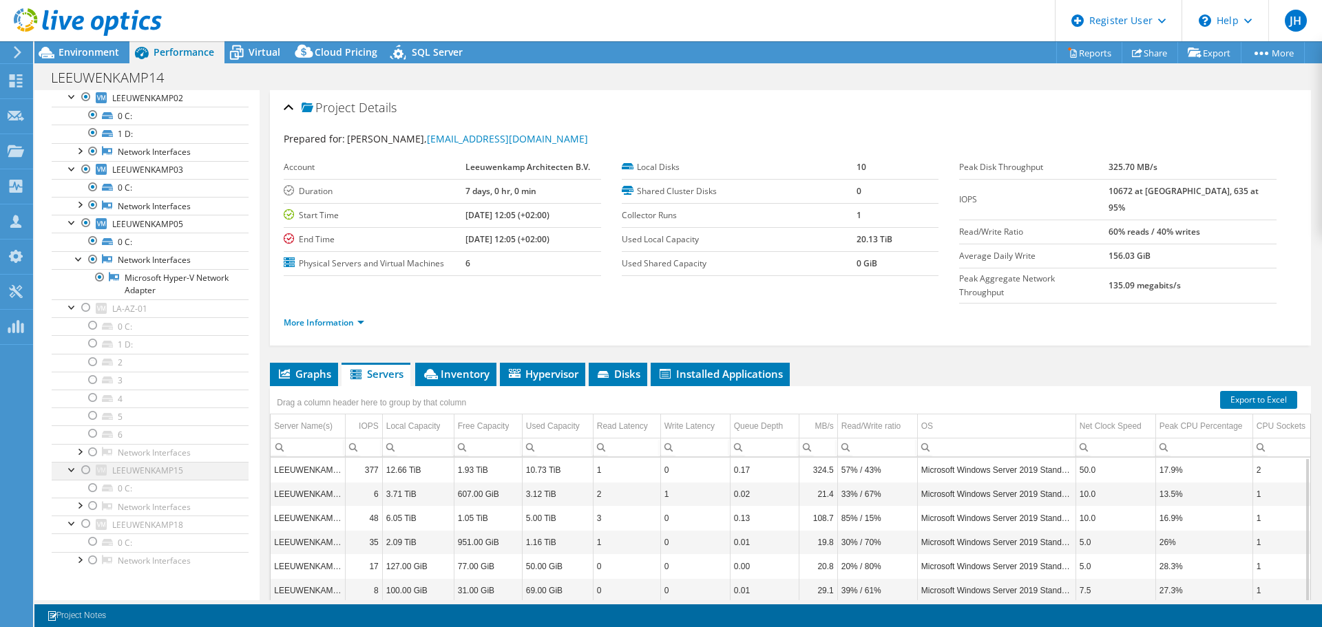
click at [86, 466] on div at bounding box center [86, 470] width 14 height 17
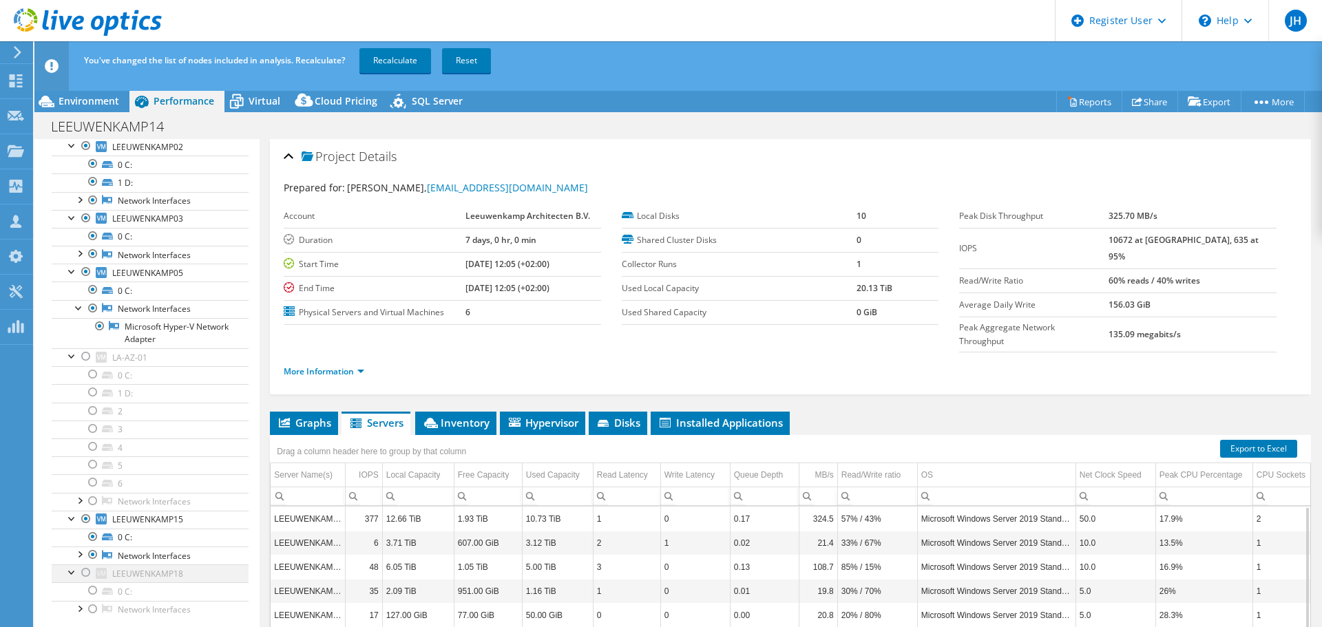
click at [87, 572] on div at bounding box center [86, 573] width 14 height 17
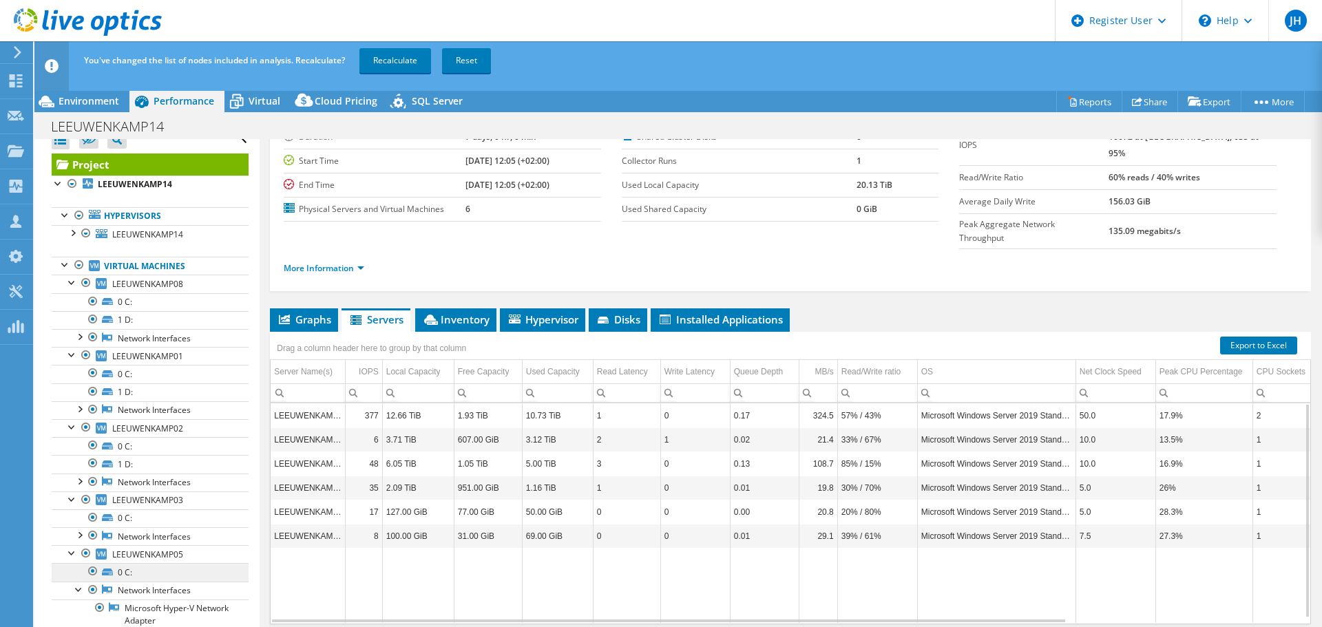
scroll to position [0, 0]
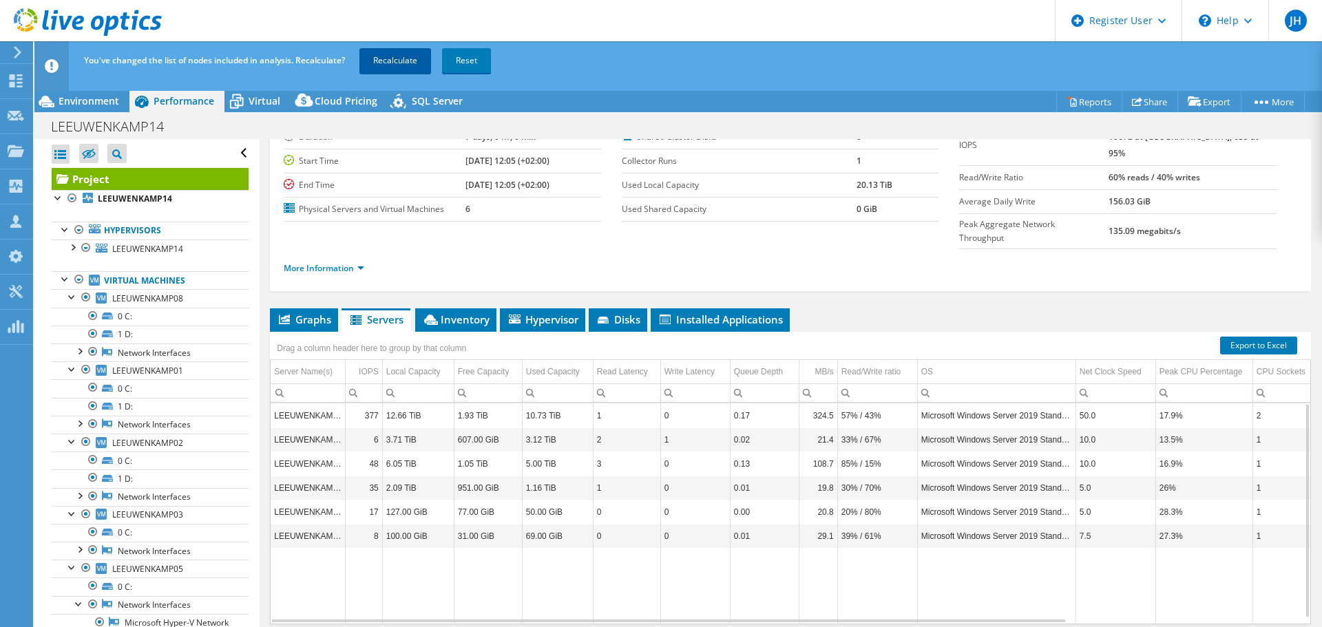
click at [417, 64] on link "Recalculate" at bounding box center [395, 60] width 72 height 25
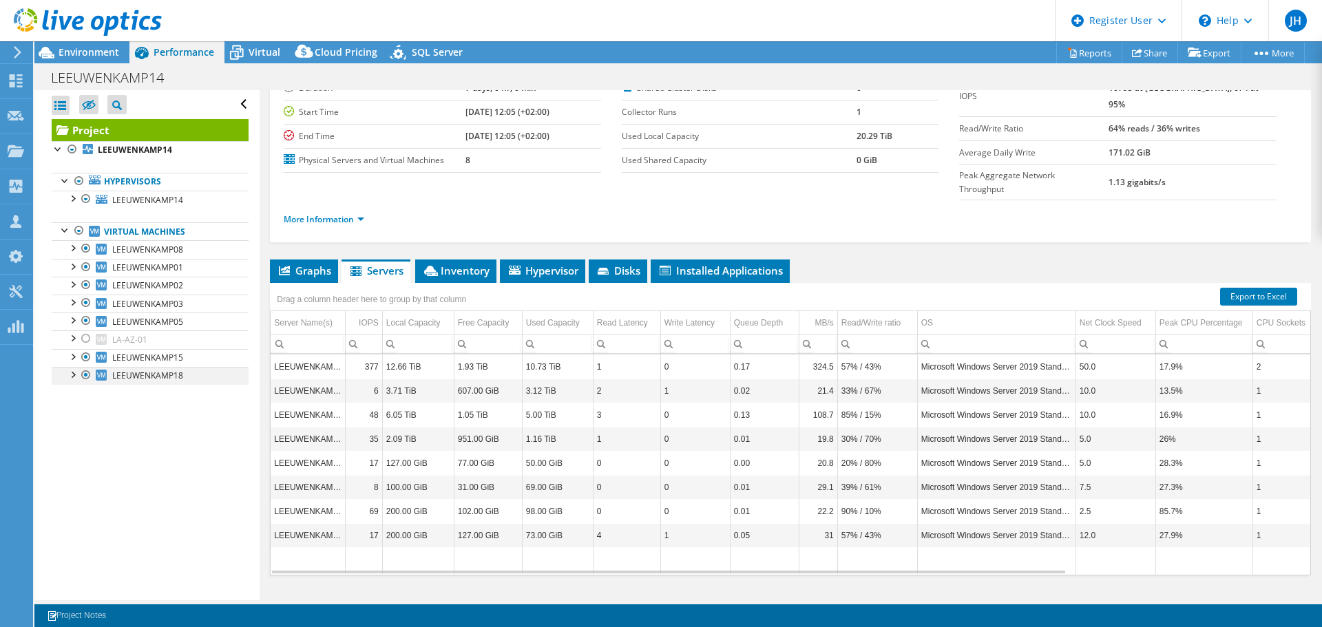
click at [83, 374] on div at bounding box center [86, 375] width 14 height 17
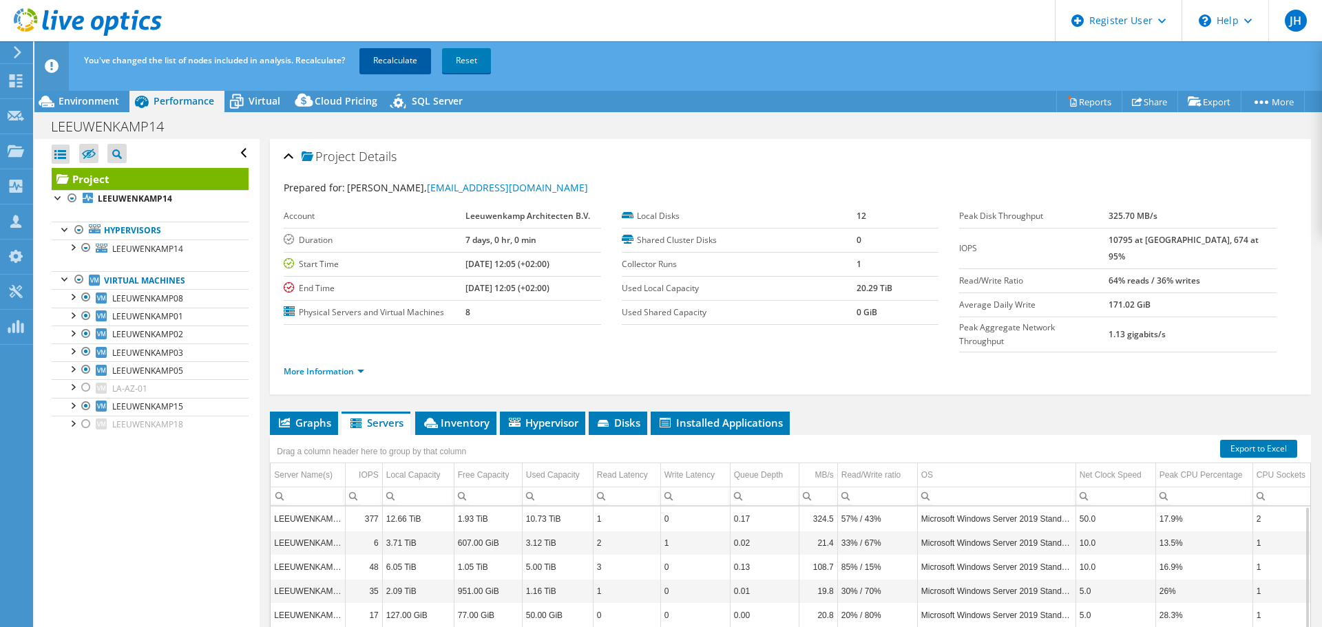
click at [400, 69] on link "Recalculate" at bounding box center [395, 60] width 72 height 25
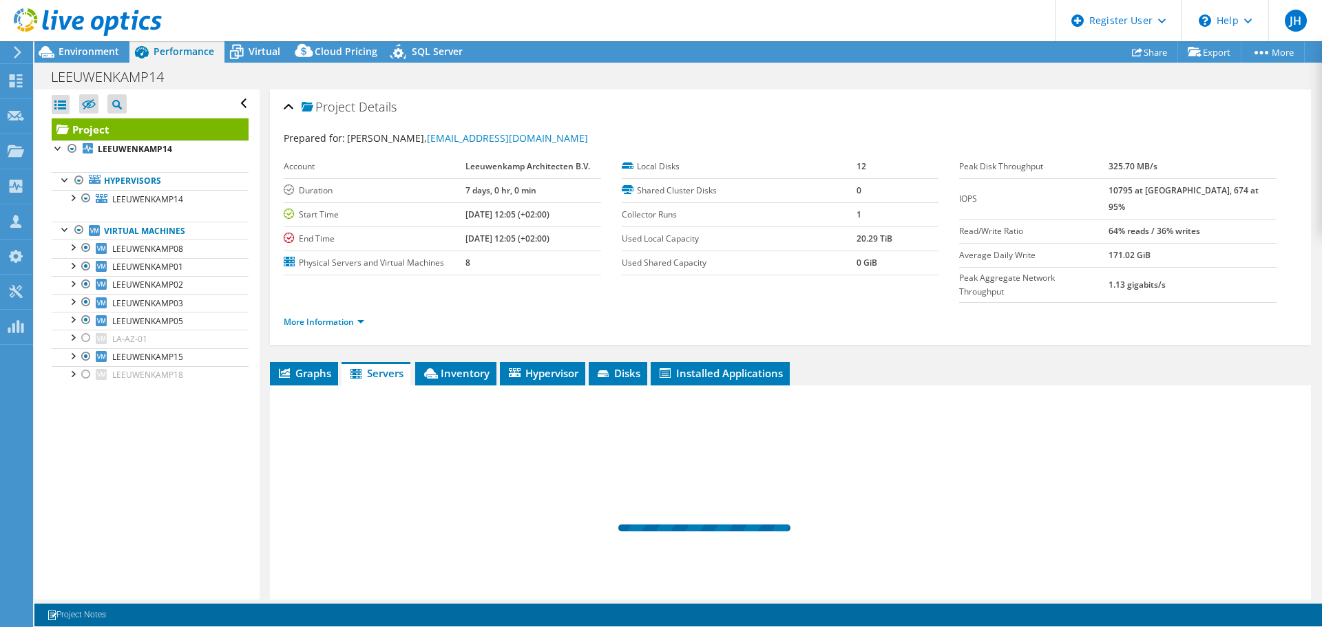
scroll to position [103, 0]
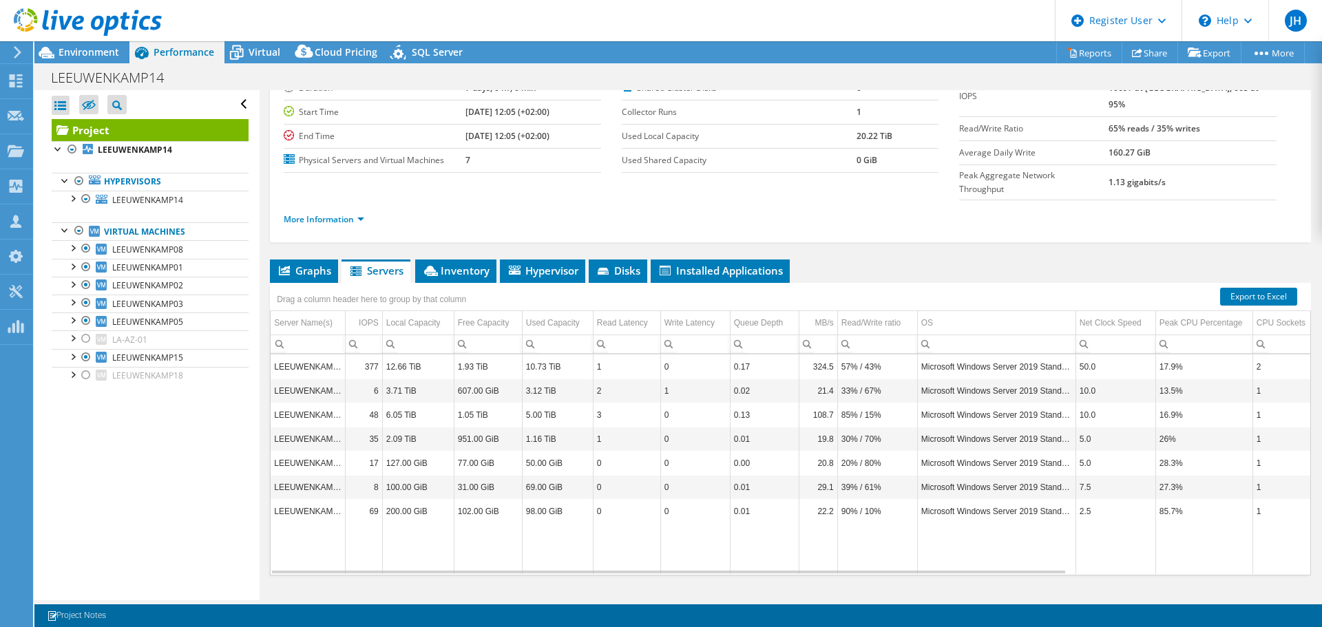
click at [385, 523] on td "Data grid" at bounding box center [418, 548] width 72 height 51
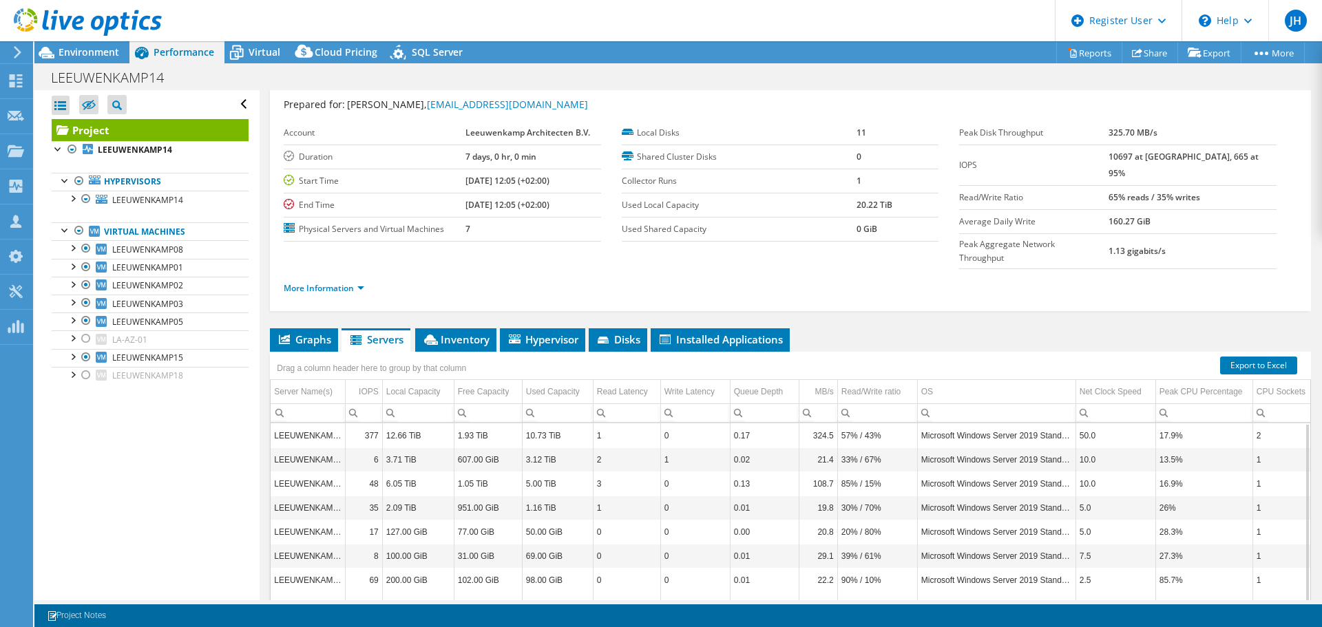
scroll to position [0, 0]
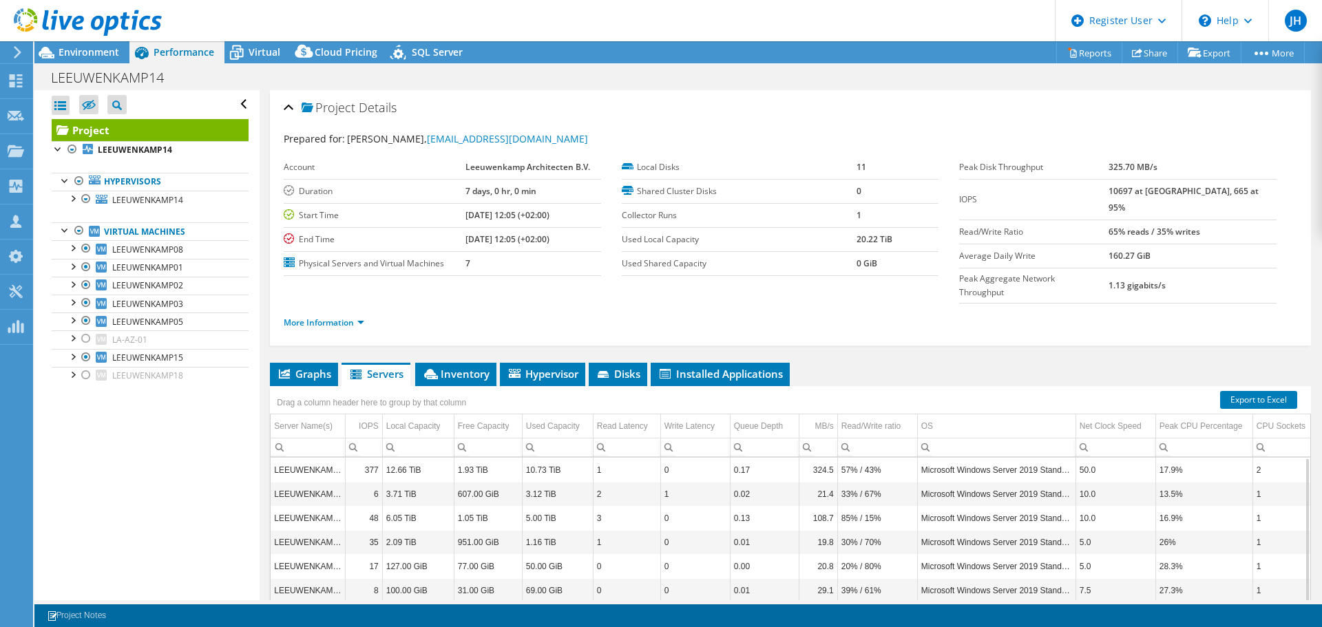
click at [859, 363] on ul "Graphs Servers Inventory Hypervisor Disks Cluster Disks Installed Applications" at bounding box center [790, 374] width 1041 height 23
click at [362, 317] on link "More Information" at bounding box center [324, 323] width 81 height 12
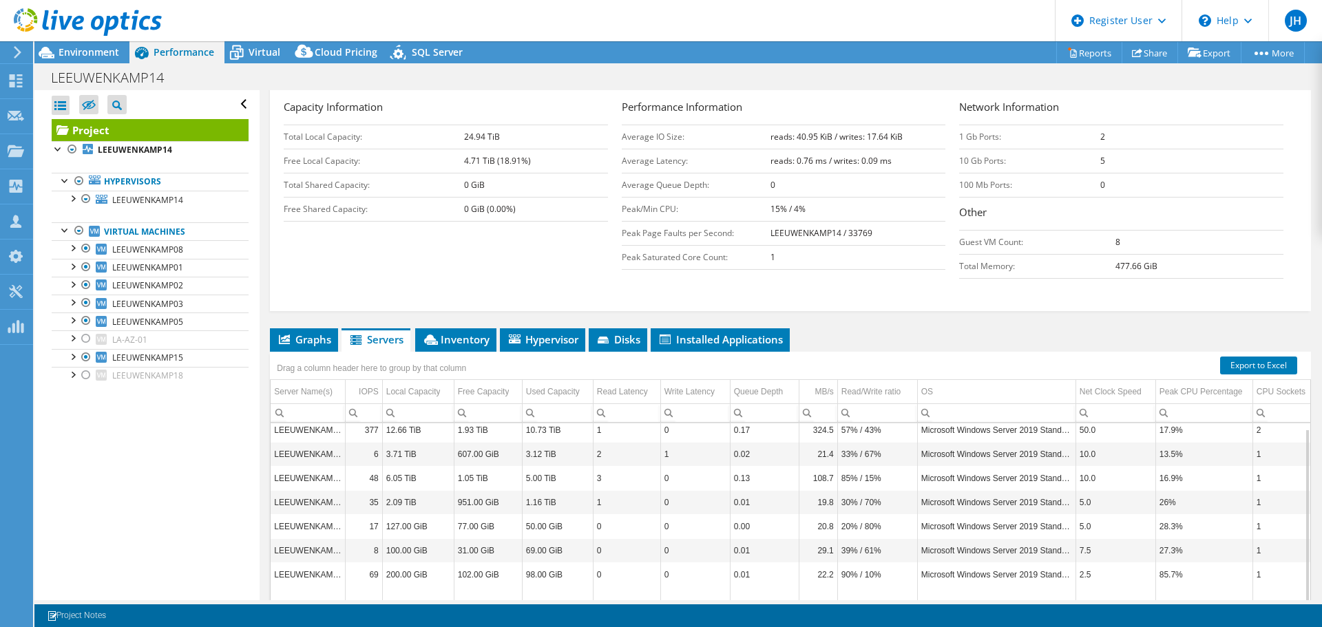
scroll to position [312, 0]
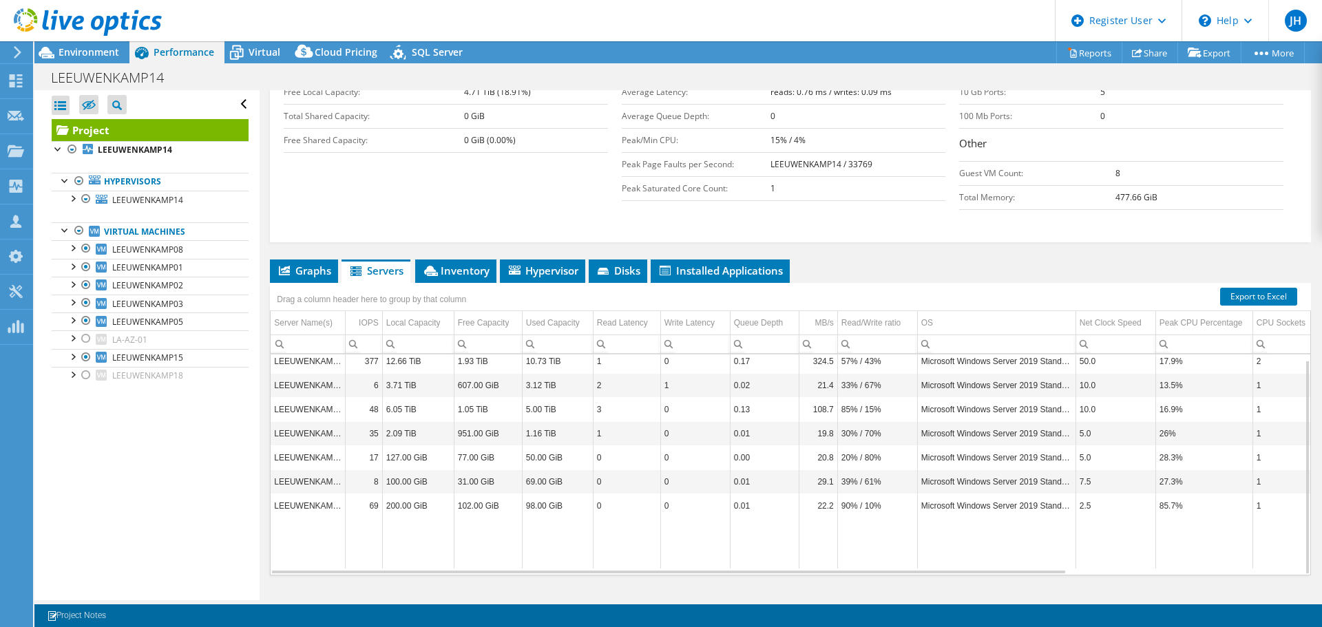
click at [1047, 349] on td "Microsoft Windows Server 2019 Standard" at bounding box center [996, 361] width 158 height 24
drag, startPoint x: 1009, startPoint y: 544, endPoint x: 958, endPoint y: 544, distance: 51.0
click at [958, 544] on body "JH Dell User Jessica Huijgens Jessica.Huijgens@Dell.com Dell My Profile Log Out…" at bounding box center [661, 313] width 1322 height 627
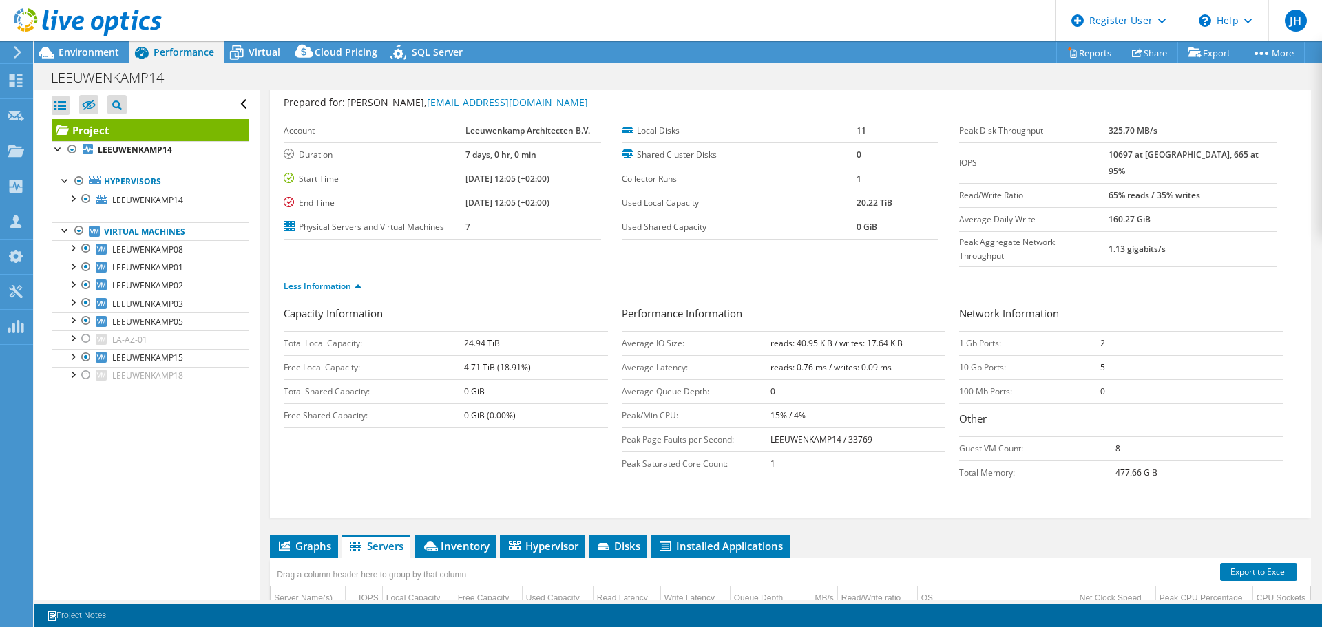
scroll to position [0, 0]
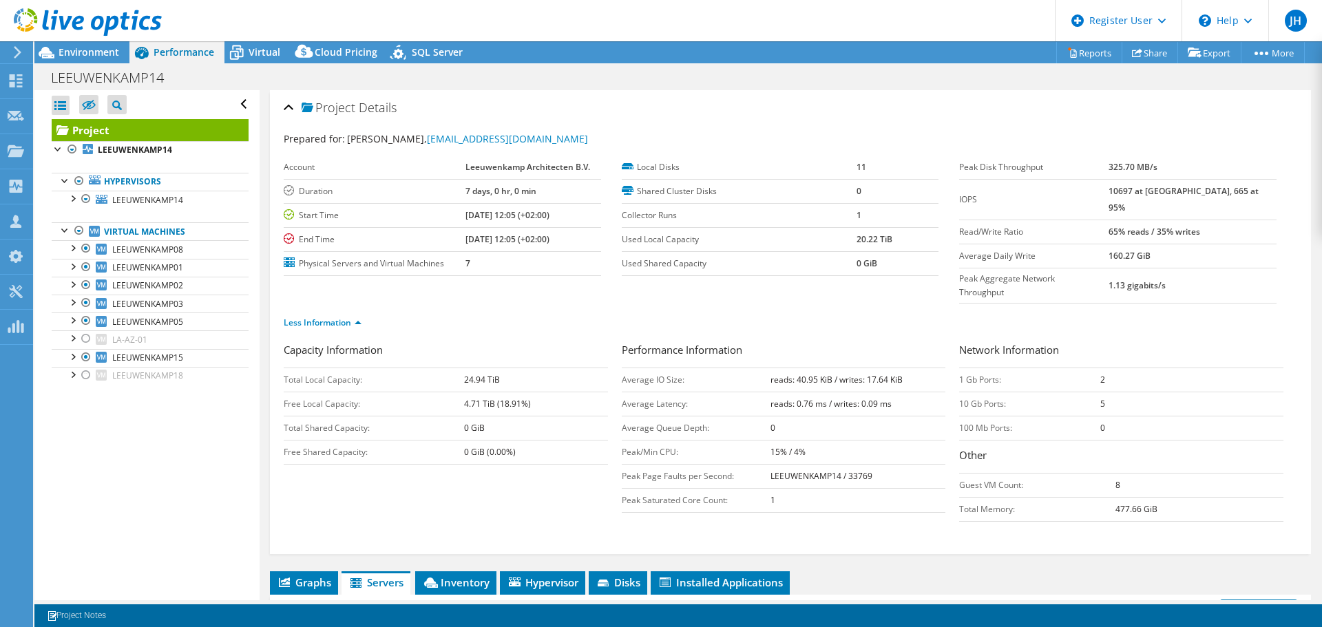
drag, startPoint x: 311, startPoint y: 556, endPoint x: 395, endPoint y: 523, distance: 90.0
click at [311, 576] on span "Graphs" at bounding box center [304, 583] width 54 height 14
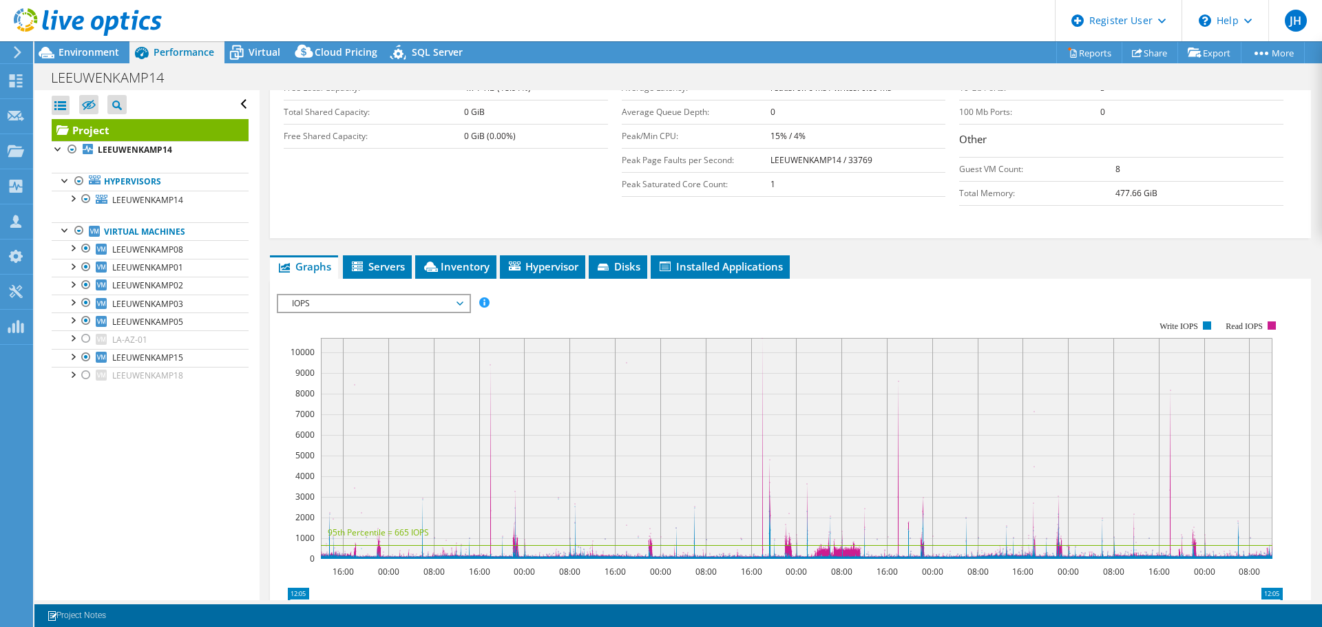
scroll to position [344, 0]
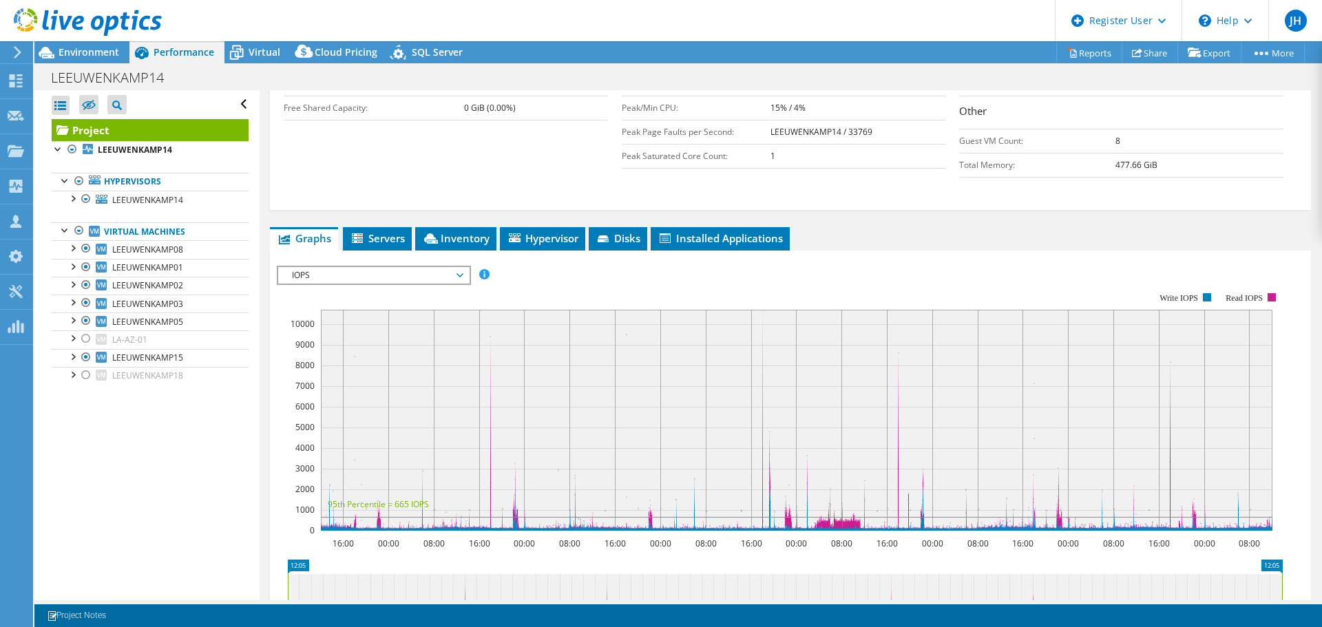
click at [339, 267] on span "IOPS" at bounding box center [373, 275] width 177 height 17
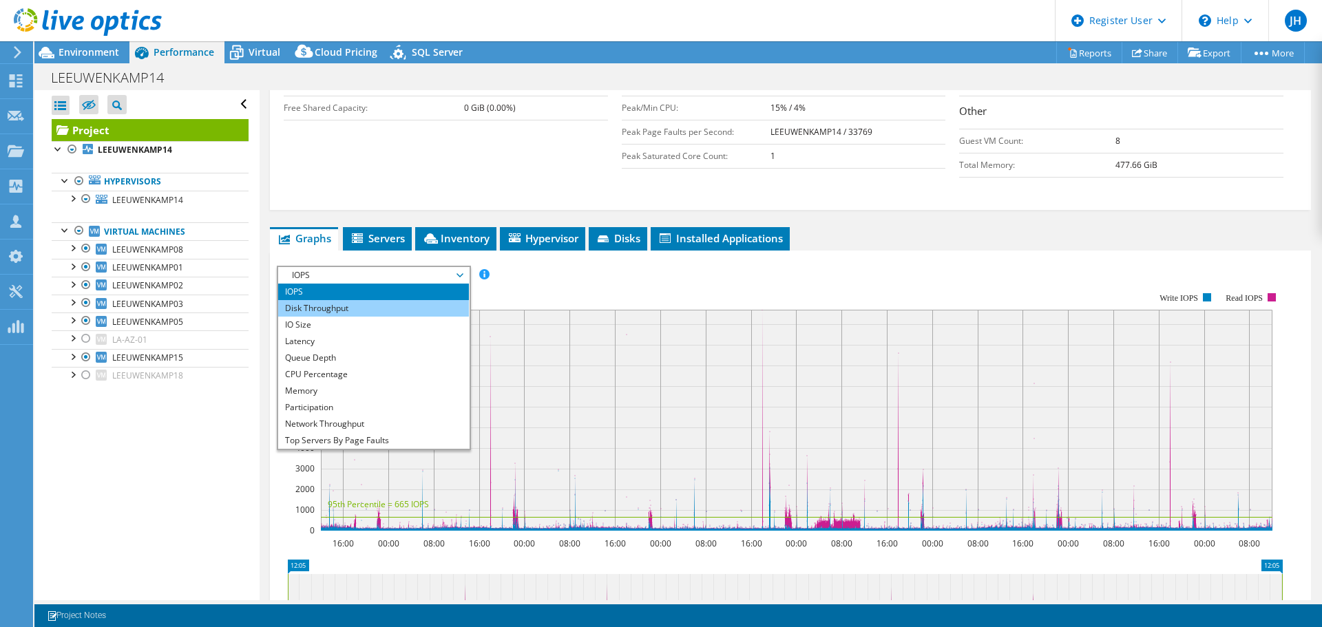
click at [350, 300] on li "Disk Throughput" at bounding box center [373, 308] width 191 height 17
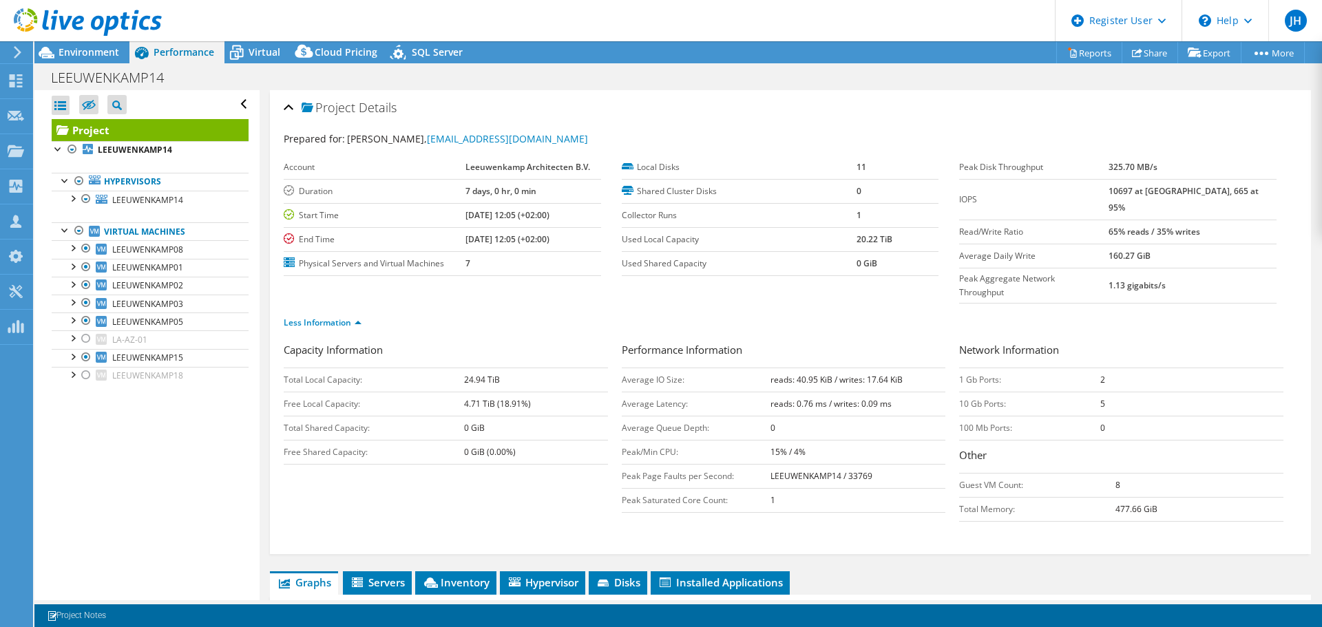
select select "USD"
drag, startPoint x: 1186, startPoint y: 242, endPoint x: 1137, endPoint y: 238, distance: 49.8
click at [1137, 244] on tr "Average Daily Write 160.27 GiB" at bounding box center [1117, 256] width 317 height 24
click at [1213, 244] on td "160.27 GiB" at bounding box center [1193, 256] width 168 height 24
drag, startPoint x: 1155, startPoint y: 240, endPoint x: 1121, endPoint y: 244, distance: 34.7
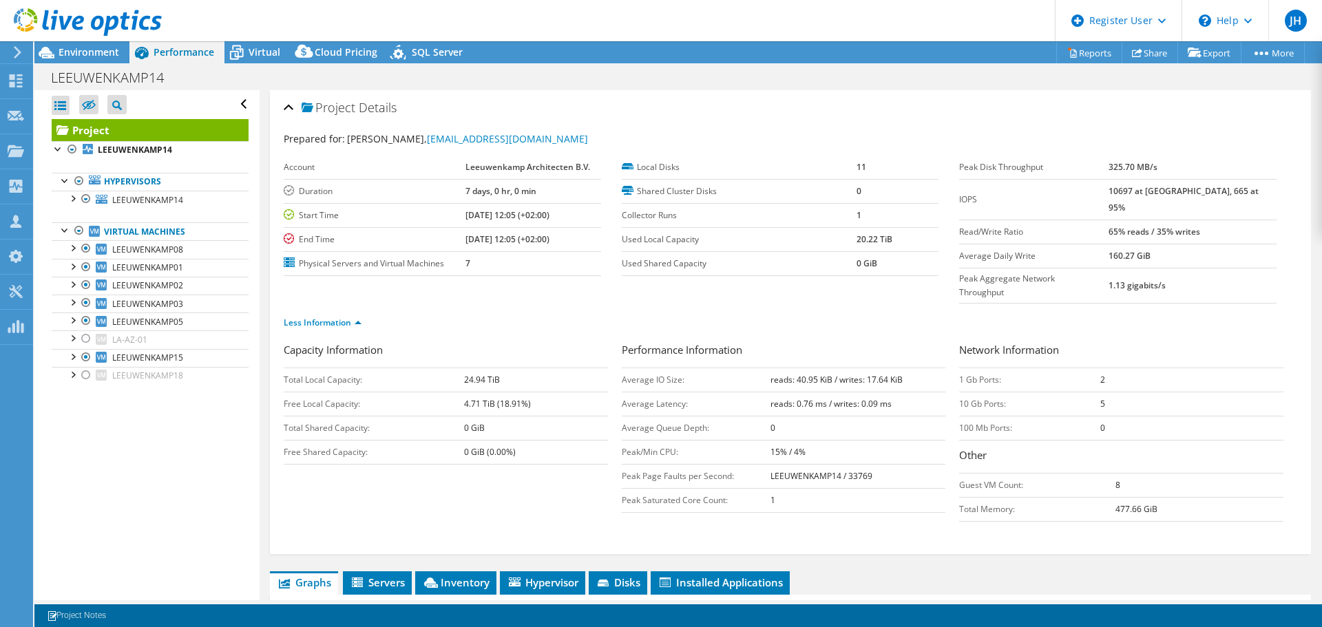
click at [1121, 244] on tr "Average Daily Write 160.27 GiB" at bounding box center [1117, 256] width 317 height 24
click at [1213, 244] on td "160.27 GiB" at bounding box center [1193, 256] width 168 height 24
drag, startPoint x: 1107, startPoint y: 375, endPoint x: 1085, endPoint y: 376, distance: 21.4
click at [1085, 392] on tr "10 Gb Ports: 5" at bounding box center [1121, 404] width 324 height 24
click at [1175, 392] on td "5" at bounding box center [1191, 404] width 183 height 24
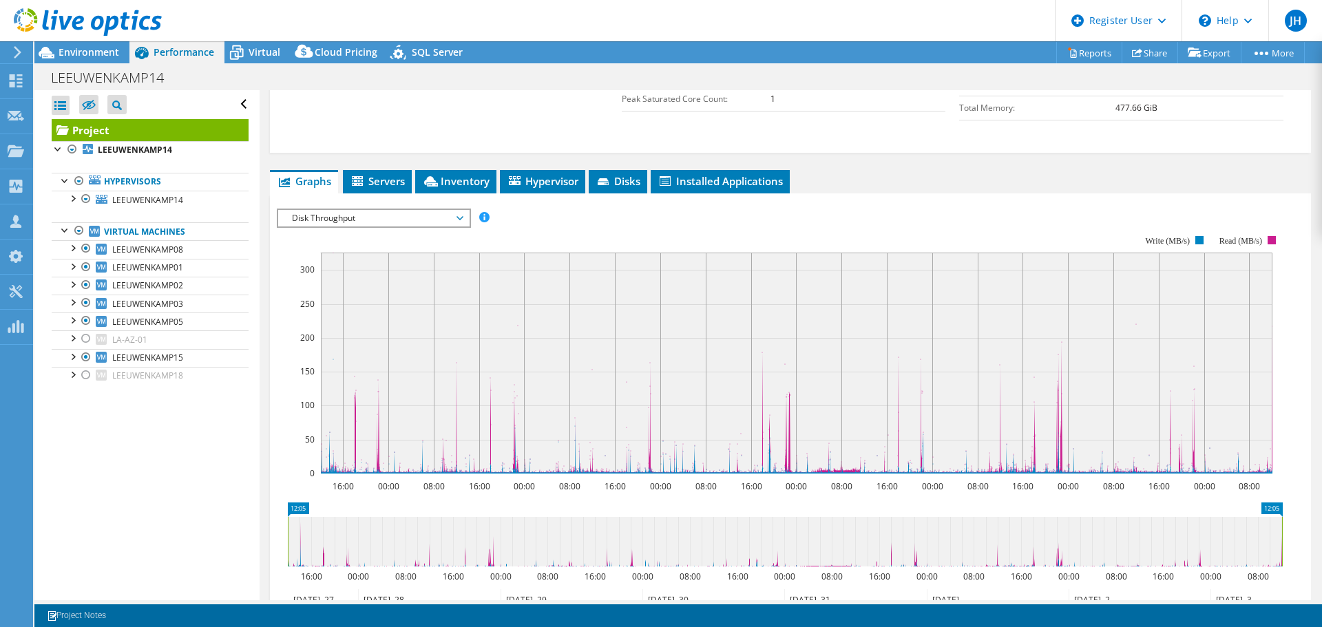
scroll to position [341, 0]
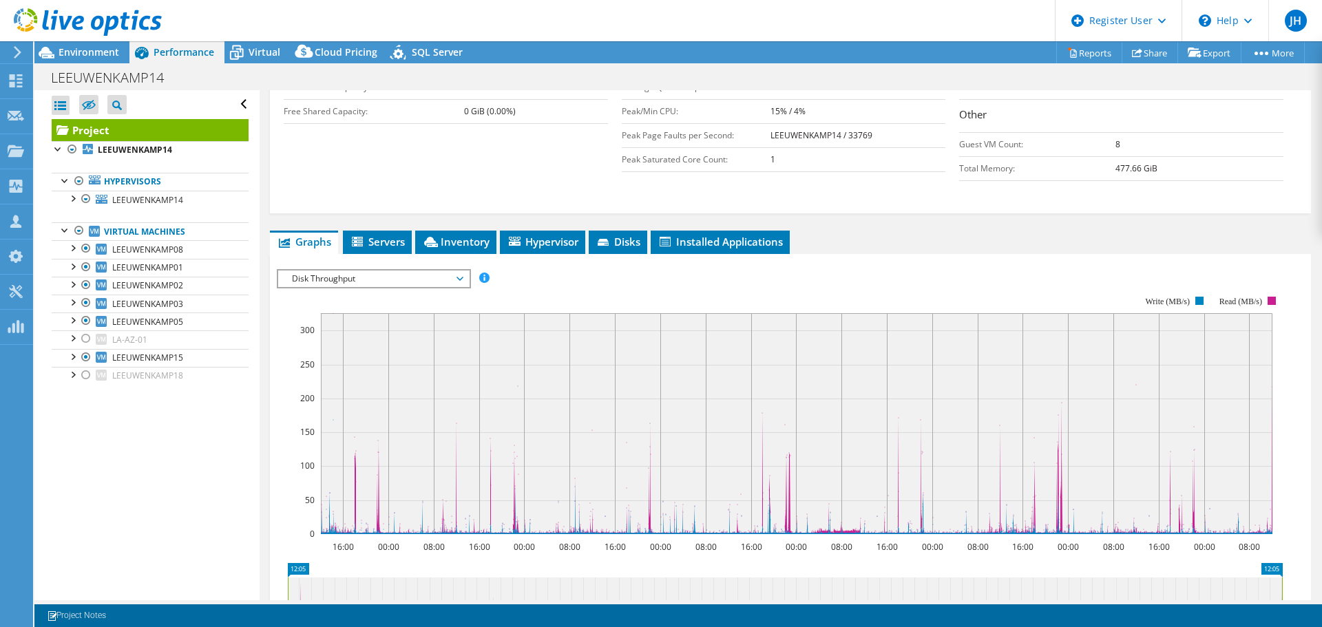
click at [360, 271] on span "Disk Throughput" at bounding box center [373, 279] width 177 height 17
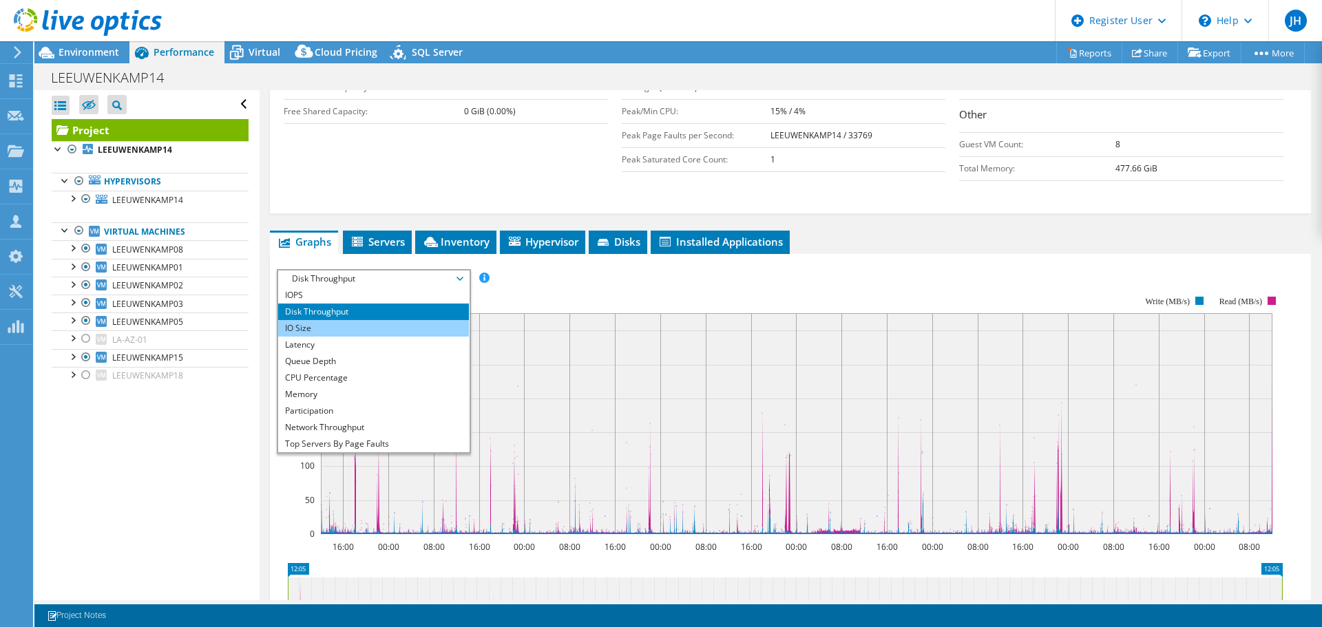
drag, startPoint x: 358, startPoint y: 297, endPoint x: 369, endPoint y: 300, distance: 11.5
click at [358, 320] on li "IO Size" at bounding box center [373, 328] width 191 height 17
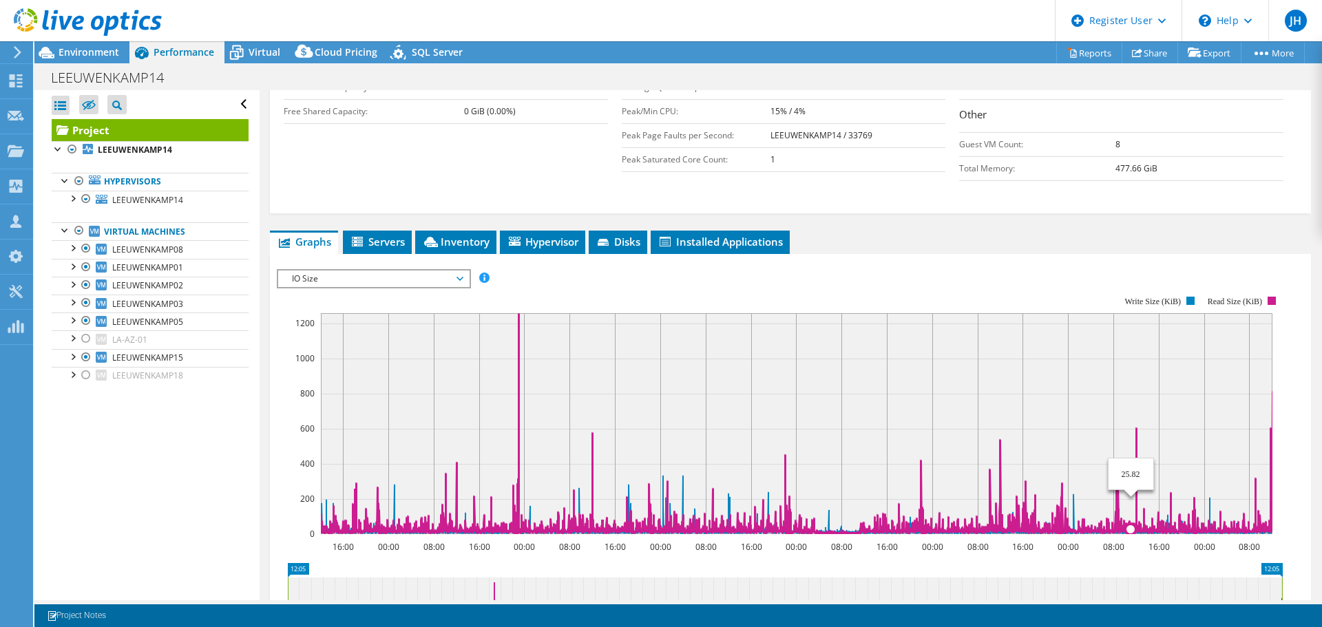
click at [1141, 429] on rect at bounding box center [797, 423] width 952 height 221
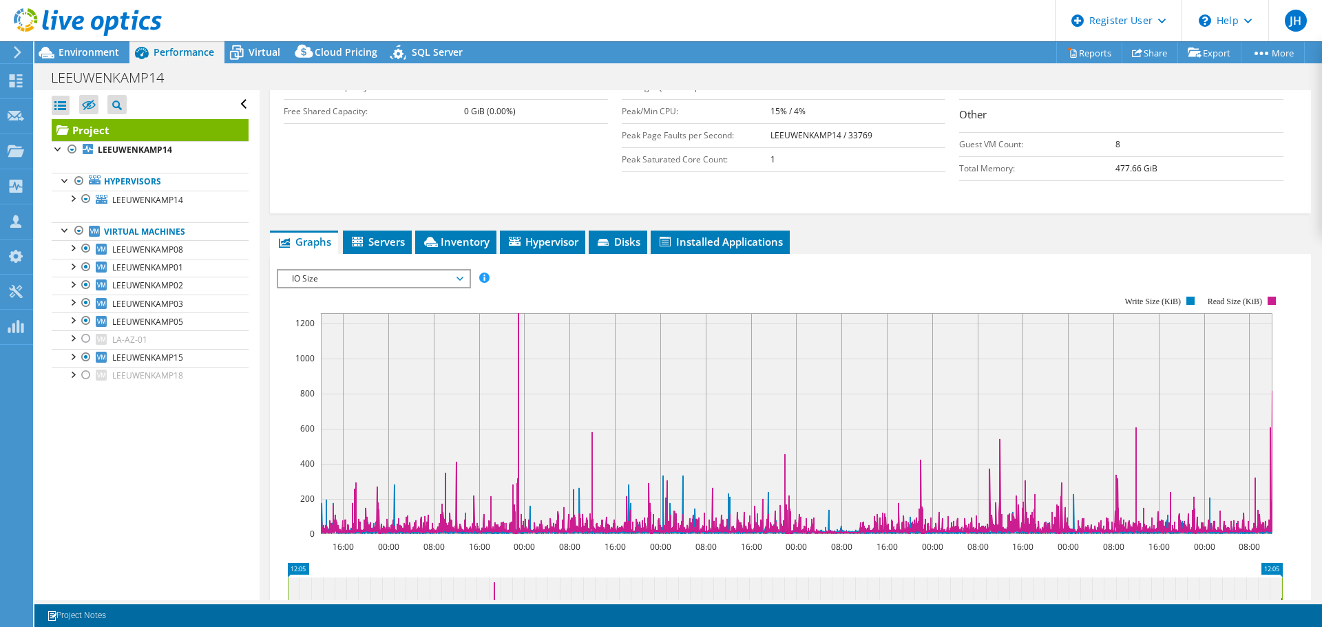
click at [445, 271] on span "IO Size" at bounding box center [373, 279] width 177 height 17
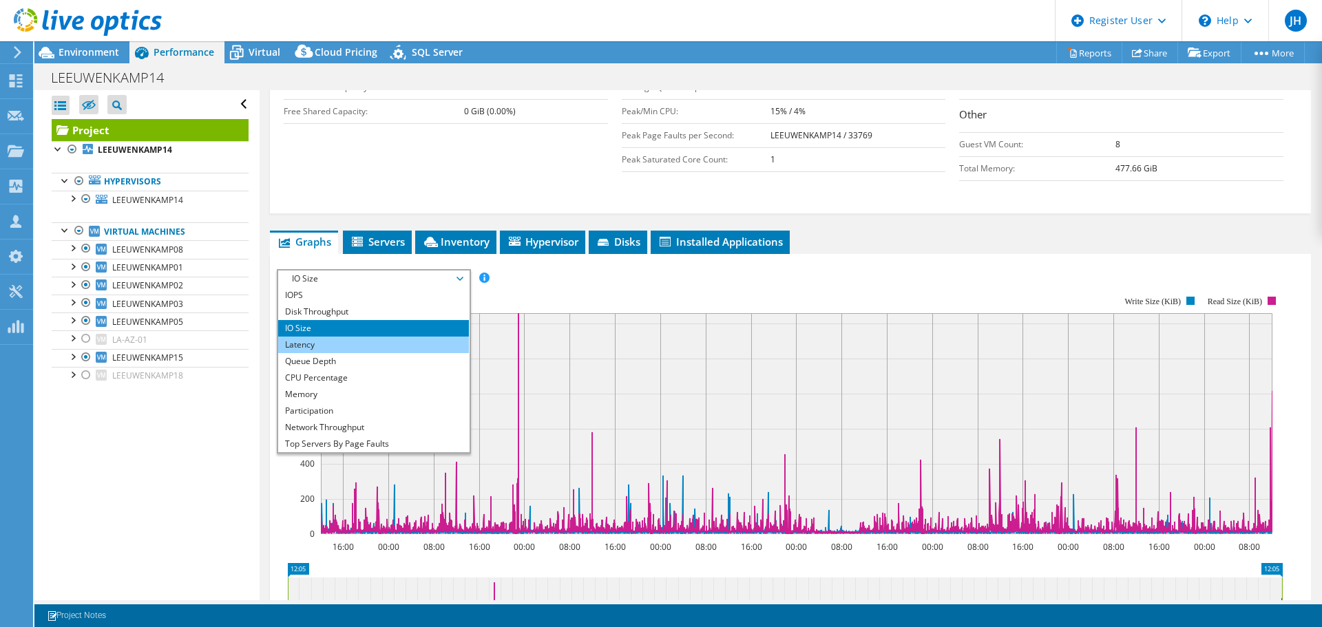
click at [348, 337] on li "Latency" at bounding box center [373, 345] width 191 height 17
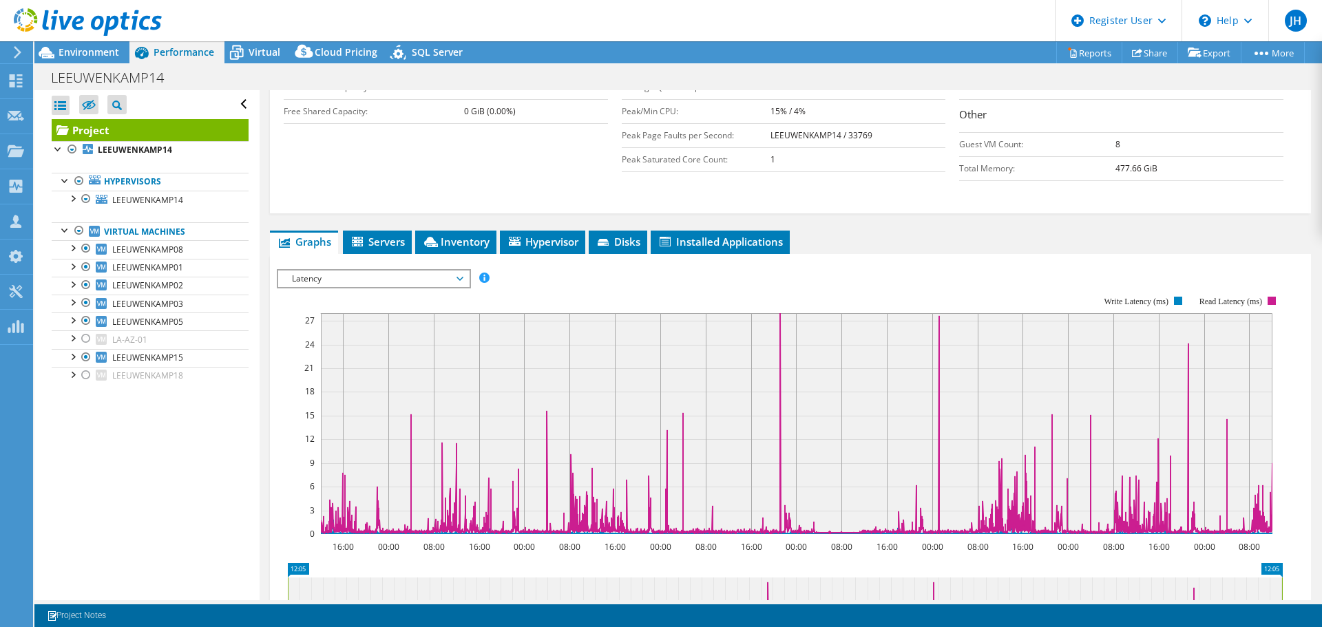
click at [699, 277] on rect at bounding box center [780, 414] width 1006 height 275
click at [416, 271] on span "Latency" at bounding box center [373, 279] width 177 height 17
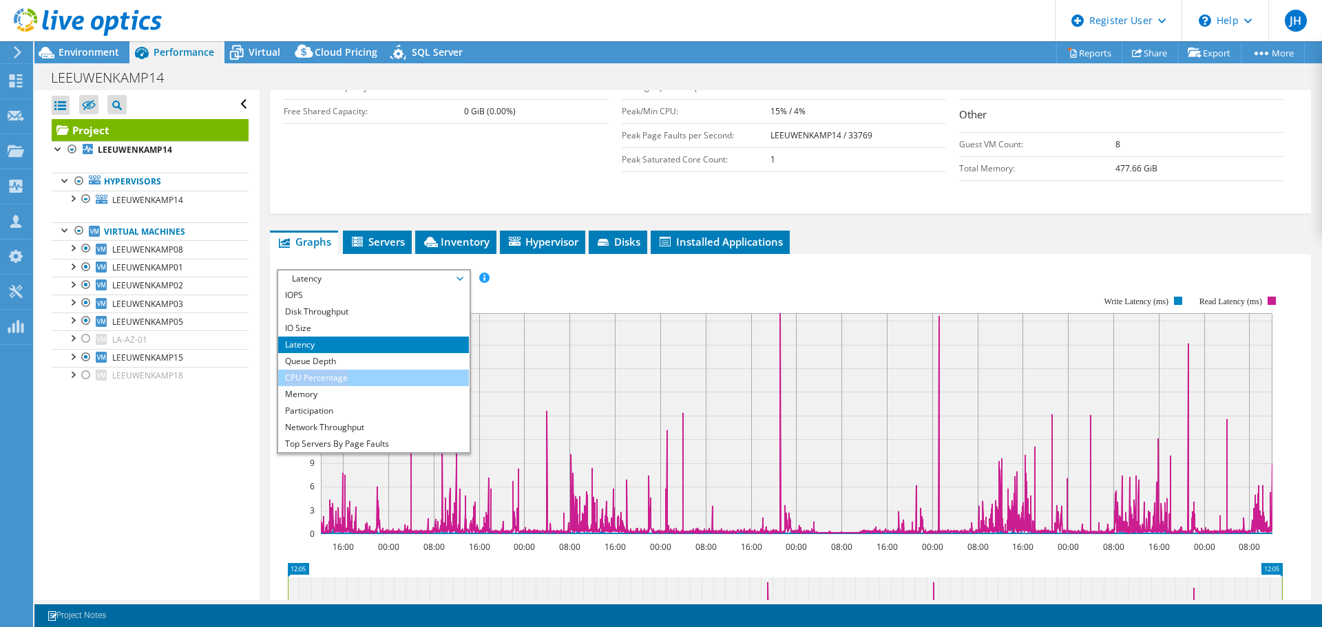
drag, startPoint x: 367, startPoint y: 334, endPoint x: 363, endPoint y: 351, distance: 17.7
click at [363, 351] on ul "IOPS Disk Throughput IO Size Latency Queue Depth CPU Percentage Memory Page Fau…" at bounding box center [373, 369] width 191 height 165
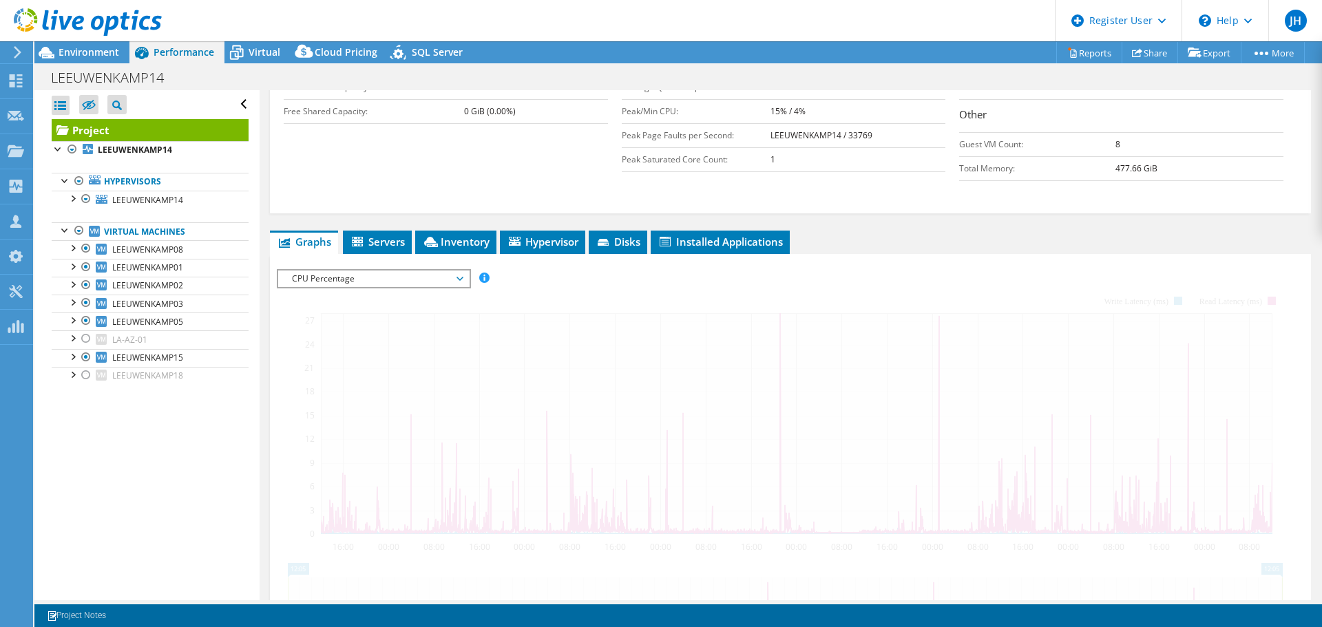
click at [328, 350] on div at bounding box center [790, 504] width 1027 height 470
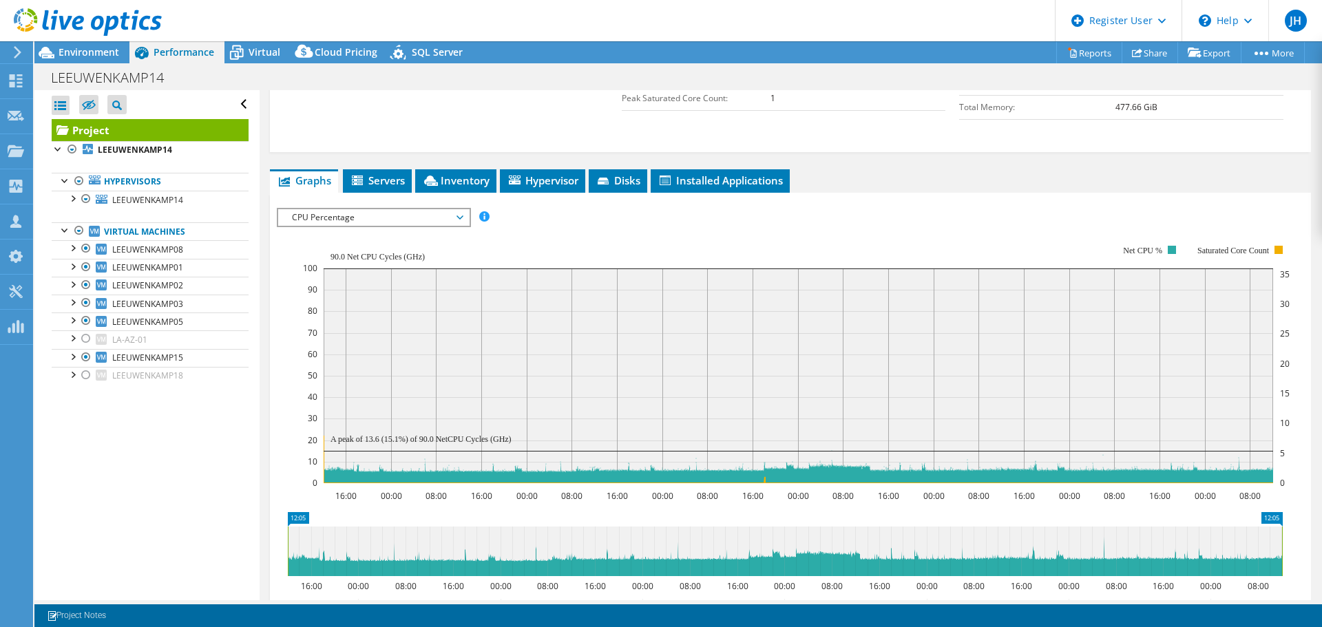
scroll to position [410, 0]
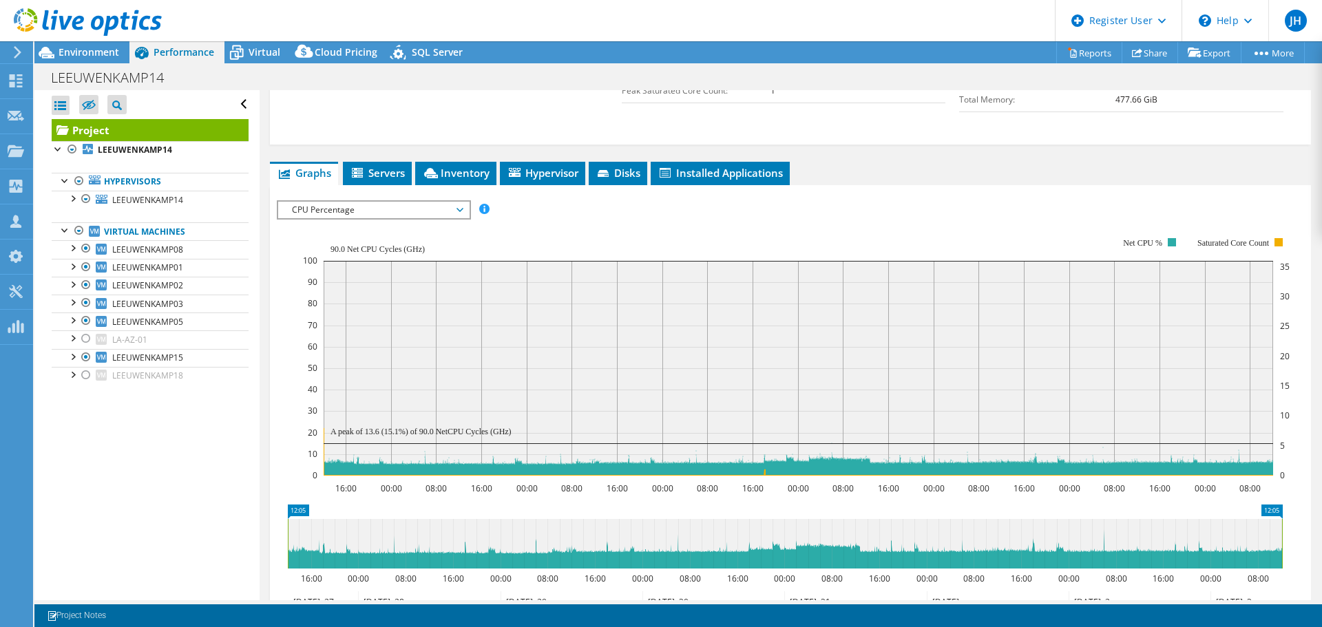
click at [416, 202] on span "CPU Percentage" at bounding box center [373, 210] width 177 height 17
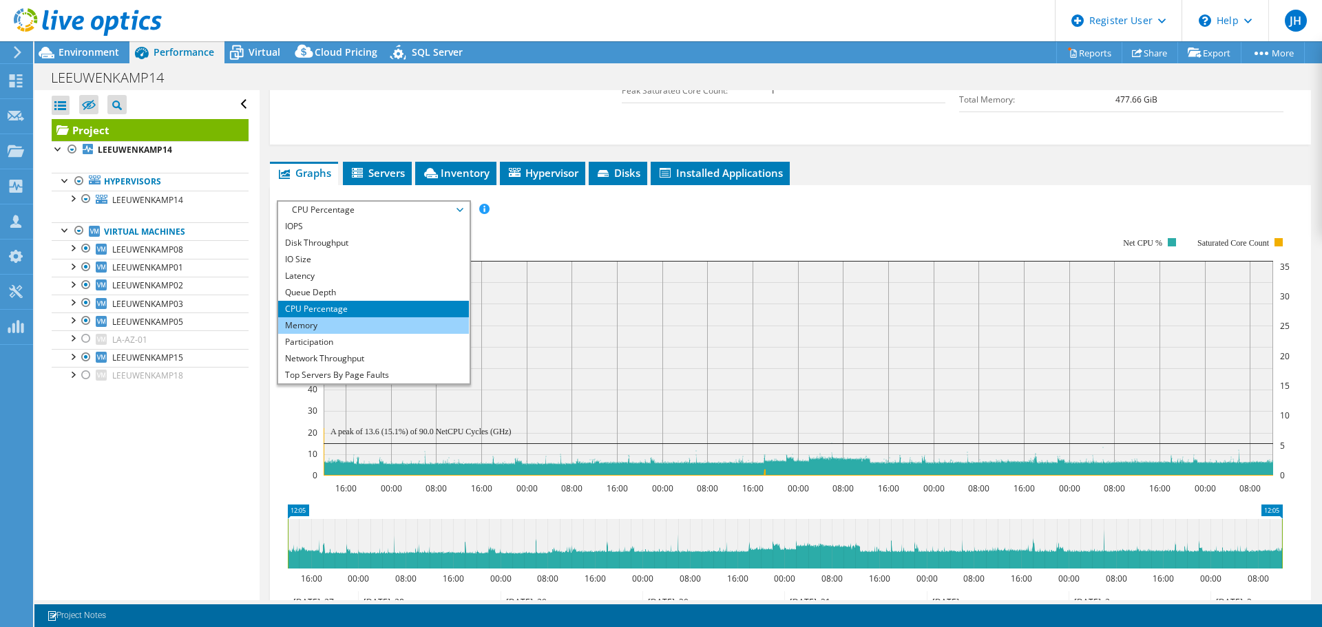
click at [347, 317] on li "Memory" at bounding box center [373, 325] width 191 height 17
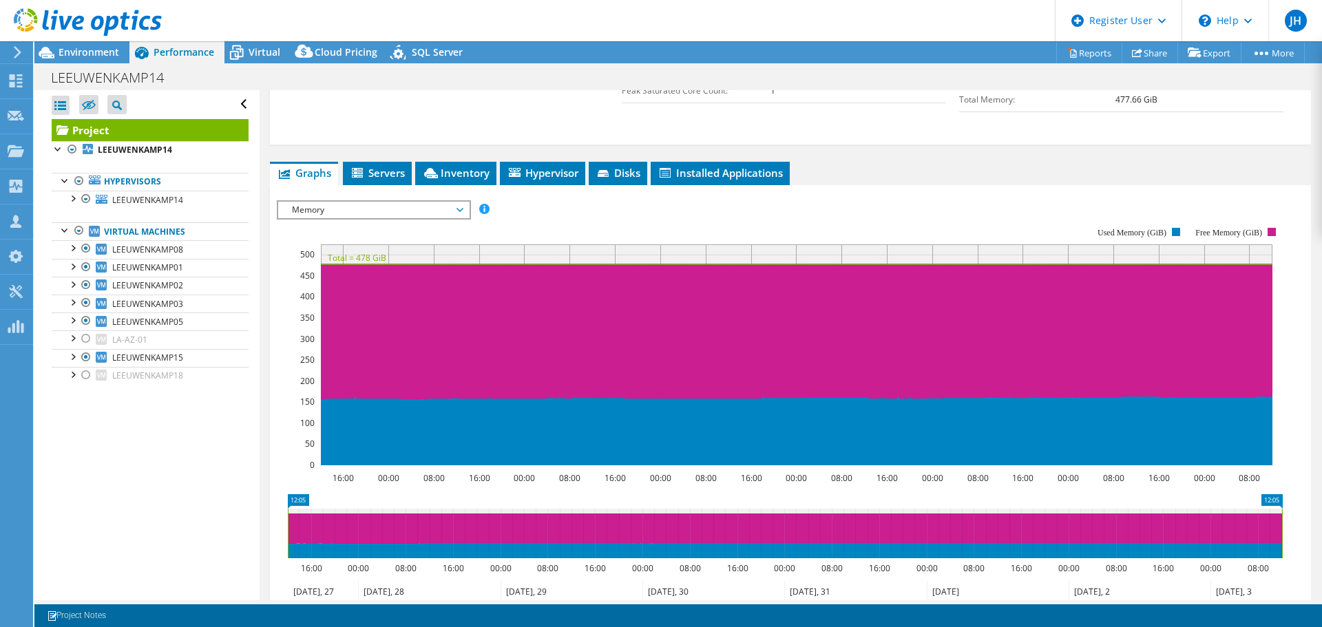
click at [386, 202] on span "Memory" at bounding box center [373, 210] width 177 height 17
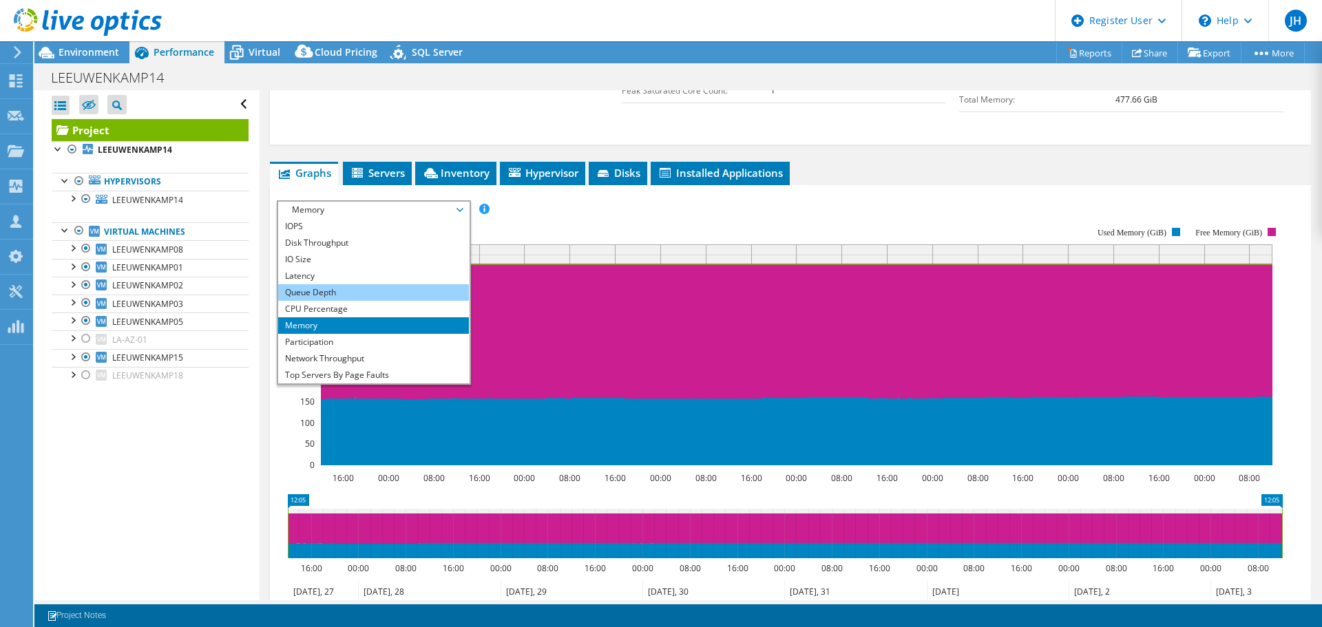
scroll to position [50, 0]
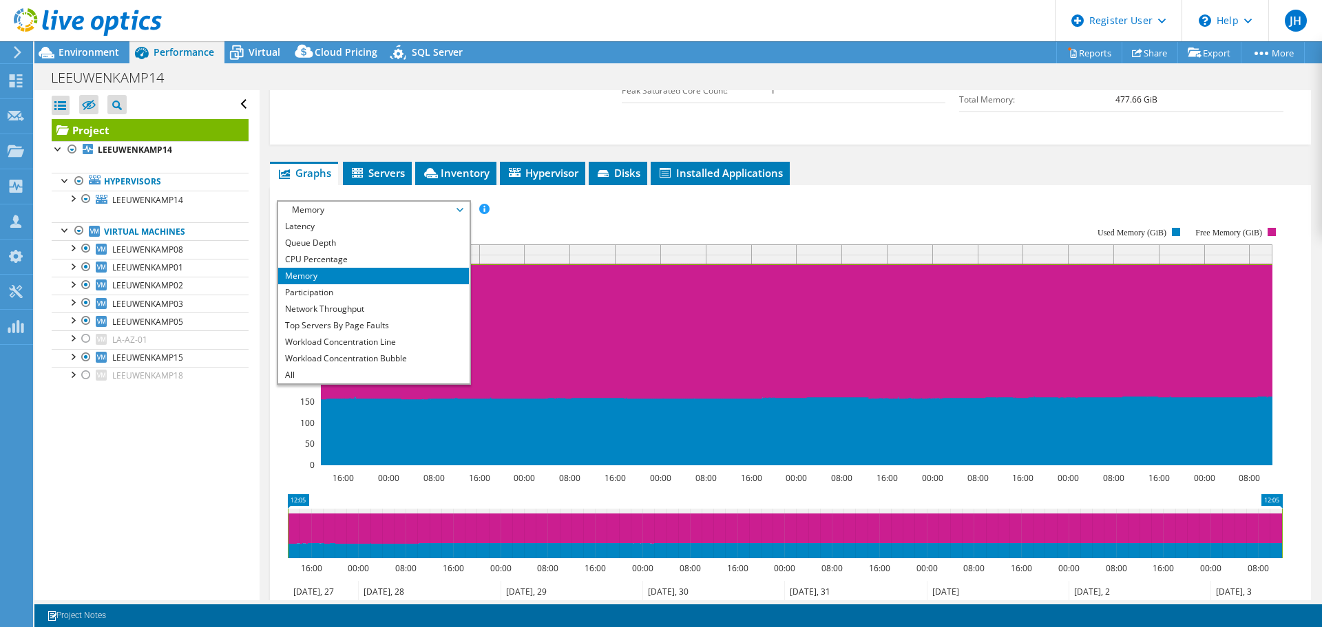
click at [671, 209] on rect at bounding box center [780, 346] width 1006 height 275
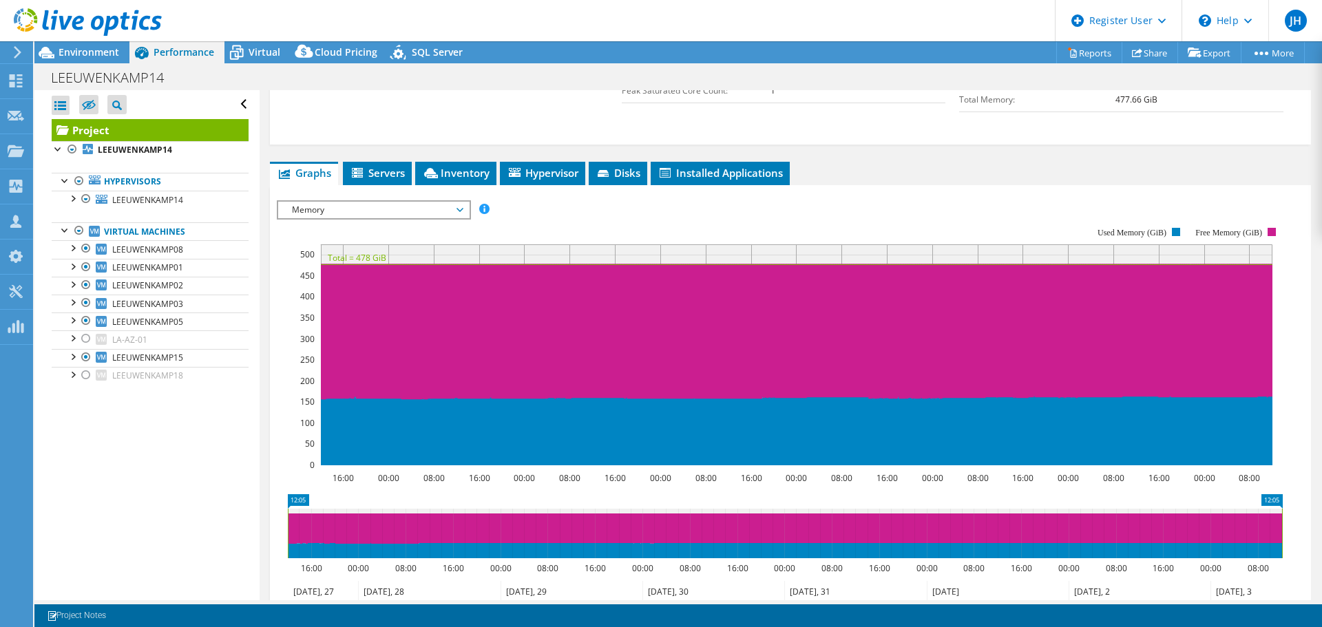
scroll to position [341, 0]
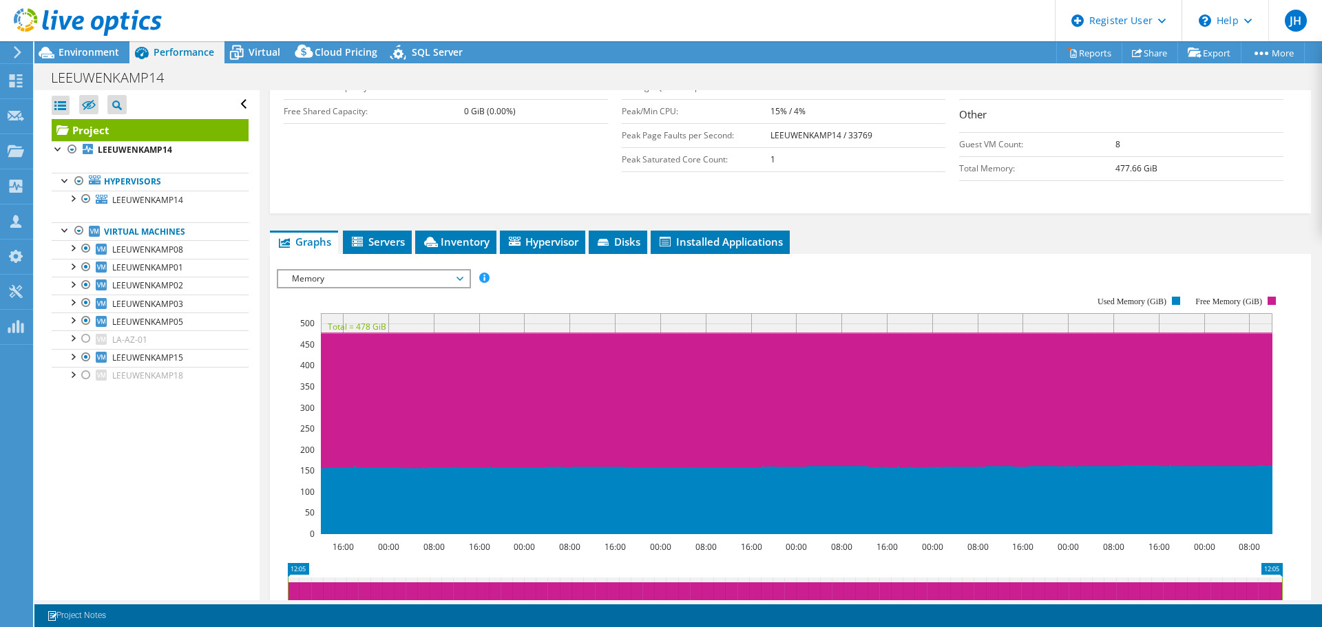
click at [806, 277] on rect at bounding box center [780, 414] width 1006 height 275
click at [398, 235] on span "Servers" at bounding box center [377, 242] width 55 height 14
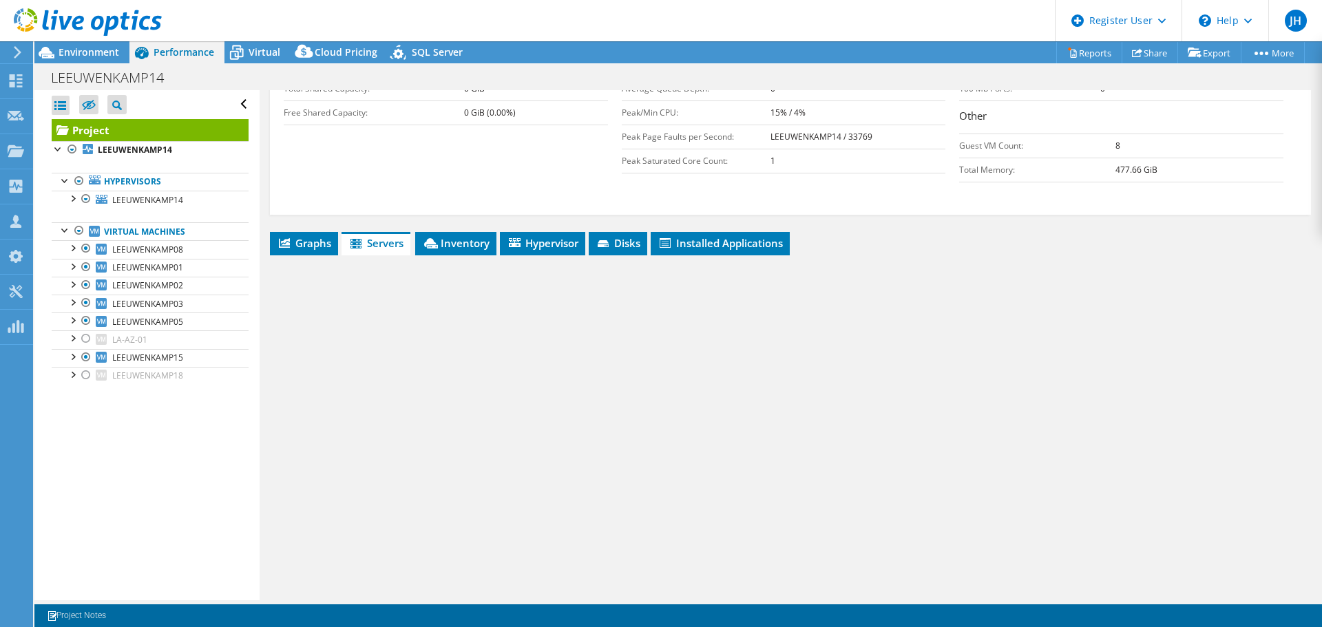
scroll to position [312, 0]
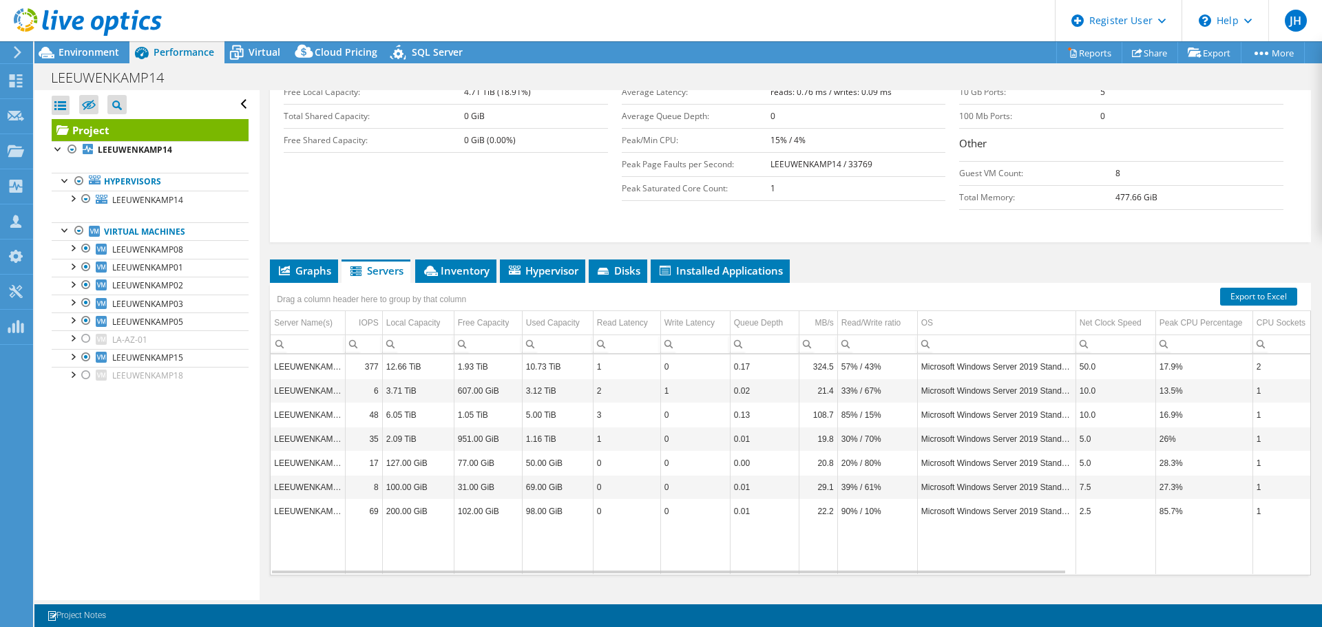
click at [465, 286] on div "Drag a column header here to group by that column" at bounding box center [371, 297] width 196 height 23
click at [465, 264] on span "Inventory" at bounding box center [455, 271] width 67 height 14
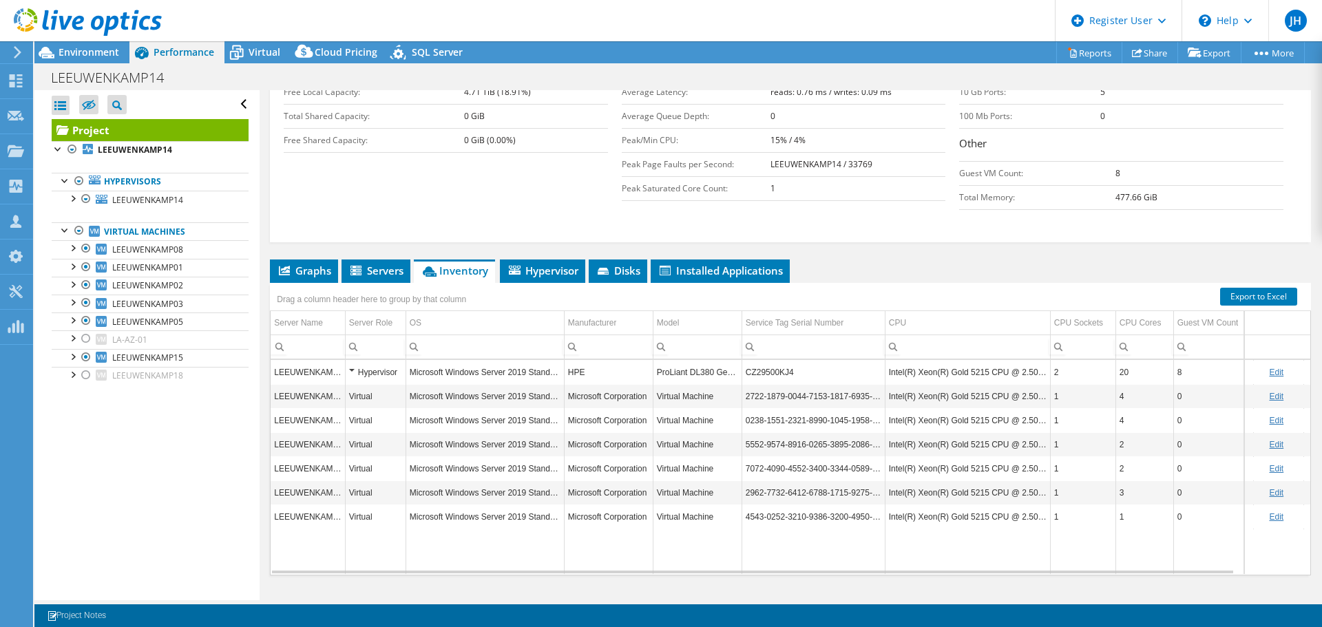
click at [697, 360] on td "ProLiant DL380 Gen10" at bounding box center [697, 372] width 89 height 24
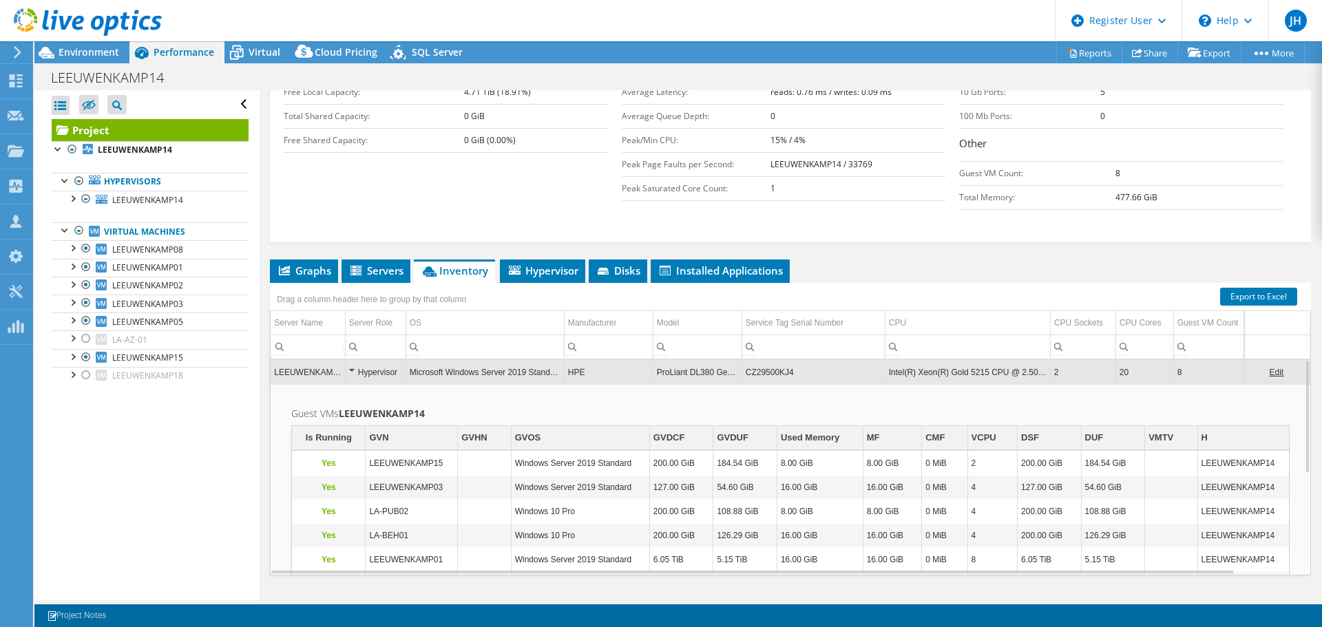
click at [716, 360] on td "ProLiant DL380 Gen10" at bounding box center [697, 372] width 89 height 24
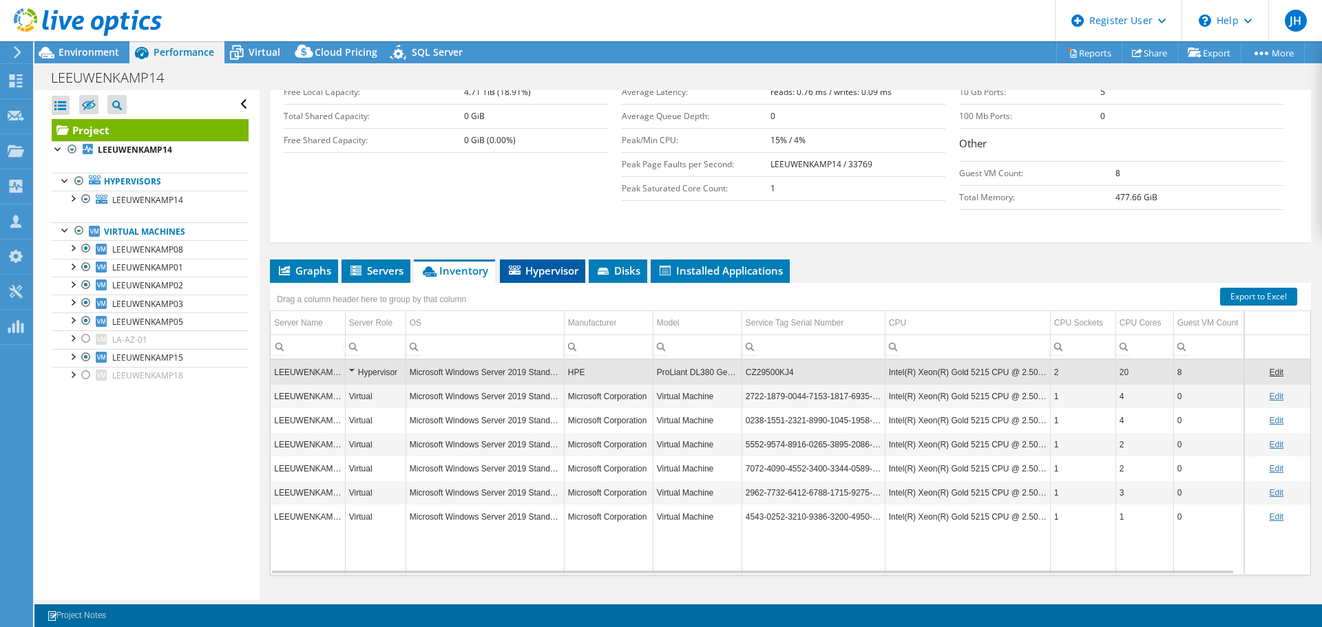
click at [558, 264] on span "Hypervisor" at bounding box center [543, 271] width 72 height 14
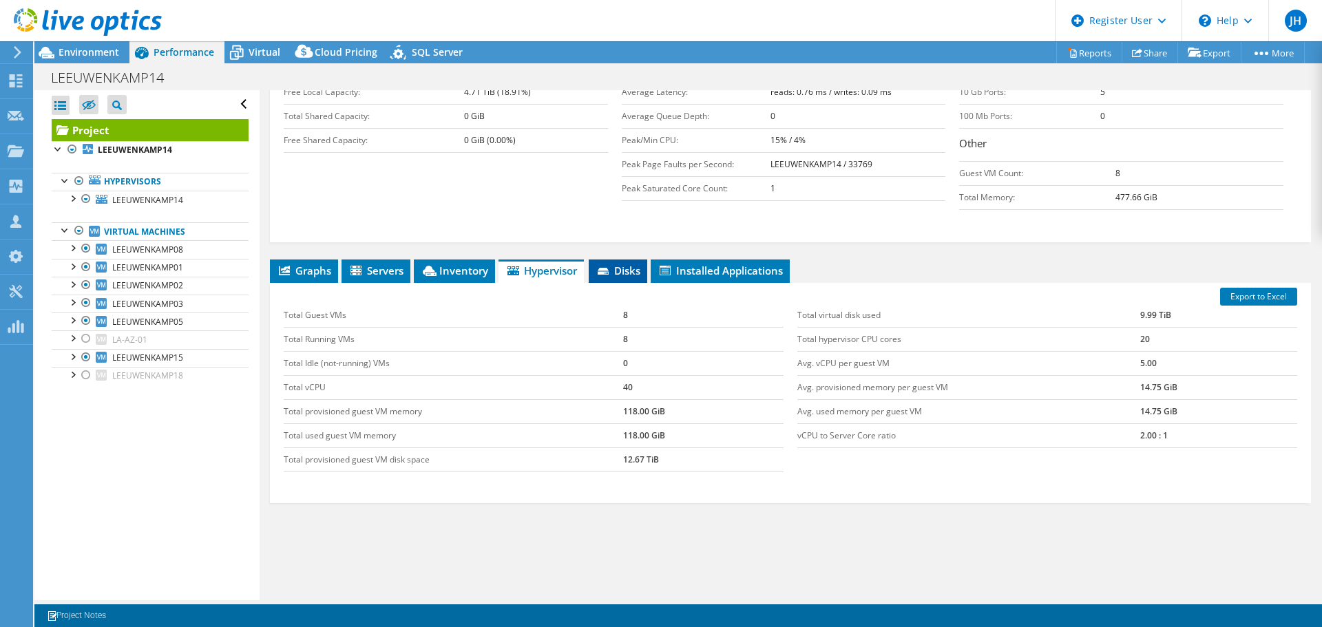
click at [637, 264] on span "Disks" at bounding box center [618, 271] width 45 height 14
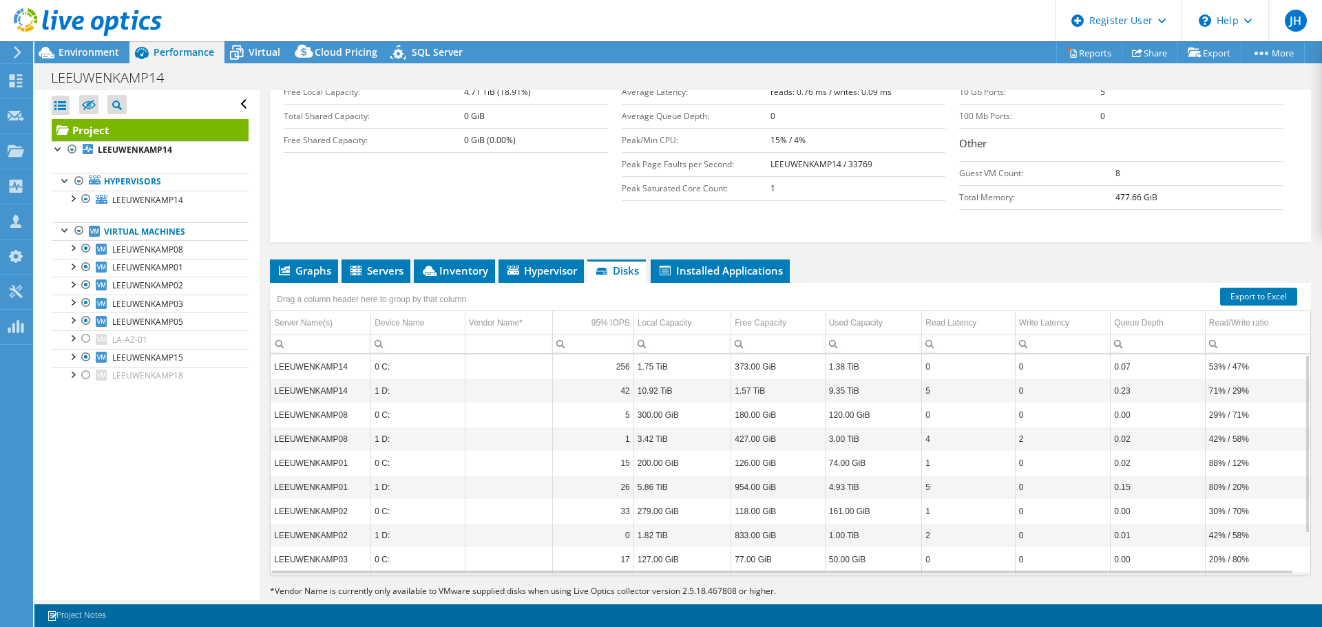
click at [735, 283] on div "Drag a column header here to group by that column" at bounding box center [790, 292] width 1041 height 18
click at [733, 260] on li "Installed Applications" at bounding box center [720, 271] width 139 height 23
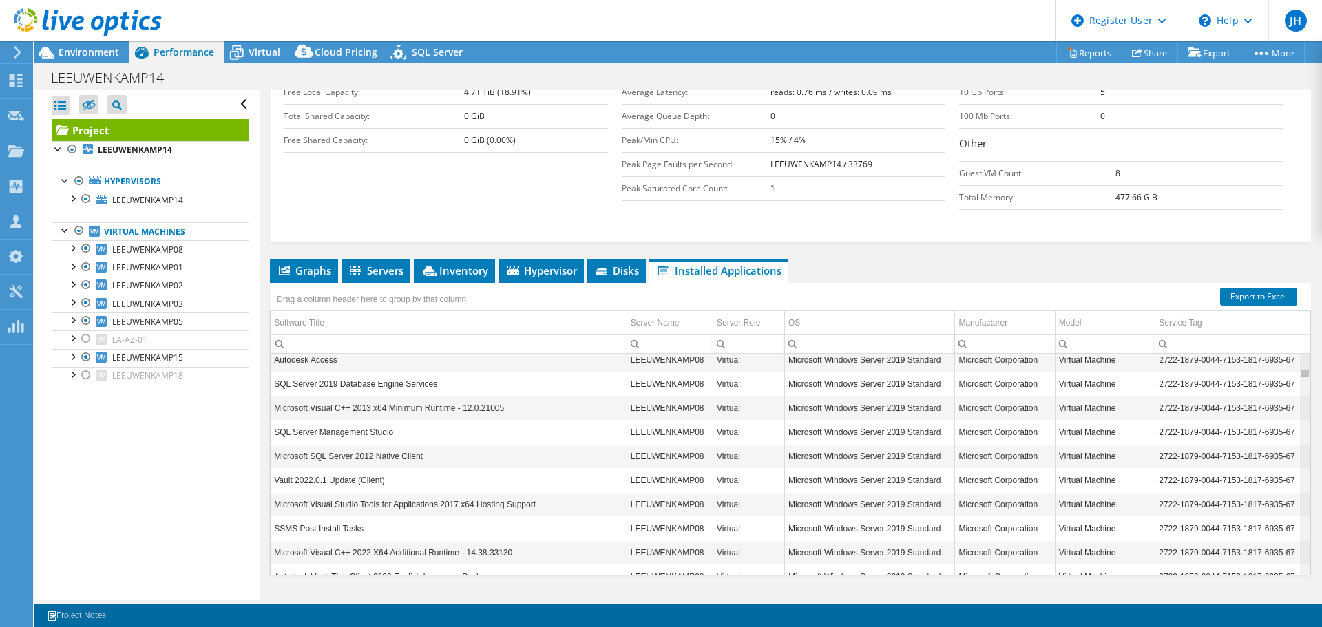
scroll to position [0, 0]
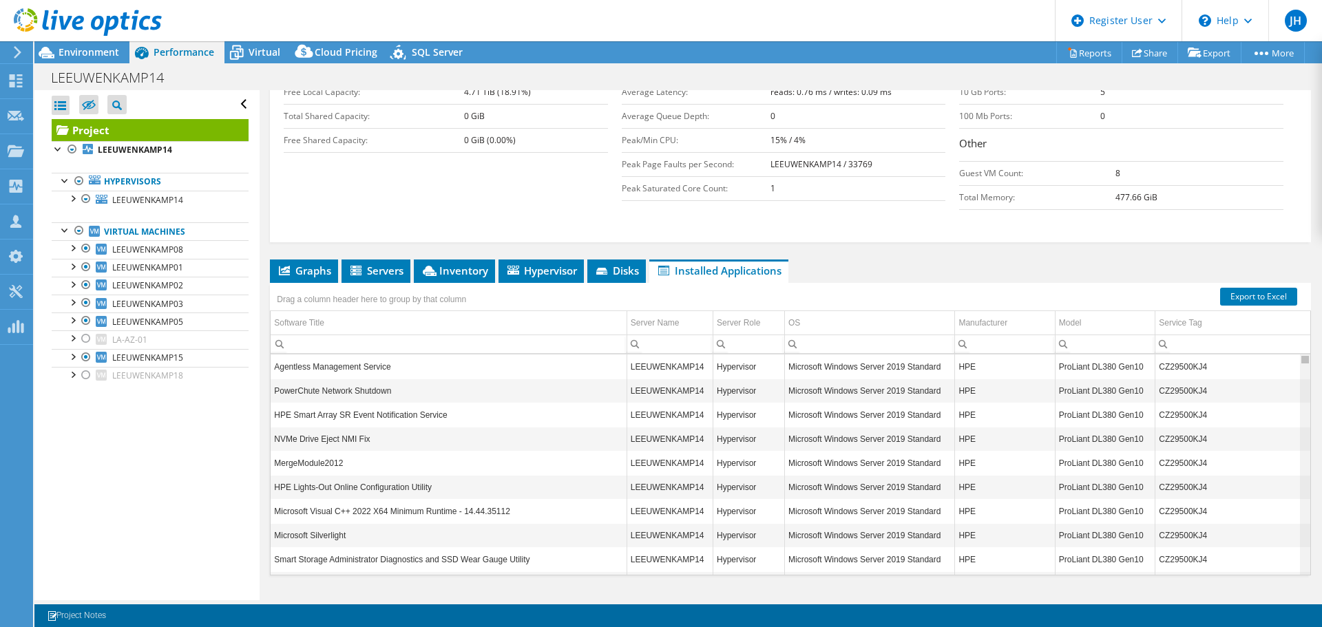
drag, startPoint x: 1299, startPoint y: 450, endPoint x: 1292, endPoint y: 327, distance: 122.7
click at [1292, 327] on body "JH Dell User Jessica Huijgens Jessica.Huijgens@Dell.com Dell My Profile Log Out…" at bounding box center [661, 313] width 1322 height 627
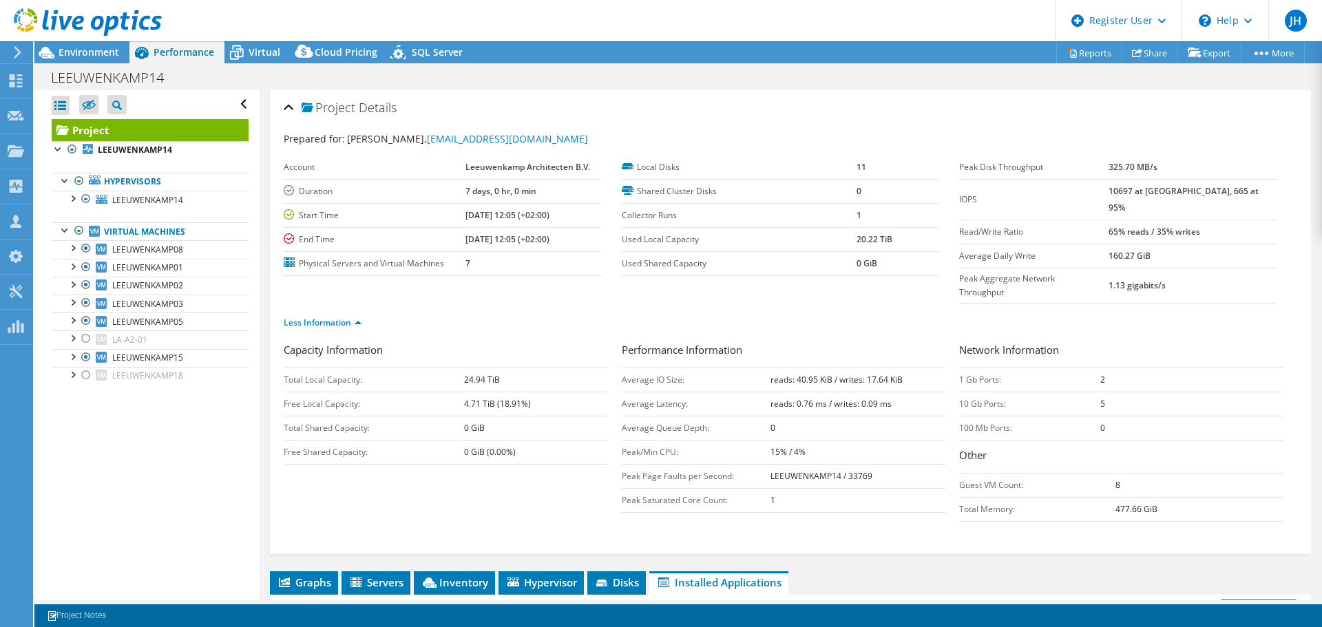
click at [446, 472] on div "Capacity Information Total Local Capacity: 24.94 TiB Free Local Capacity: 4.71 …" at bounding box center [791, 435] width 1014 height 187
click at [443, 474] on div "Capacity Information Total Local Capacity: 24.94 TiB Free Local Capacity: 4.71 …" at bounding box center [791, 435] width 1014 height 187
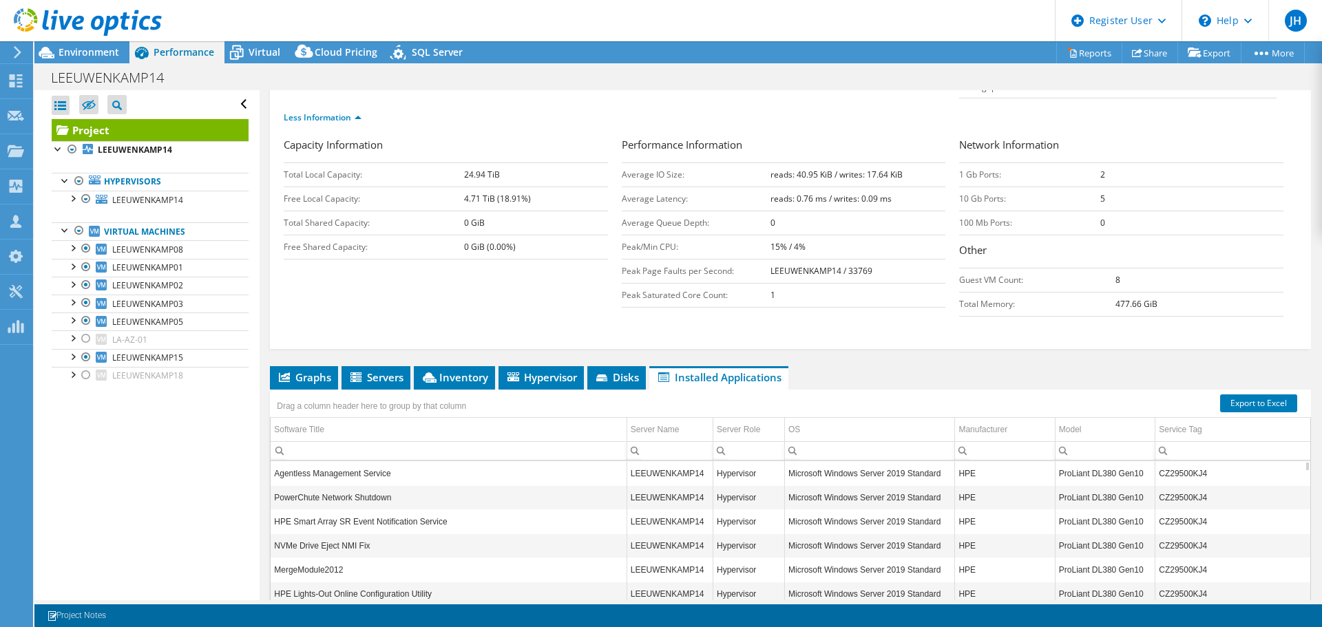
scroll to position [207, 0]
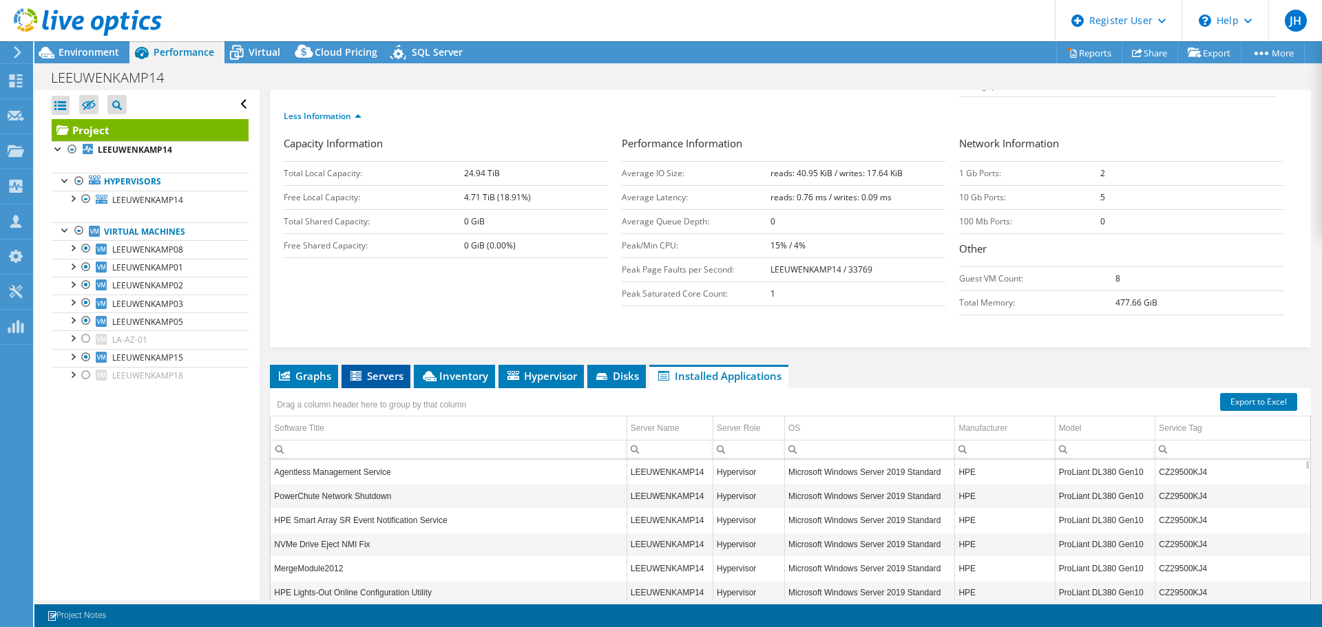
click at [372, 369] on span "Servers" at bounding box center [375, 376] width 55 height 14
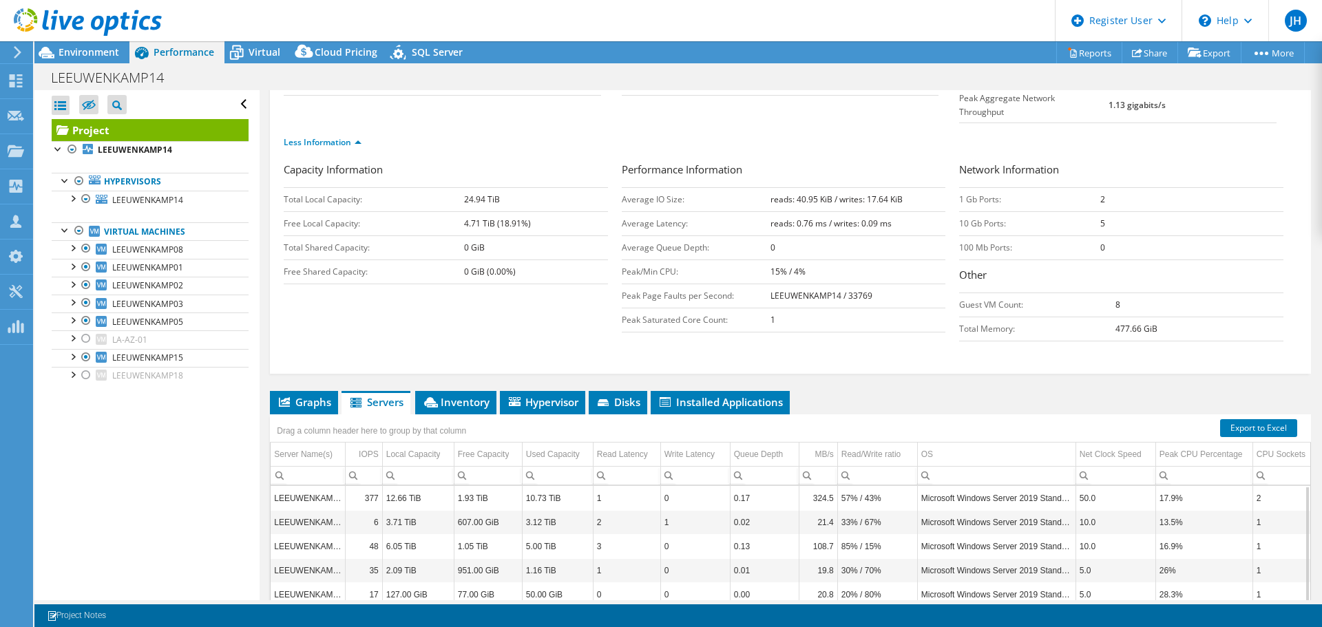
scroll to position [174, 0]
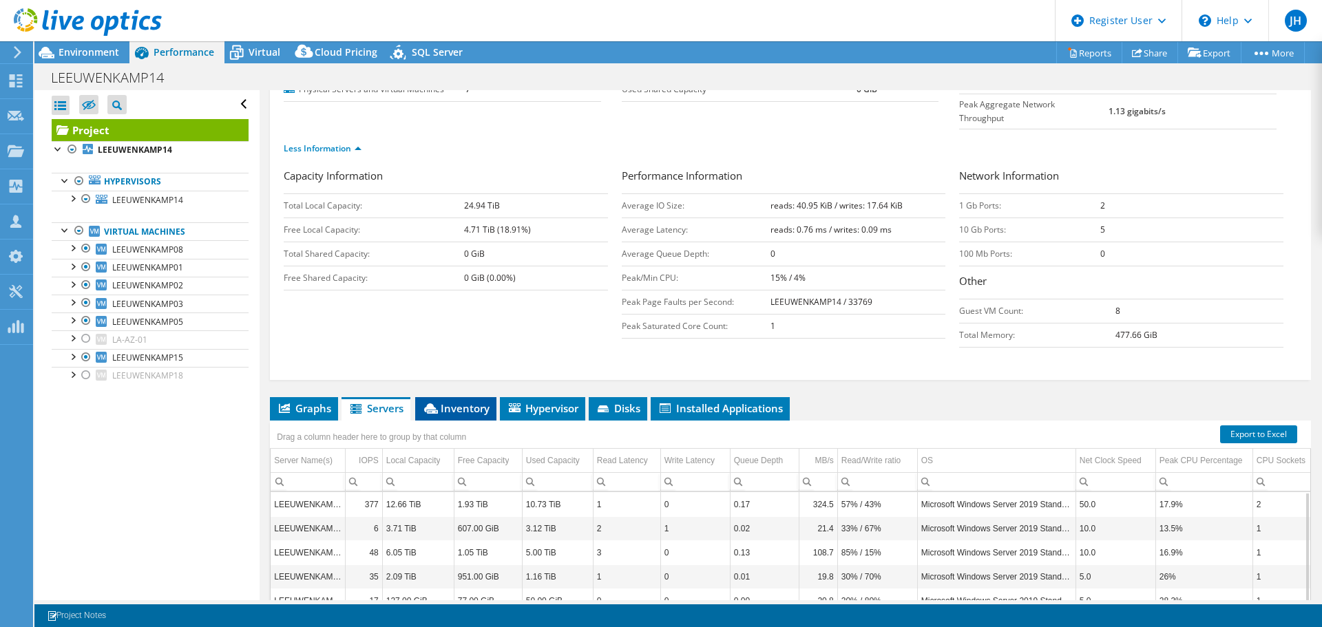
click at [465, 401] on span "Inventory" at bounding box center [455, 408] width 67 height 14
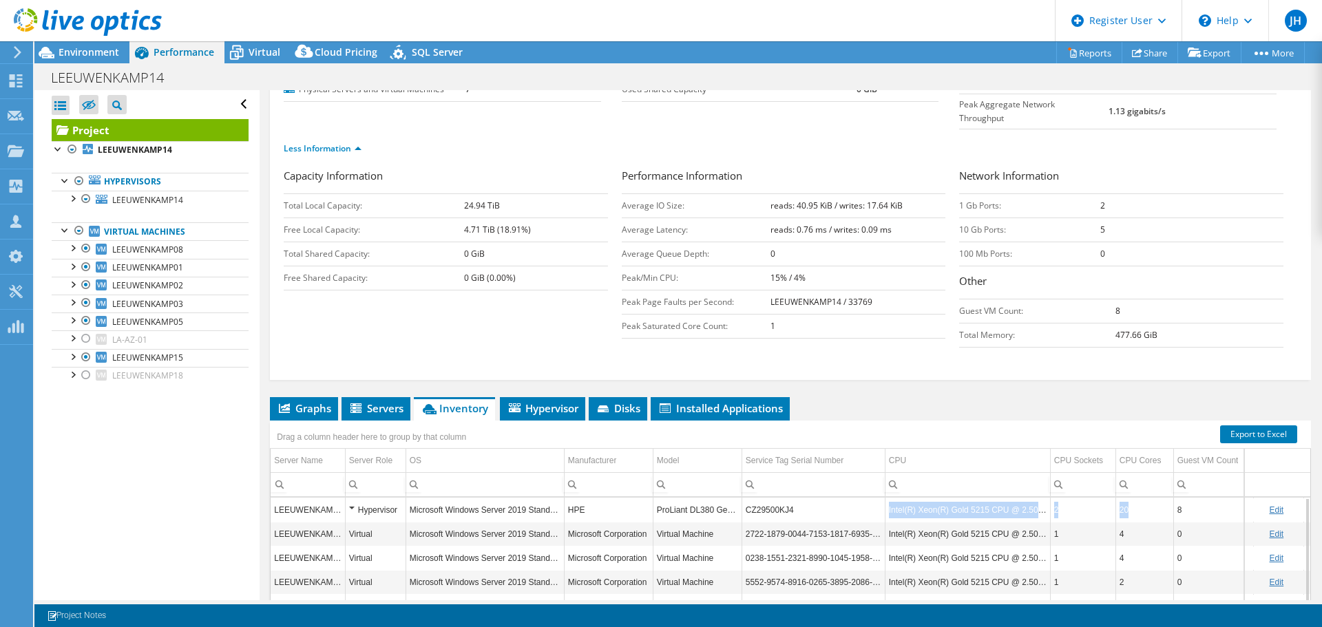
drag, startPoint x: 886, startPoint y: 482, endPoint x: 1138, endPoint y: 487, distance: 252.1
click at [1138, 498] on tr "LEEUWENKAMP14 Hypervisor Microsoft Windows Server 2019 Standard HPE ProLiant DL…" at bounding box center [820, 510] width 1099 height 24
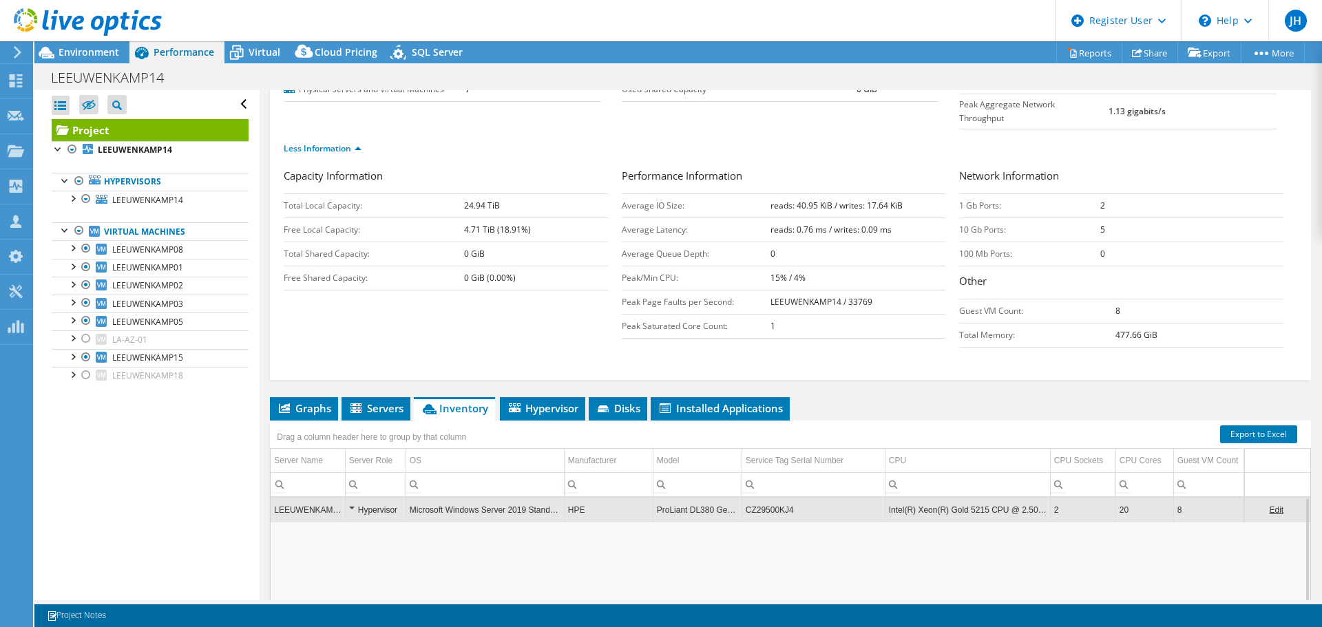
copy tr "Intel(R) Xeon(R) Gold 5215 CPU @ 2.50GHz 2 20"
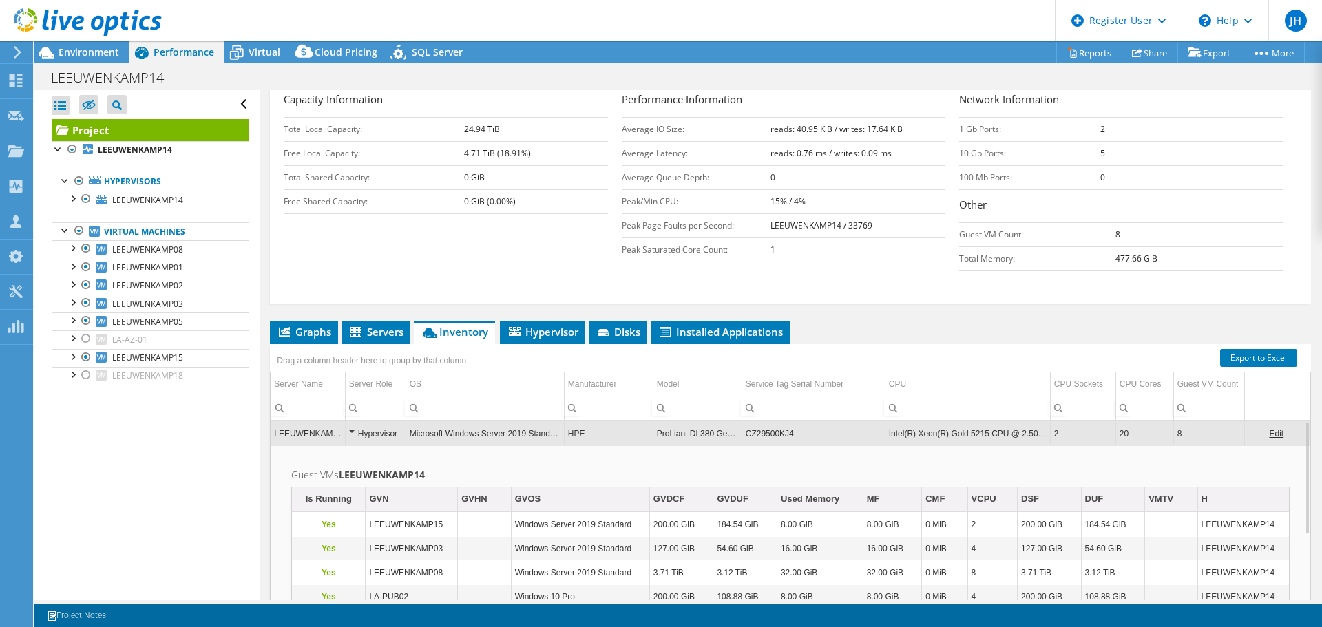
scroll to position [312, 0]
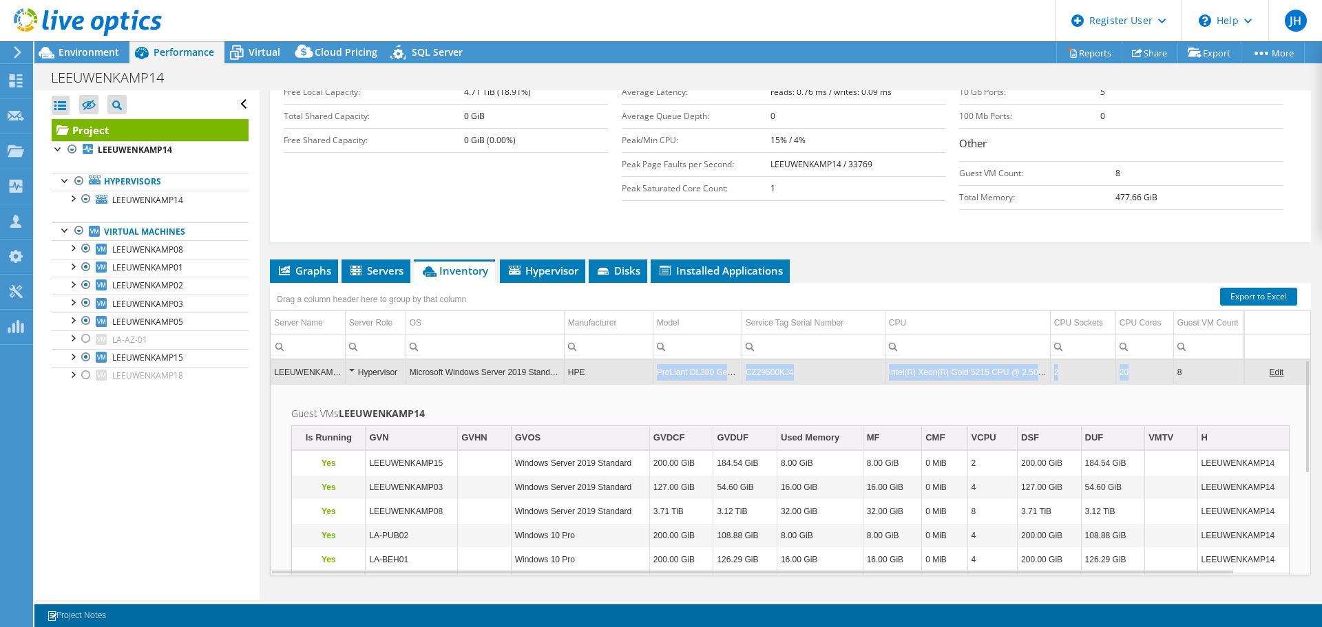
copy tr "ProLiant DL380 Gen10 CZ29500KJ4 Intel(R) Xeon(R) Gold 5215 CPU @ 2.50GHz 2 20"
drag, startPoint x: 659, startPoint y: 345, endPoint x: 1155, endPoint y: 342, distance: 495.8
click at [1155, 360] on tr "LEEUWENKAMP14 Hypervisor Microsoft Windows Server 2019 Standard HPE ProLiant DL…" at bounding box center [820, 372] width 1099 height 24
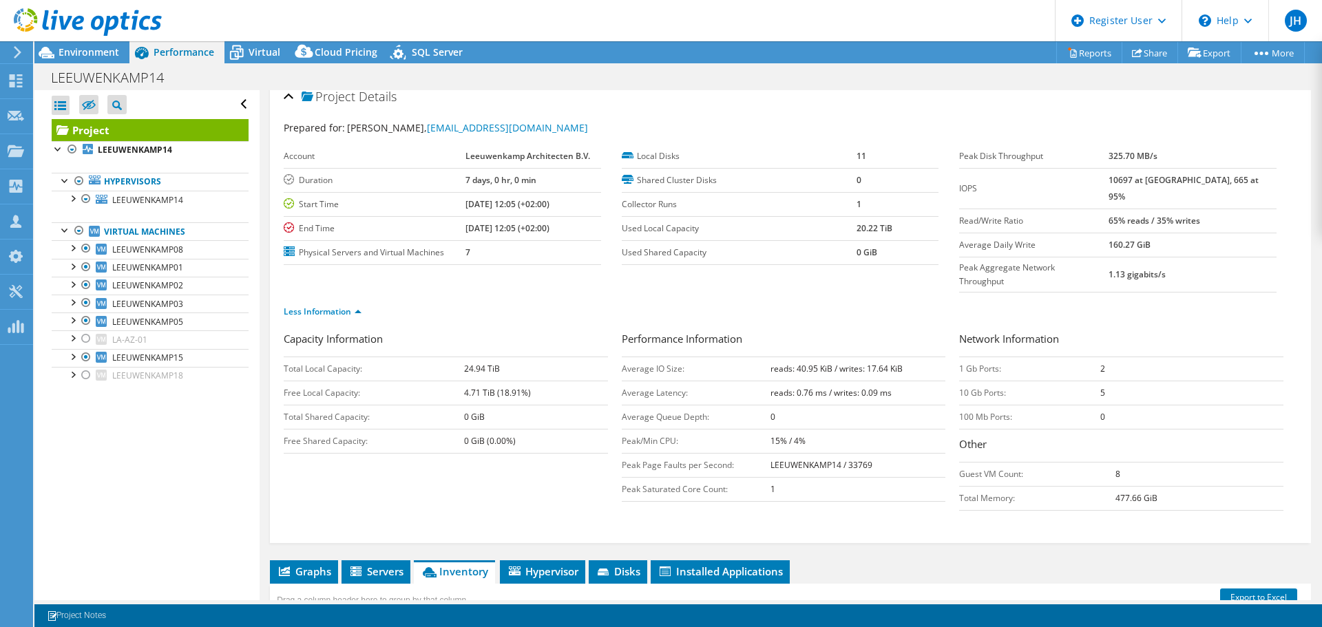
scroll to position [0, 0]
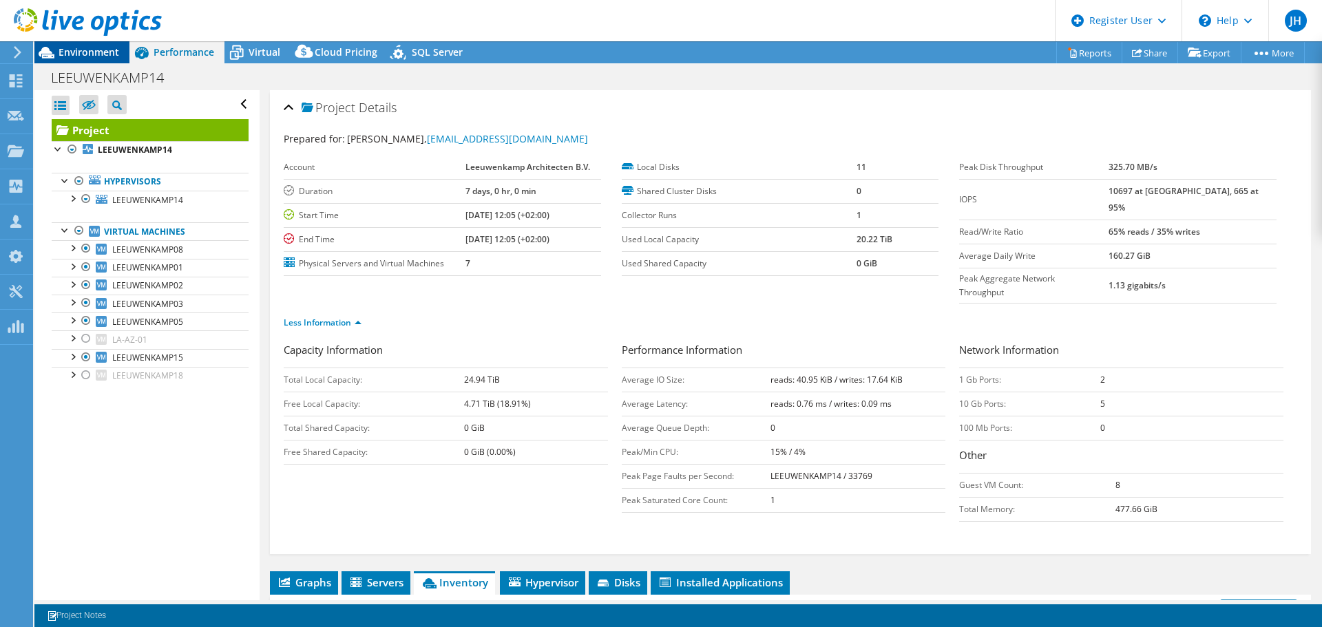
drag, startPoint x: 109, startPoint y: 50, endPoint x: 118, endPoint y: 50, distance: 9.0
click at [109, 50] on span "Environment" at bounding box center [89, 51] width 61 height 13
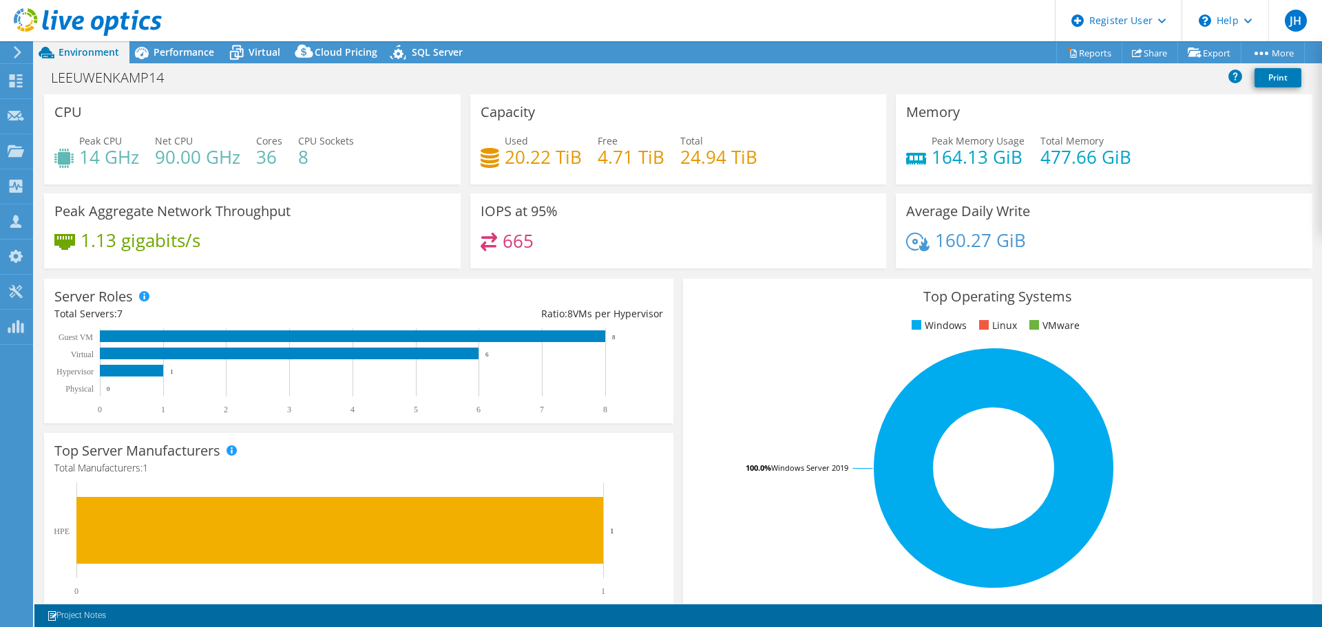
click at [872, 32] on header "JH Dell User Jessica Huijgens Jessica.Huijgens@Dell.com Dell My Profile Log Out…" at bounding box center [661, 20] width 1322 height 41
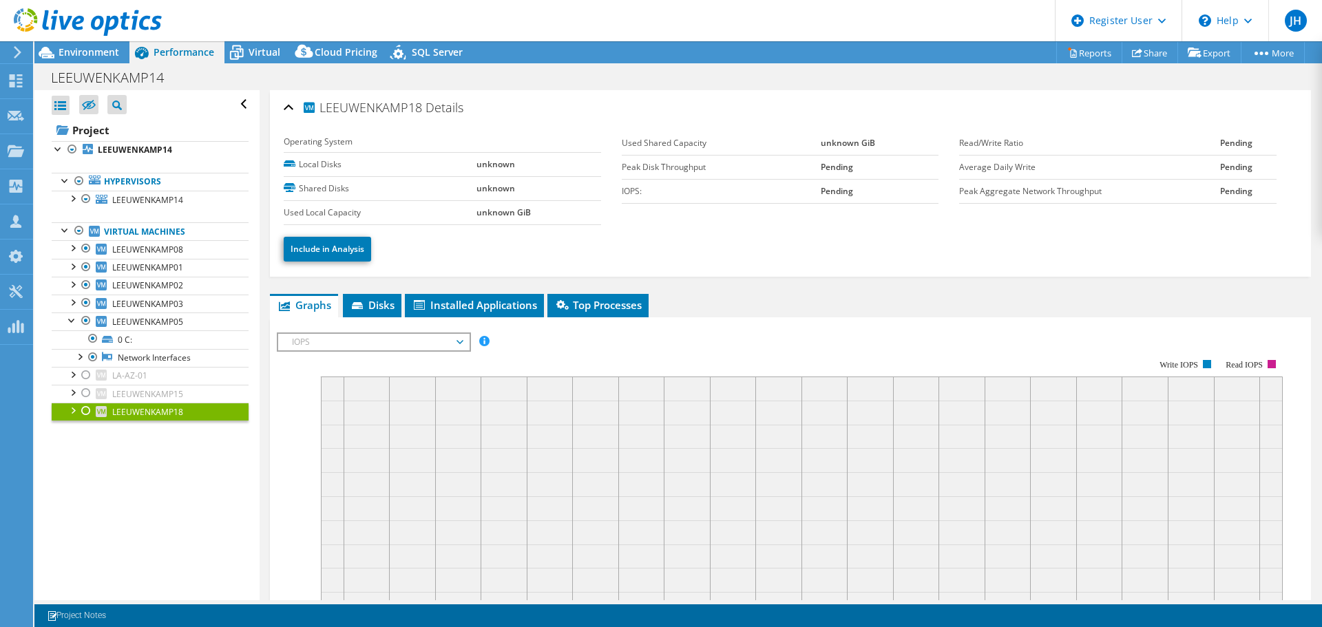
select select "USD"
